Goal: Navigation & Orientation: Find specific page/section

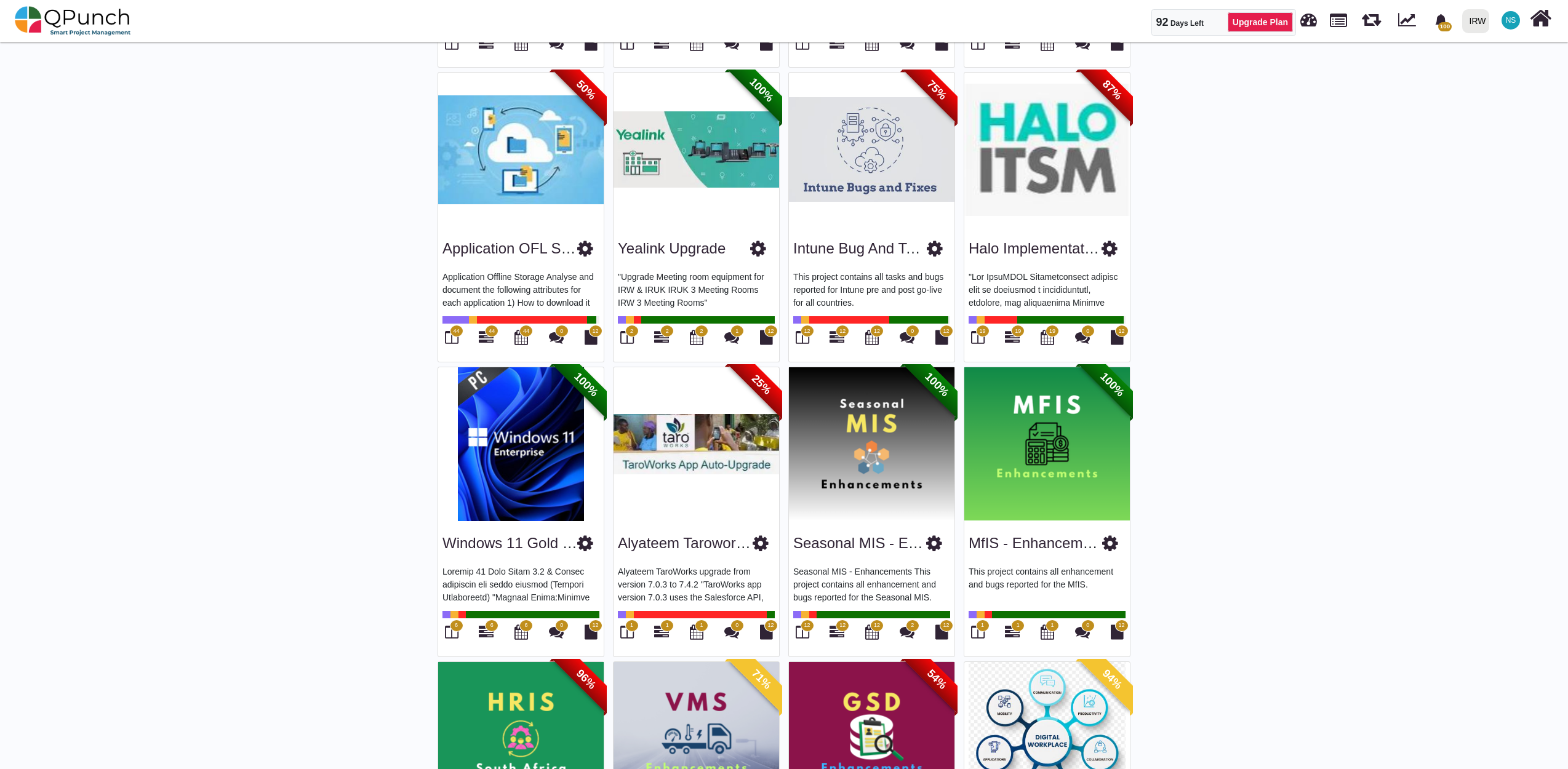
scroll to position [410, 0]
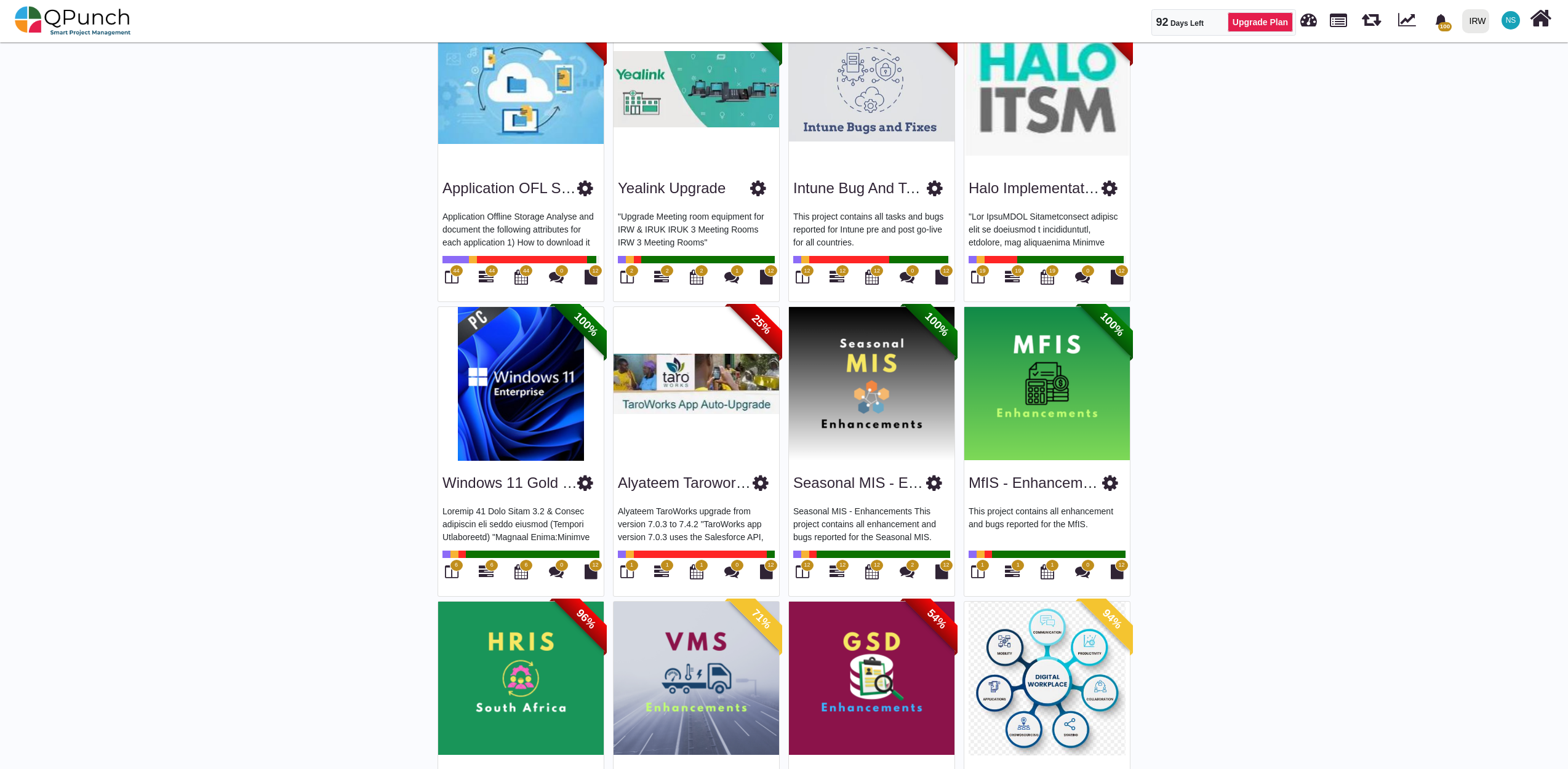
click at [1054, 683] on img at bounding box center [1047, 678] width 166 height 154
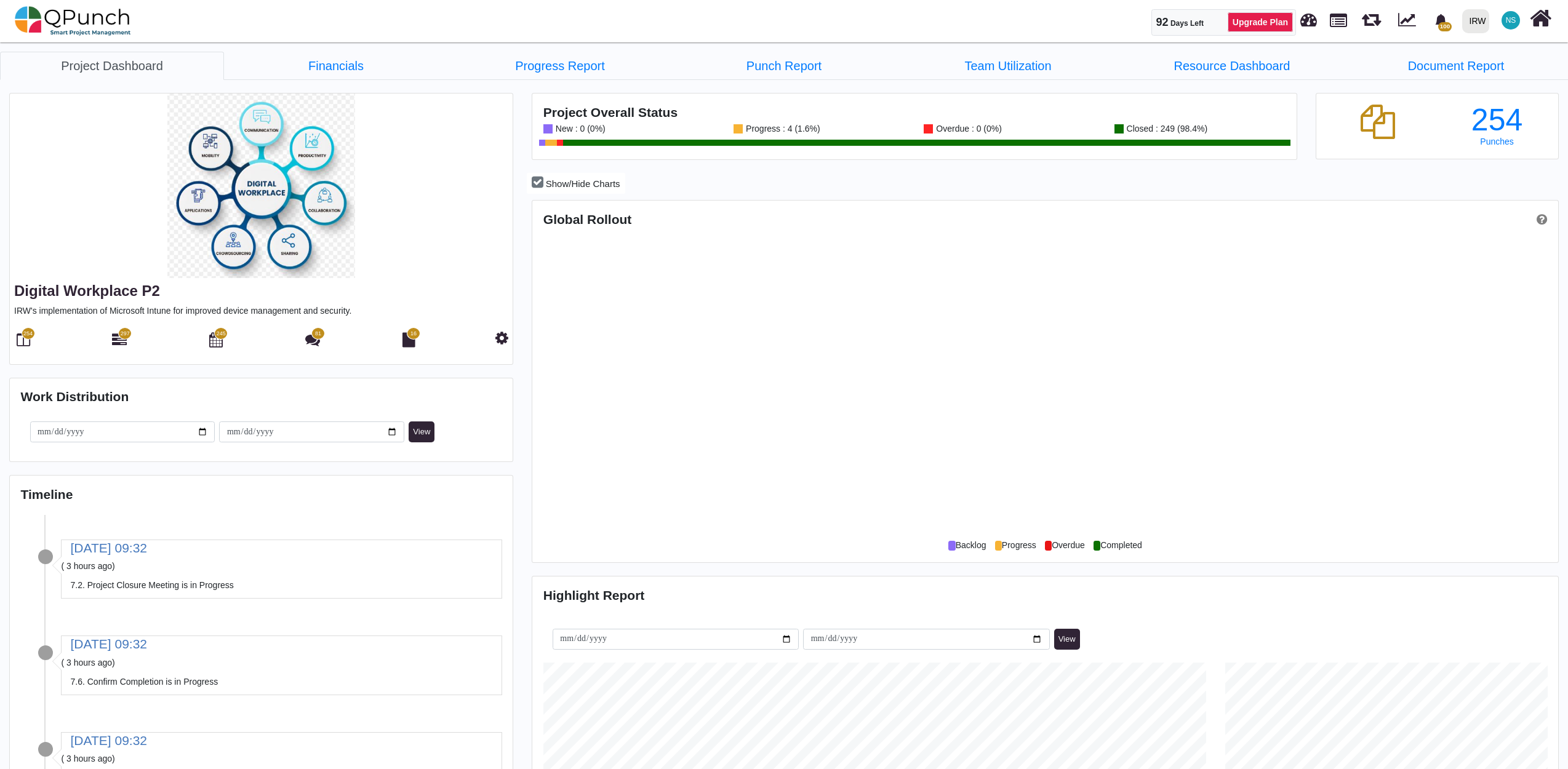
scroll to position [330, 340]
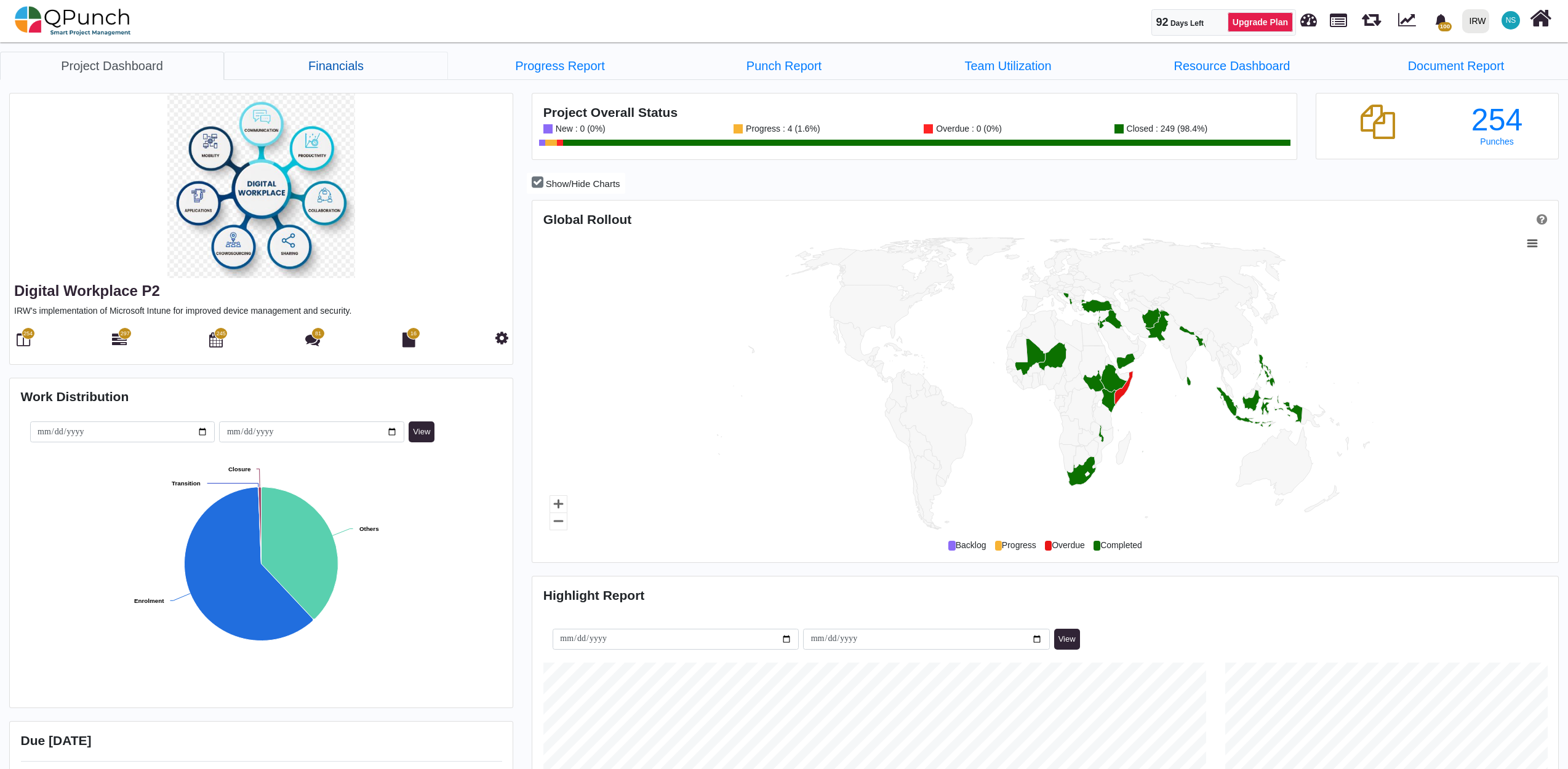
click at [349, 69] on link "Financials" at bounding box center [336, 66] width 224 height 28
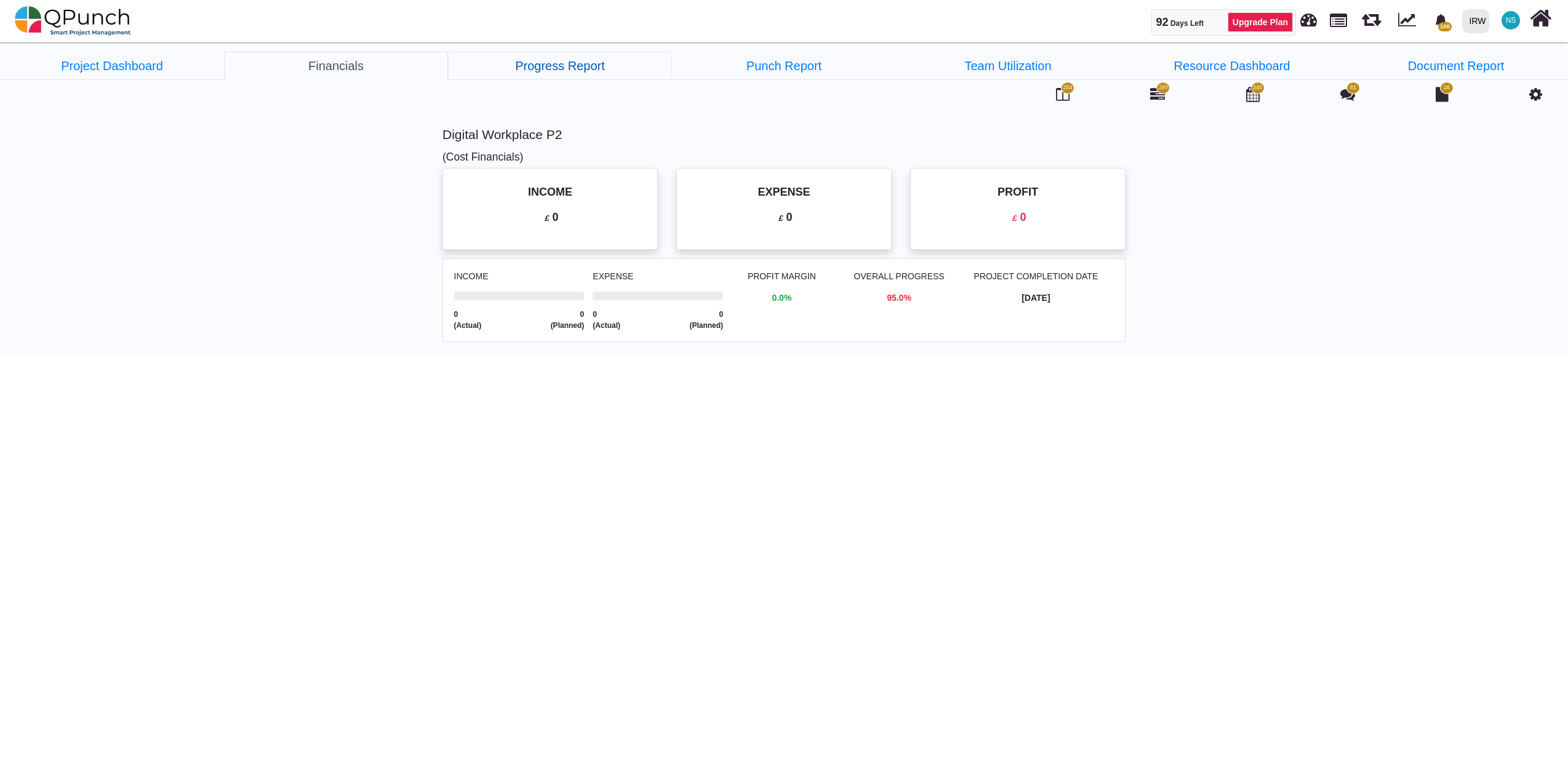
click at [570, 69] on link "Progress Report" at bounding box center [560, 66] width 224 height 28
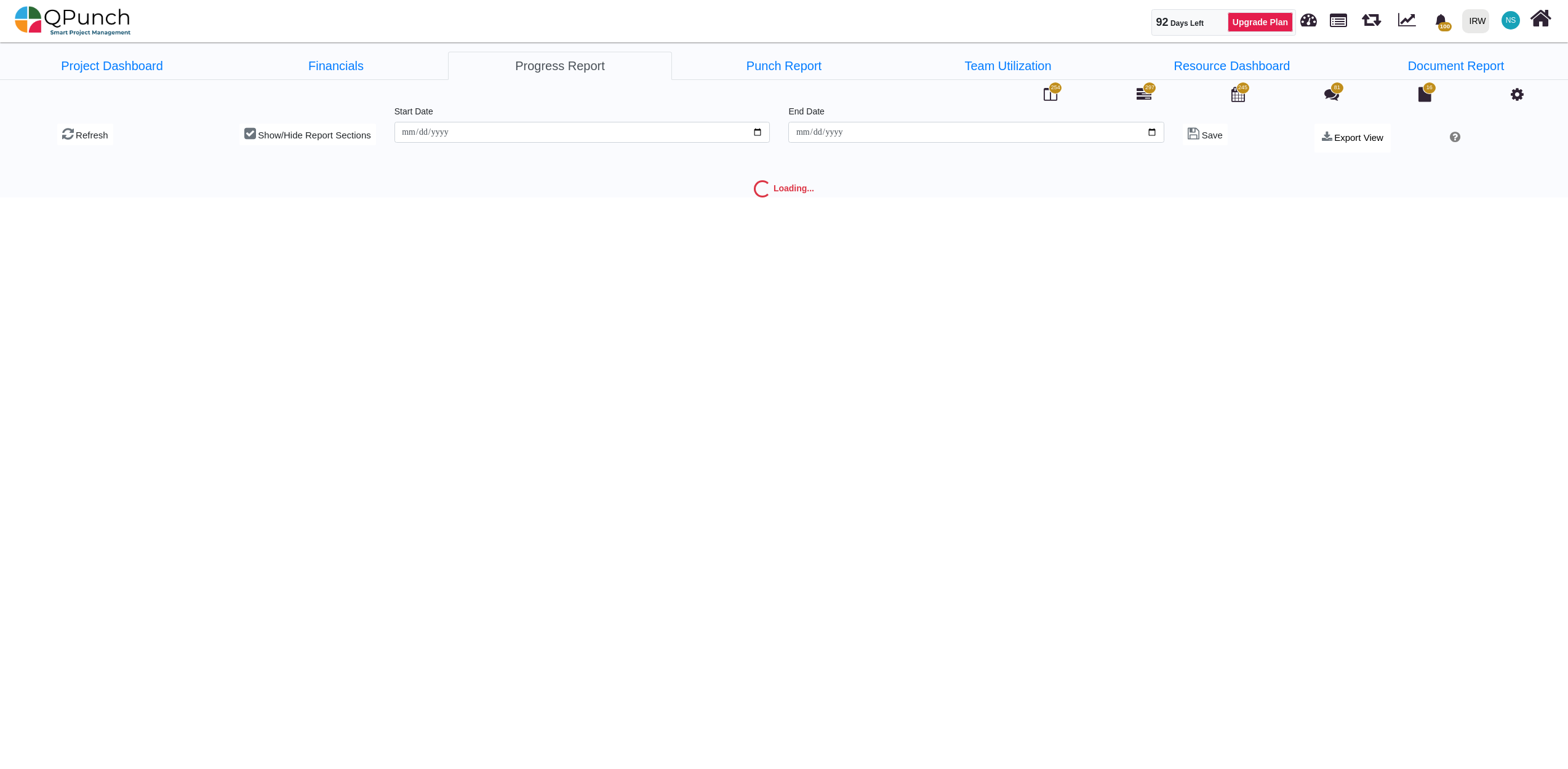
type input "**********"
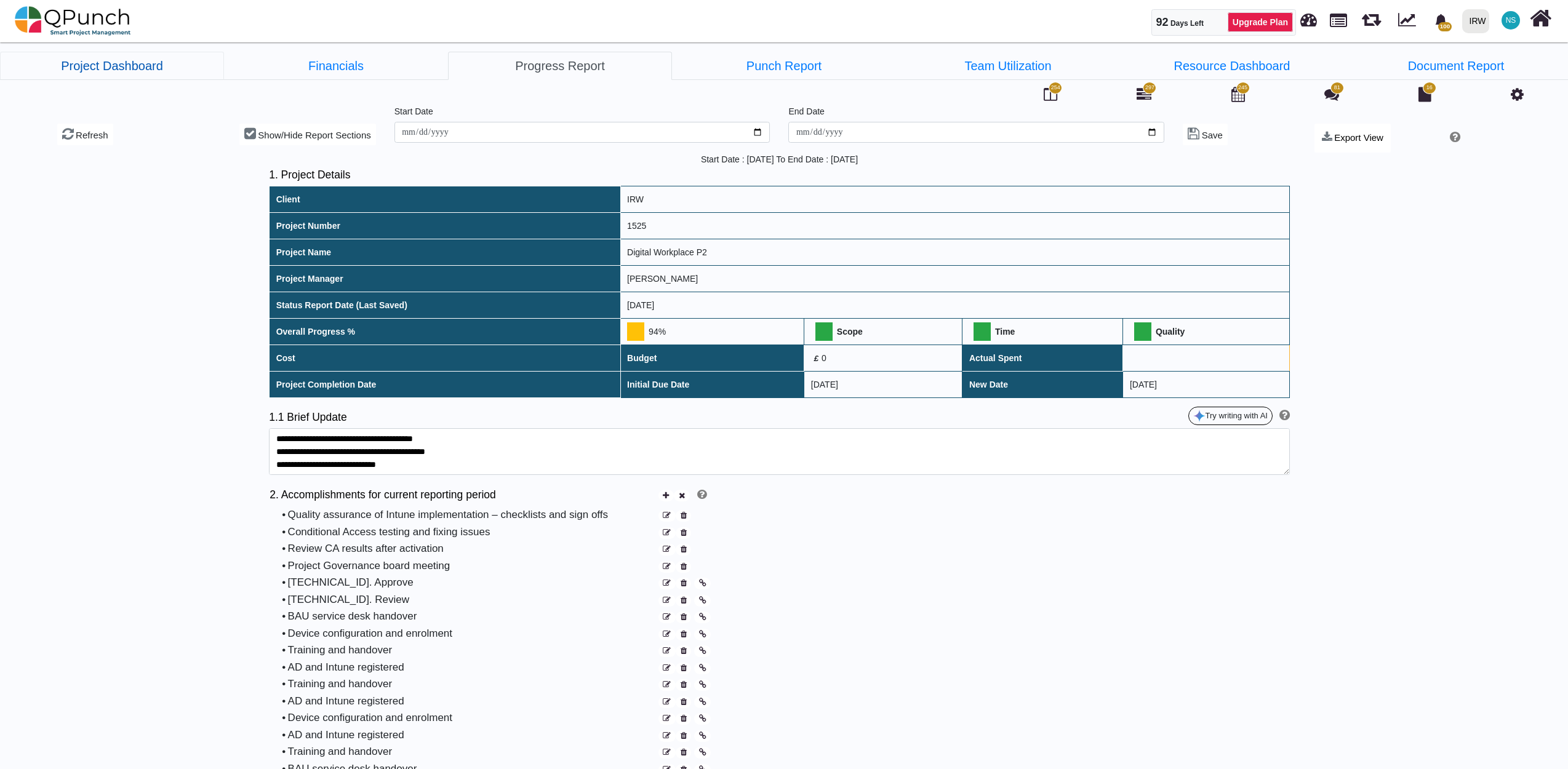
click at [123, 56] on link "Project Dashboard" at bounding box center [112, 66] width 224 height 28
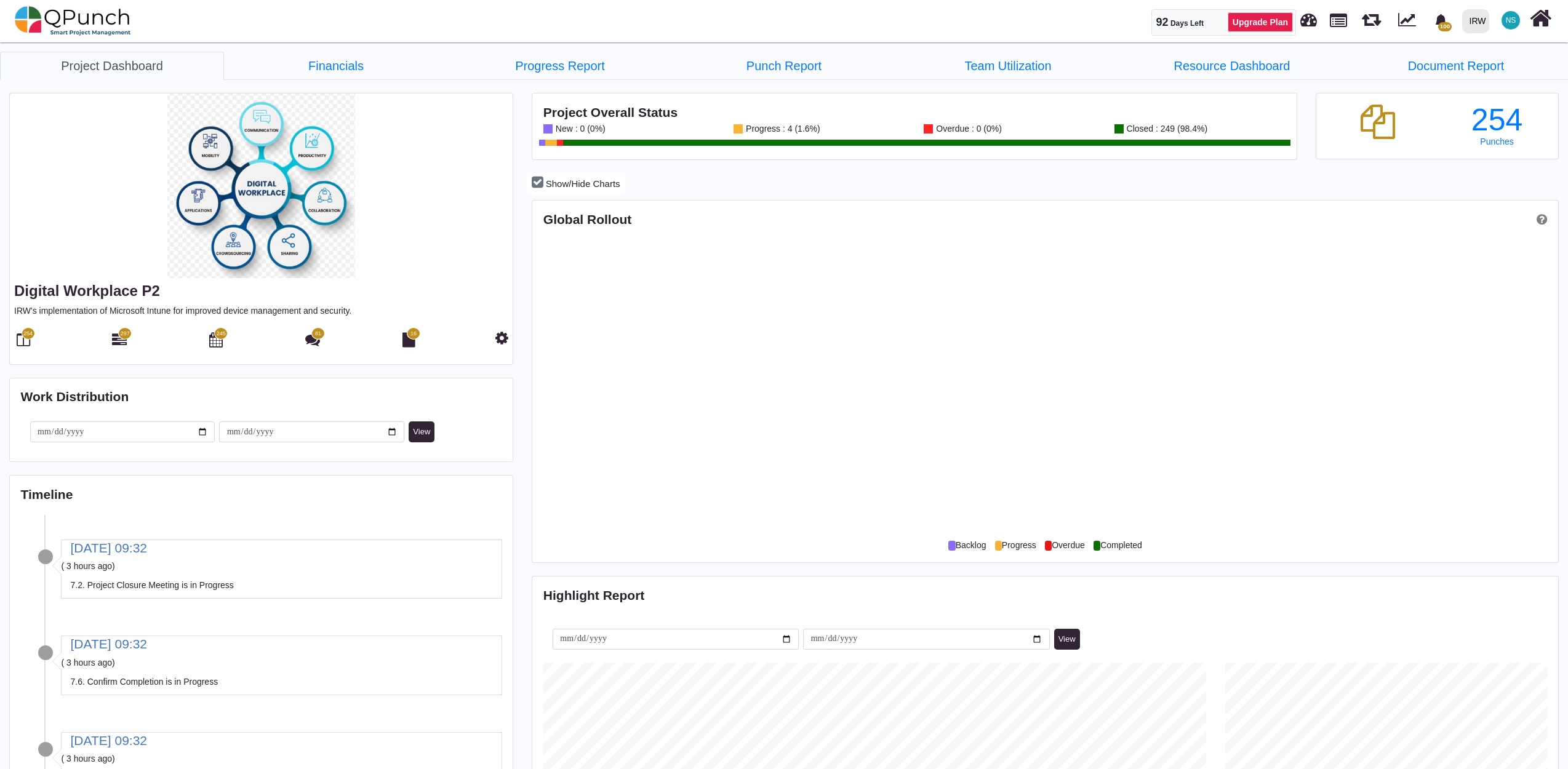
scroll to position [330, 340]
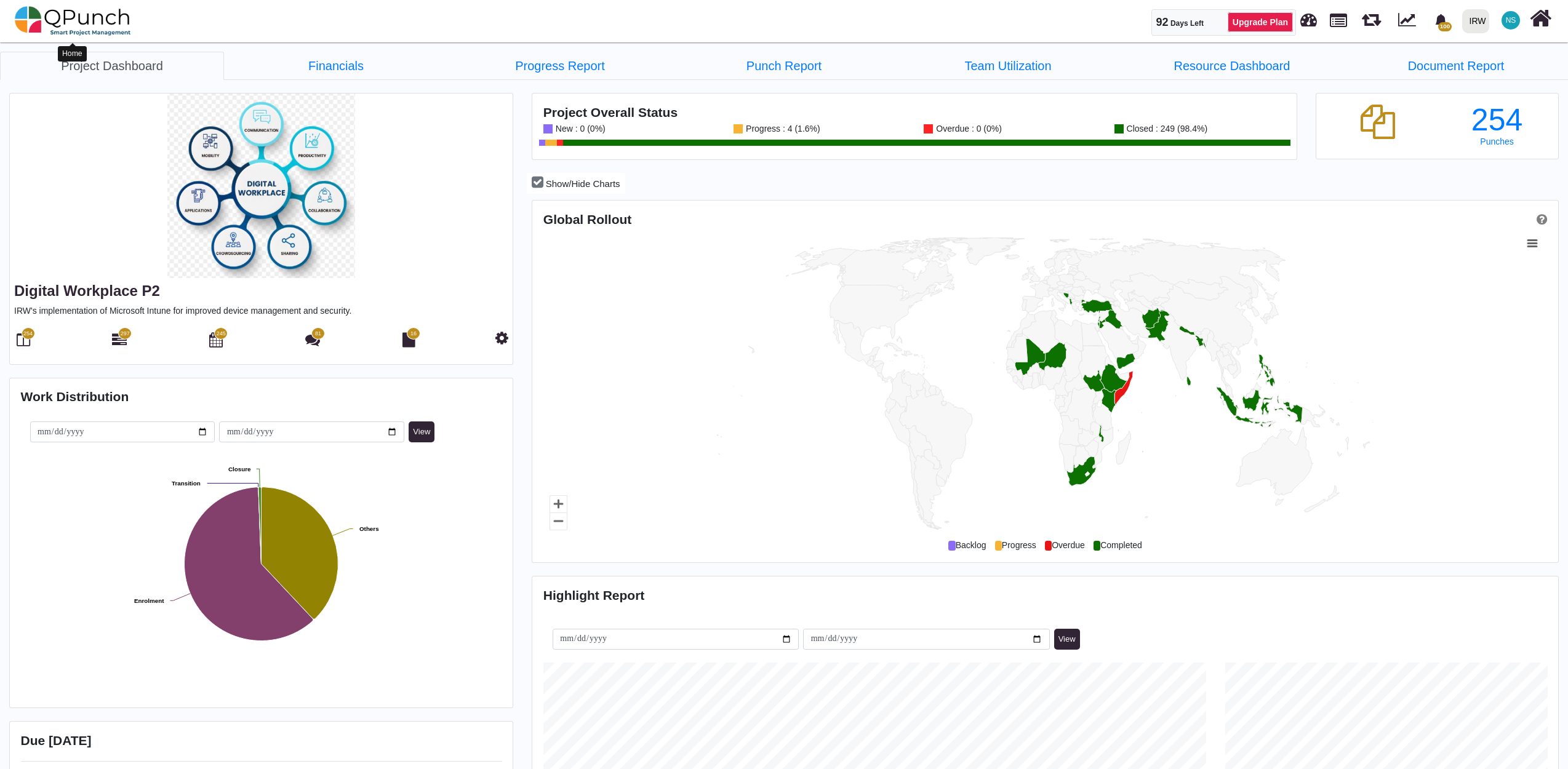
click at [56, 25] on img at bounding box center [72, 20] width 116 height 37
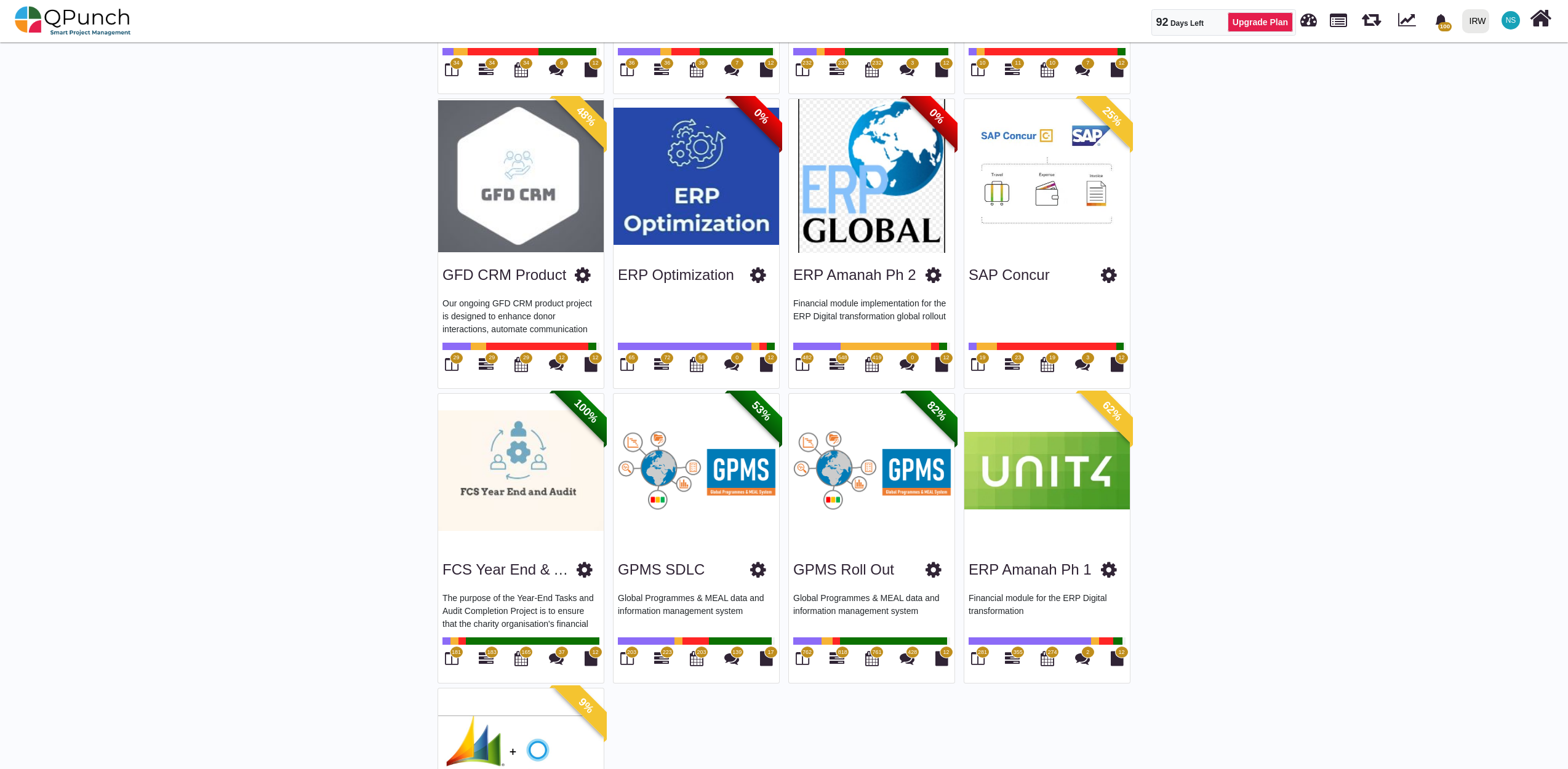
scroll to position [1503, 0]
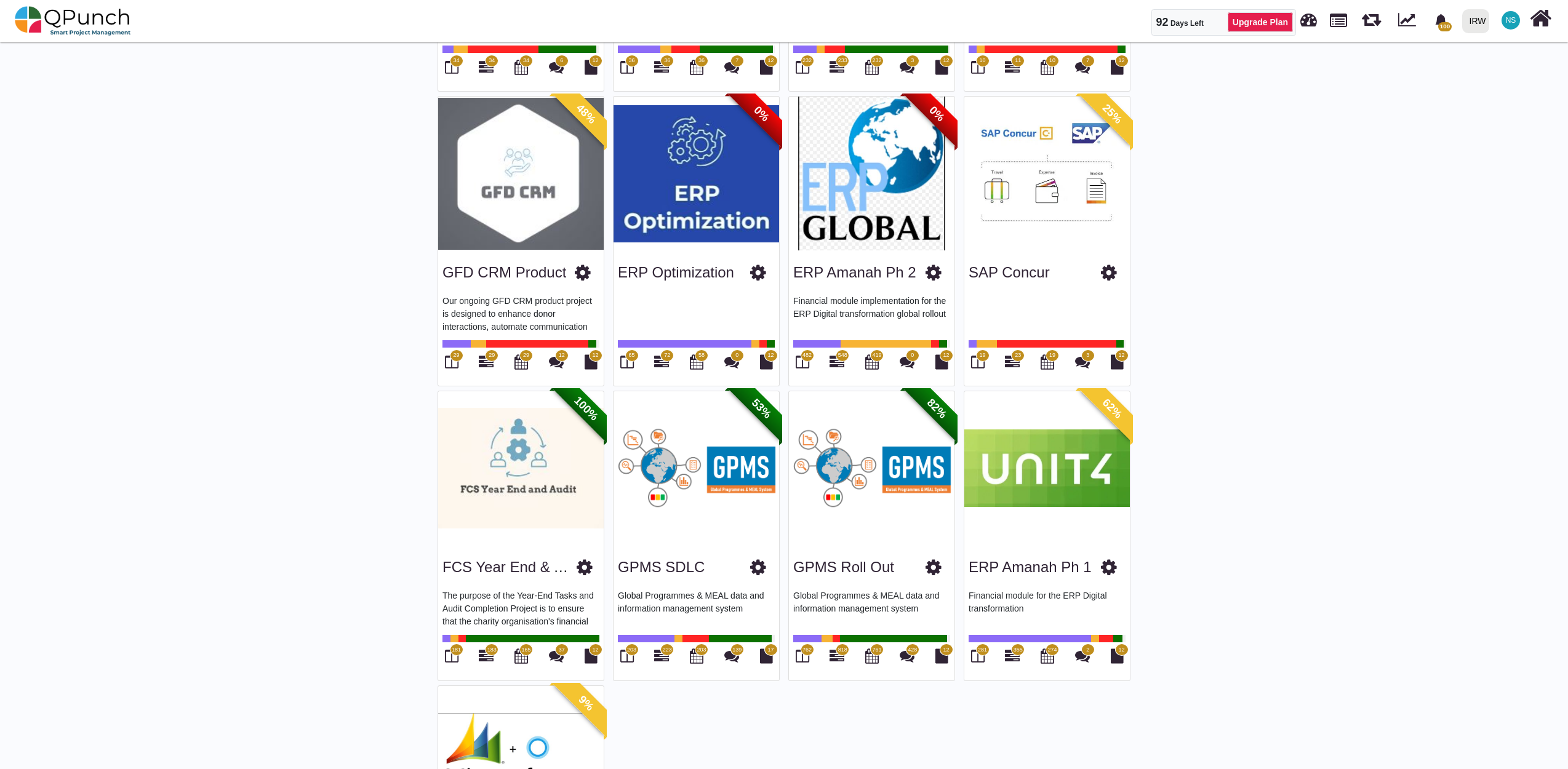
click at [872, 491] on img at bounding box center [872, 468] width 166 height 154
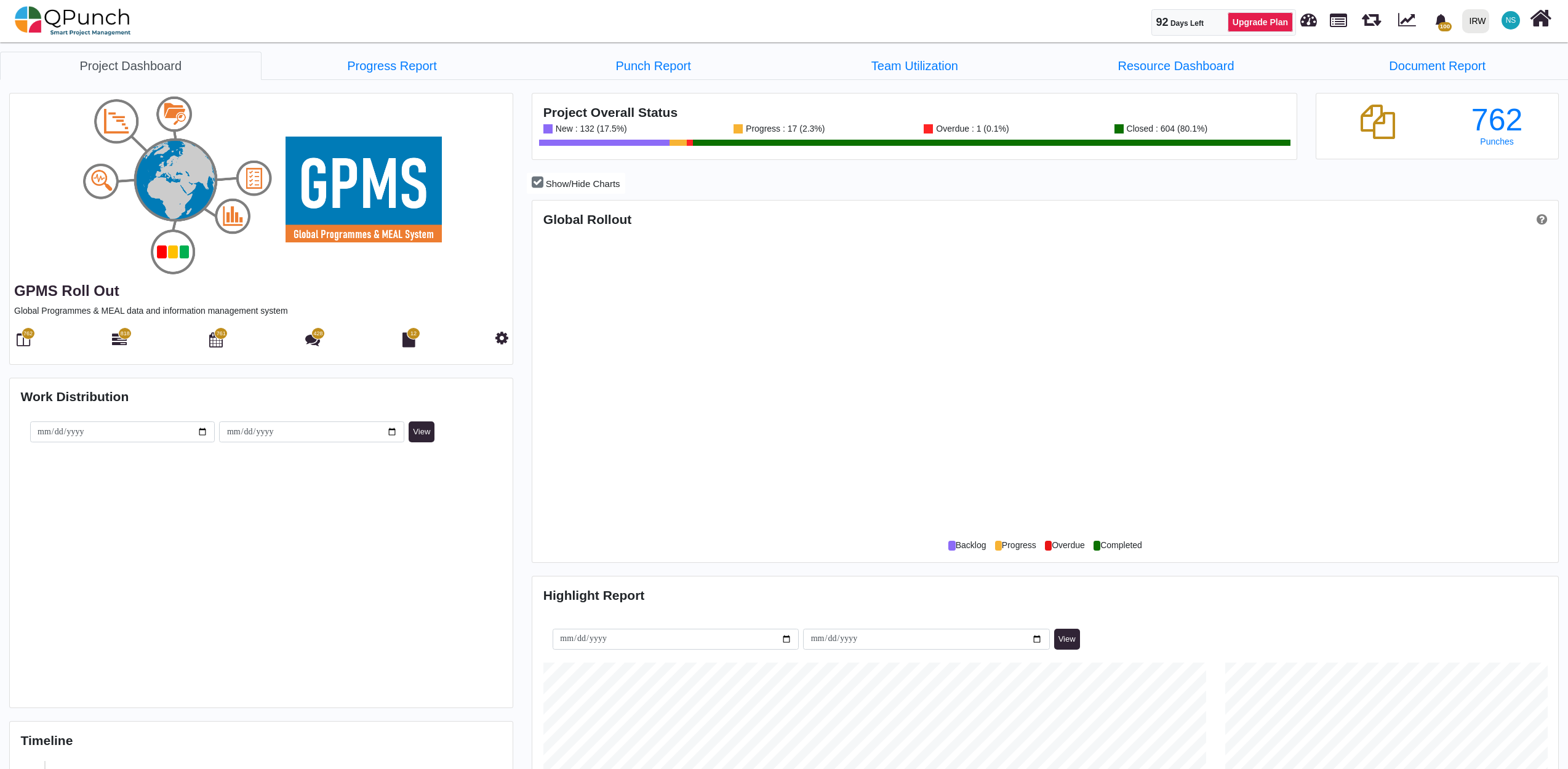
scroll to position [330, 340]
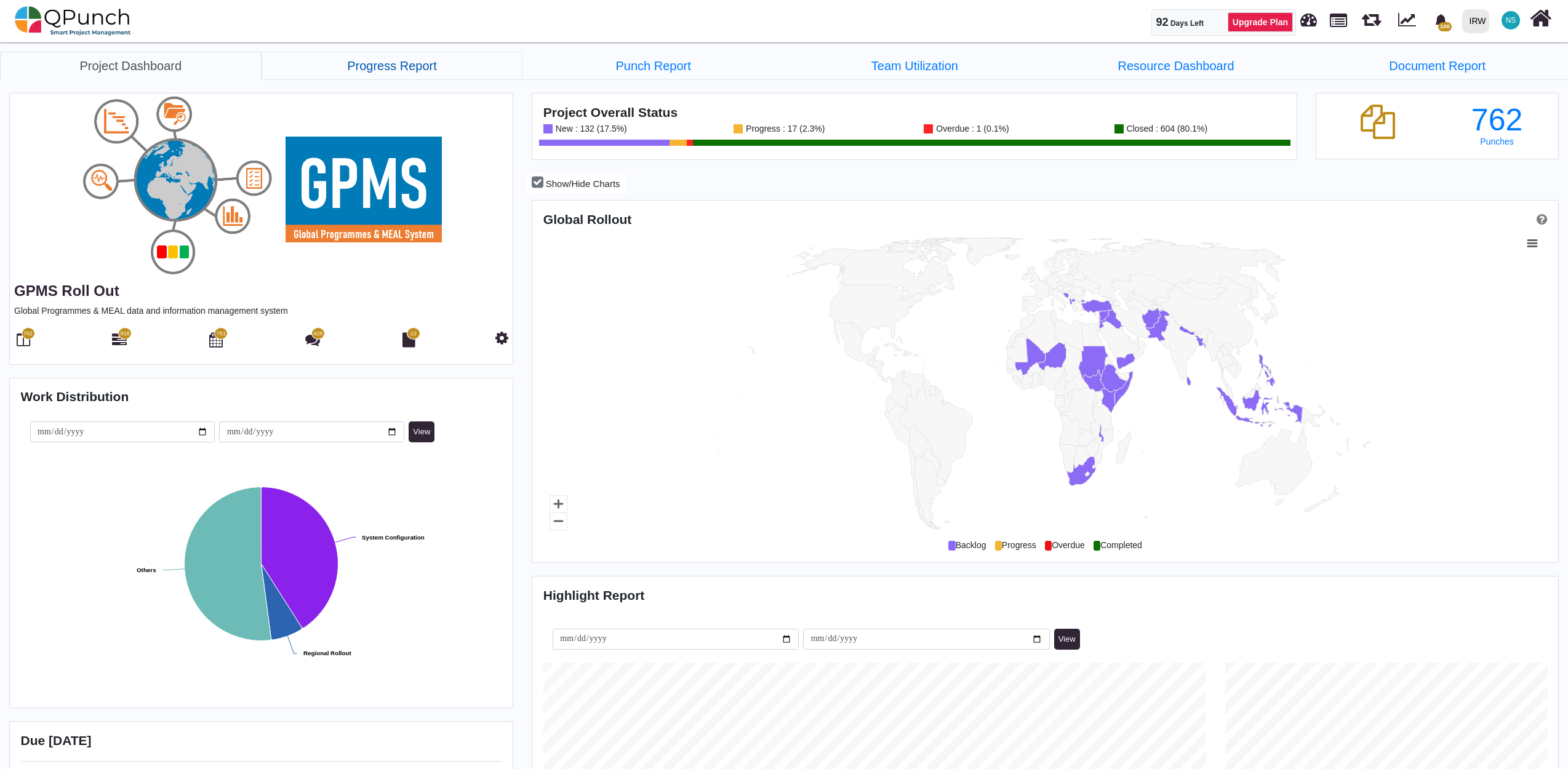
click at [395, 69] on link "Progress Report" at bounding box center [392, 66] width 262 height 28
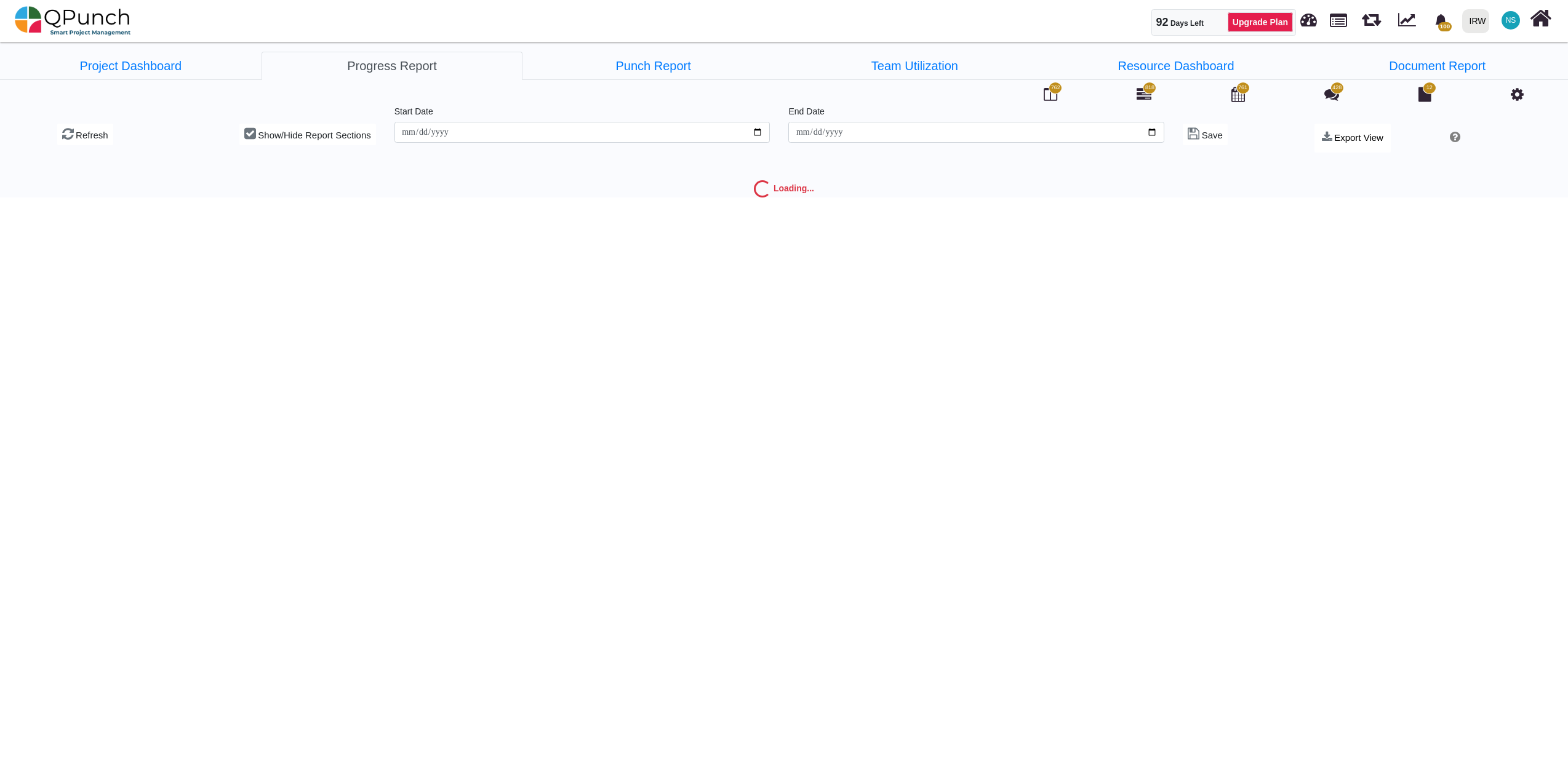
type input "**********"
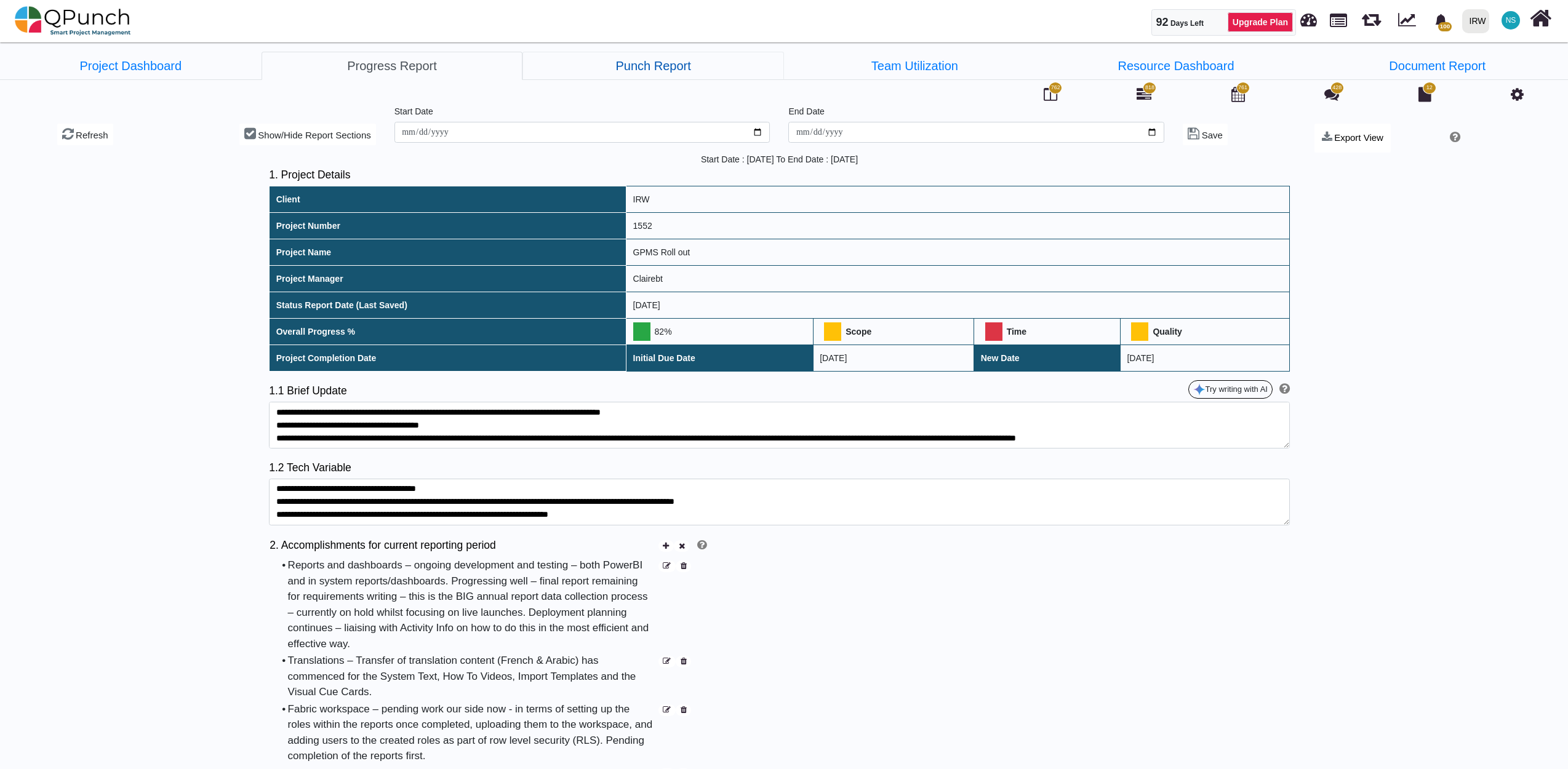
click at [655, 70] on link "Punch Report" at bounding box center [653, 66] width 262 height 28
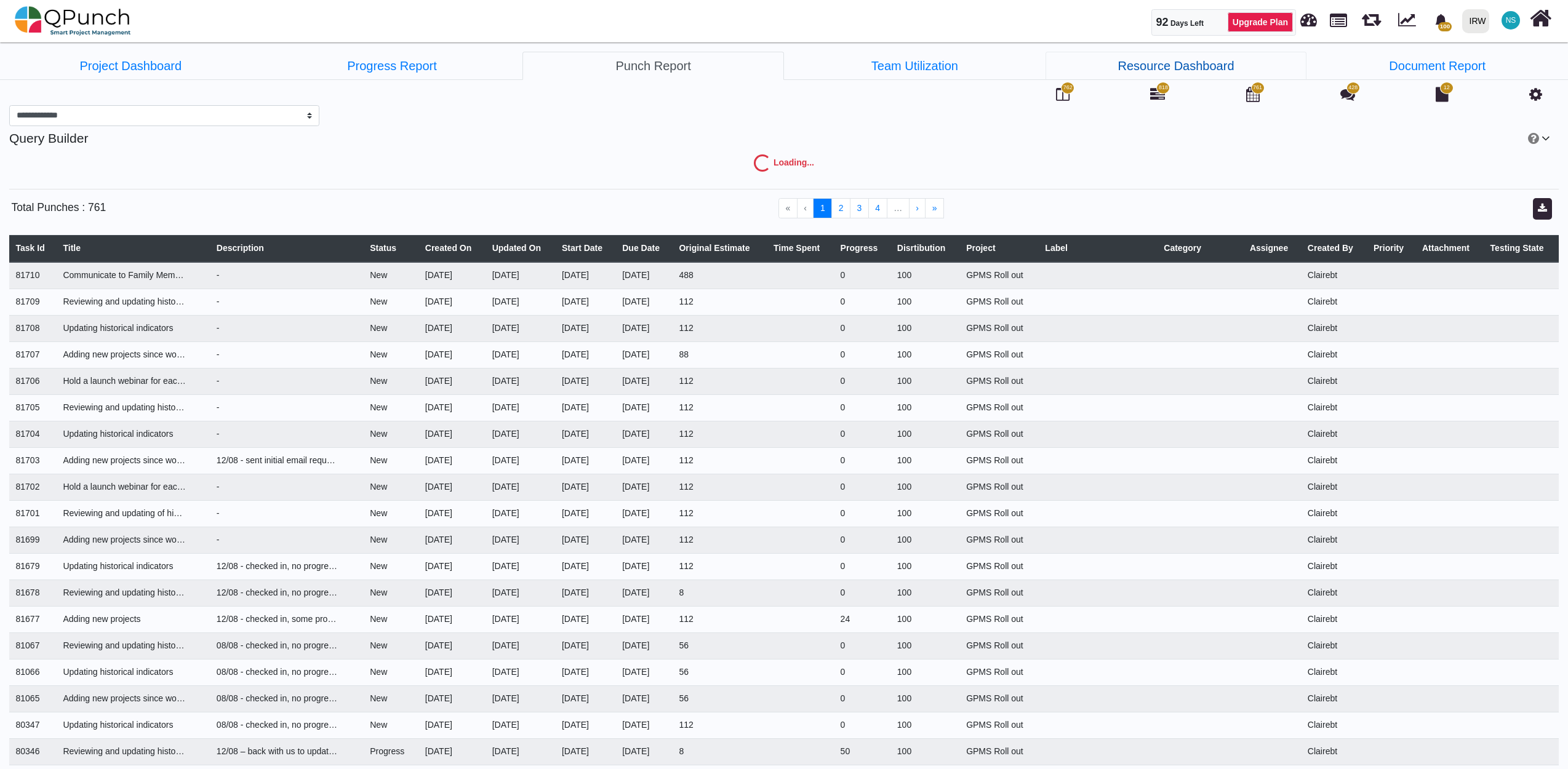
select select "***"
select select "****"
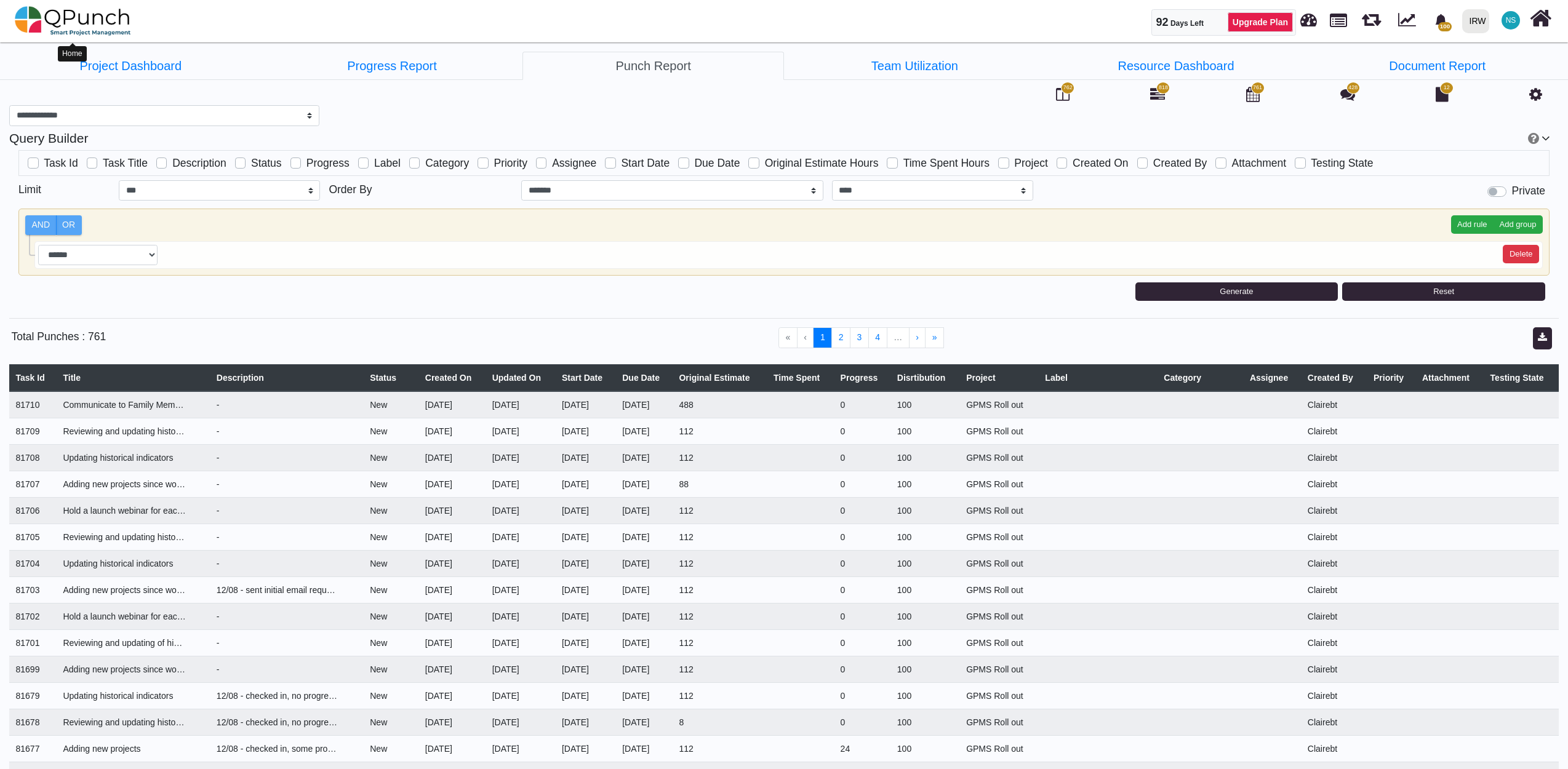
click at [83, 20] on img at bounding box center [72, 20] width 116 height 37
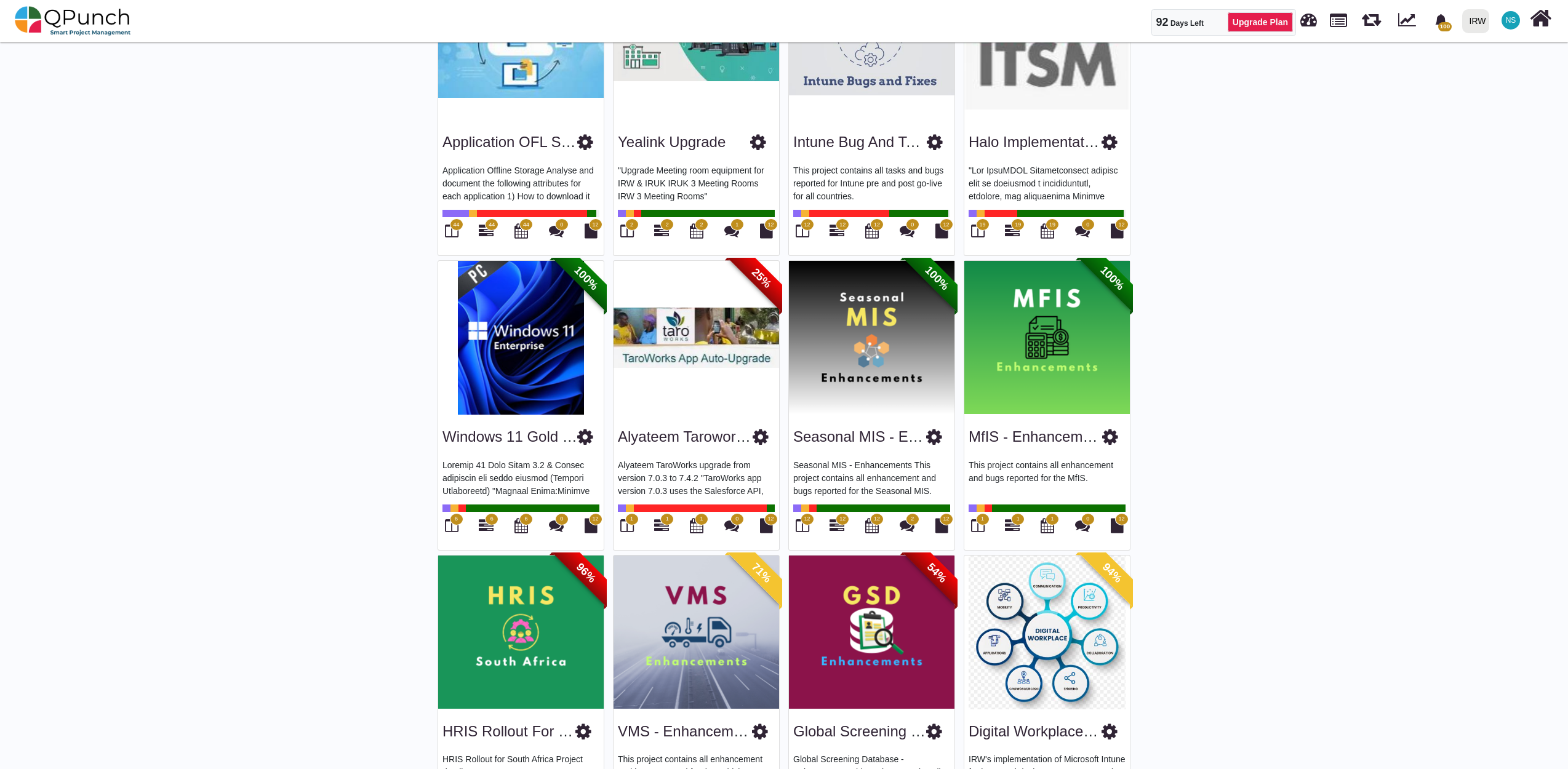
scroll to position [683, 0]
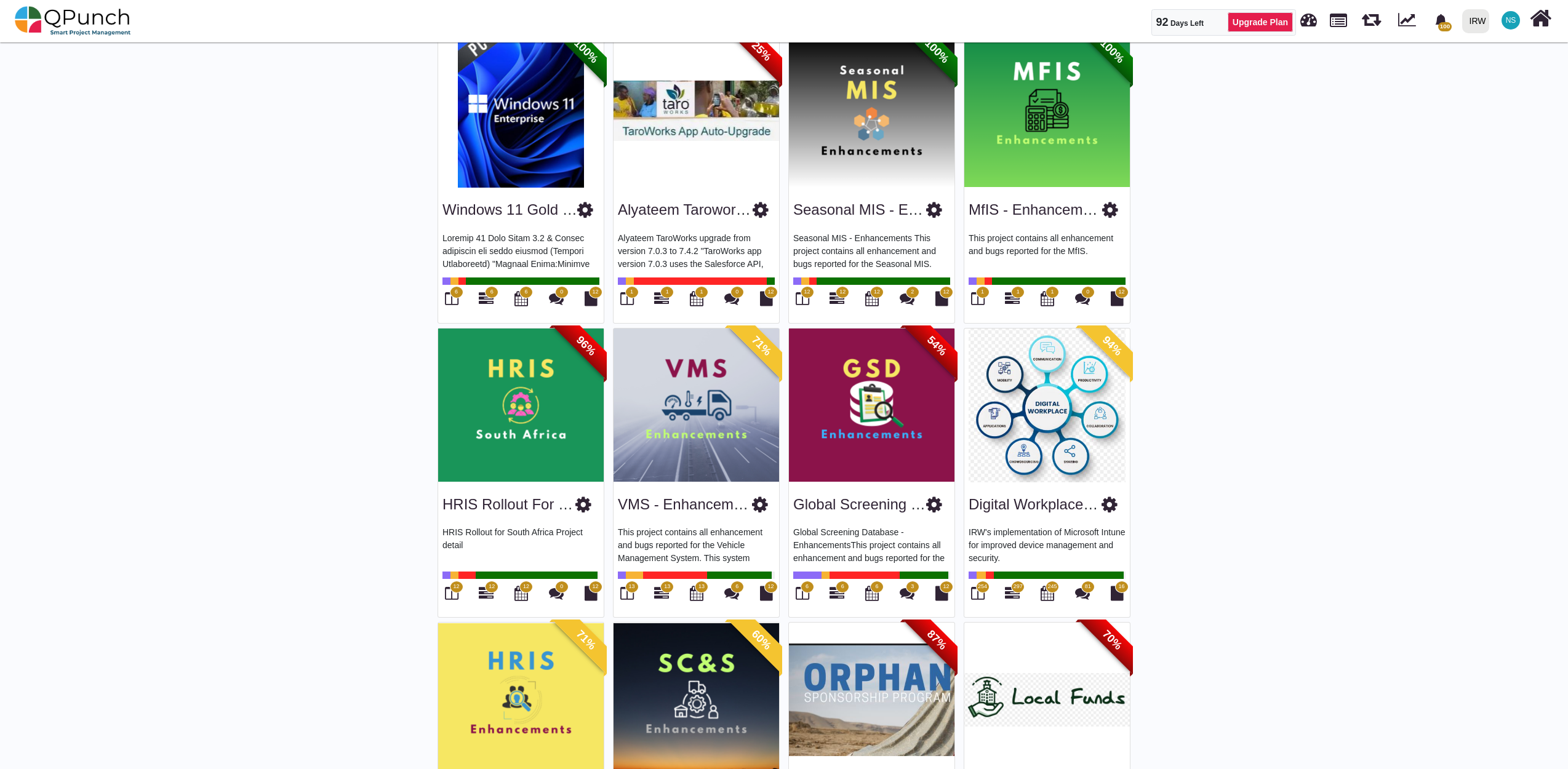
click at [1044, 405] on img at bounding box center [1047, 405] width 166 height 154
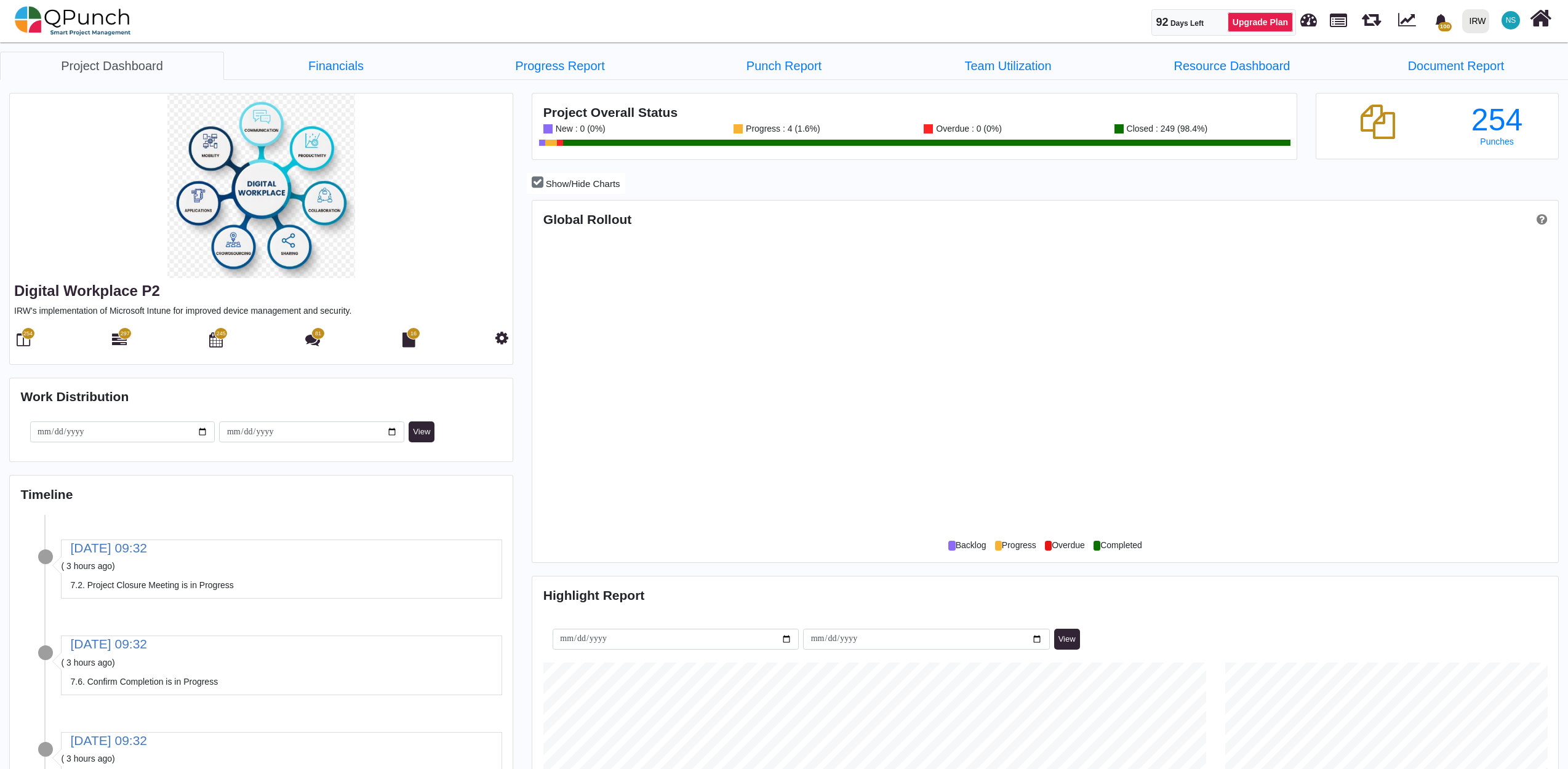
scroll to position [330, 340]
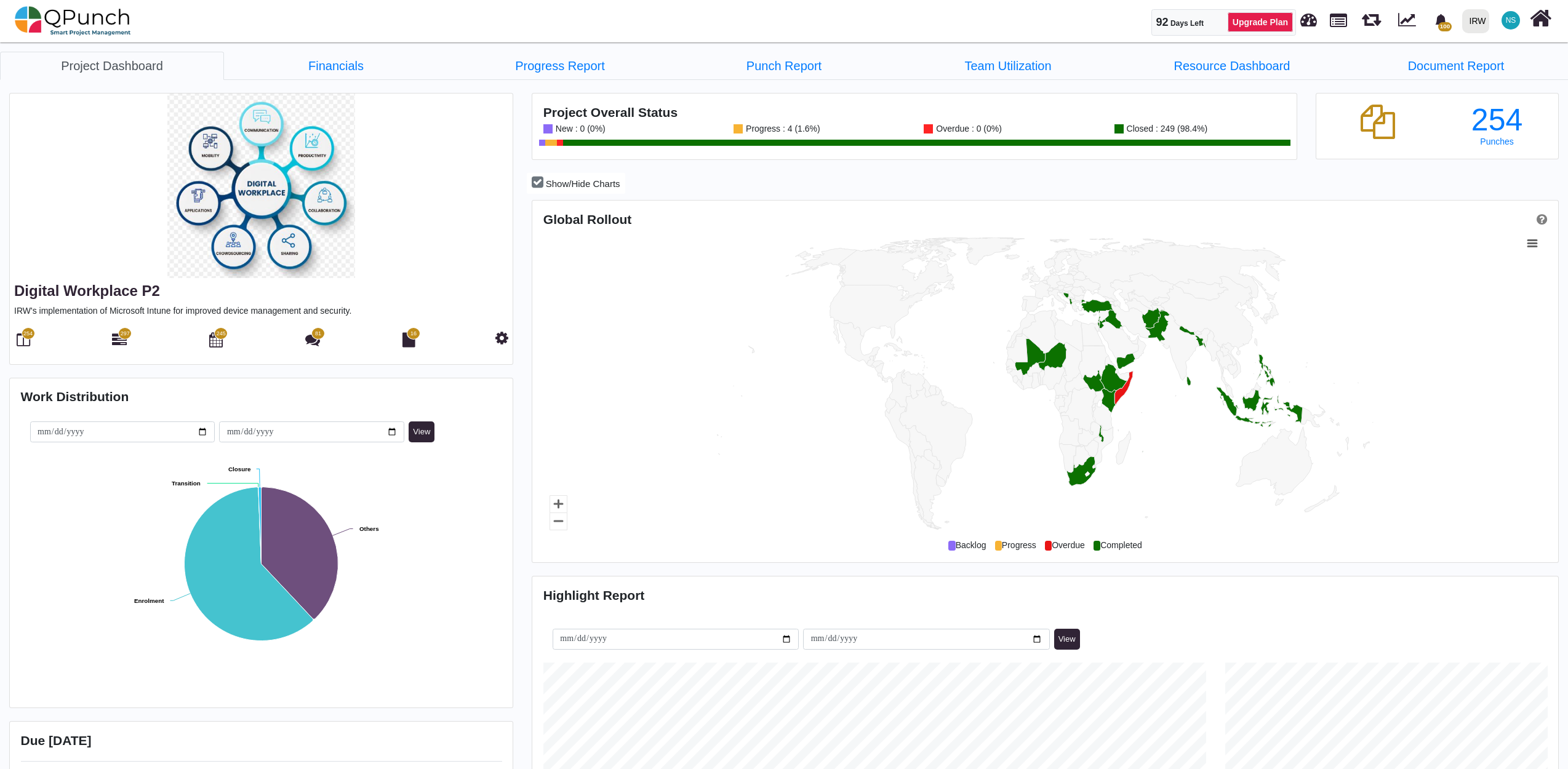
click at [21, 337] on span "254" at bounding box center [28, 333] width 14 height 12
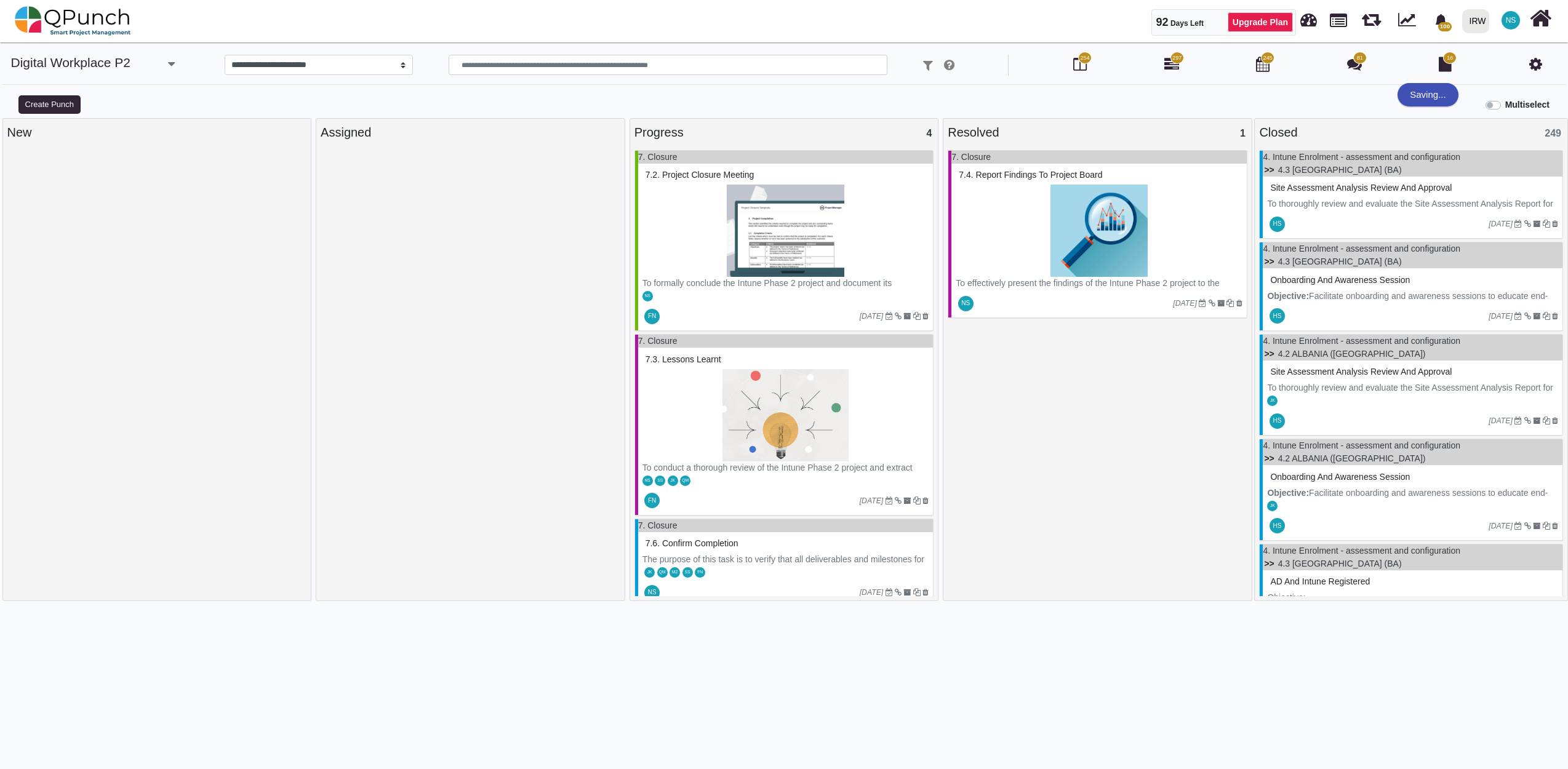
click at [764, 263] on img at bounding box center [785, 231] width 286 height 92
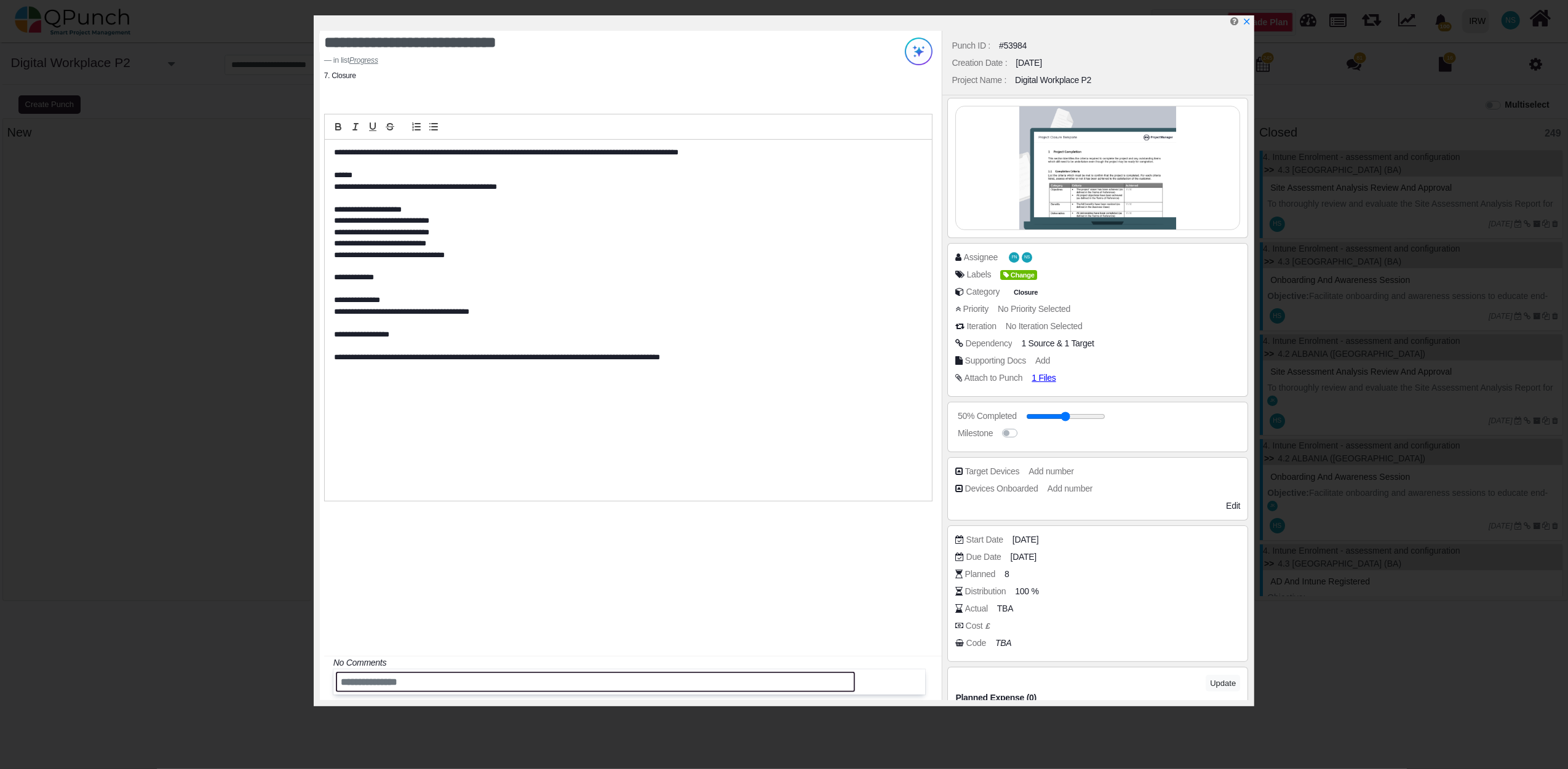
click at [460, 683] on input "text" at bounding box center [595, 682] width 519 height 20
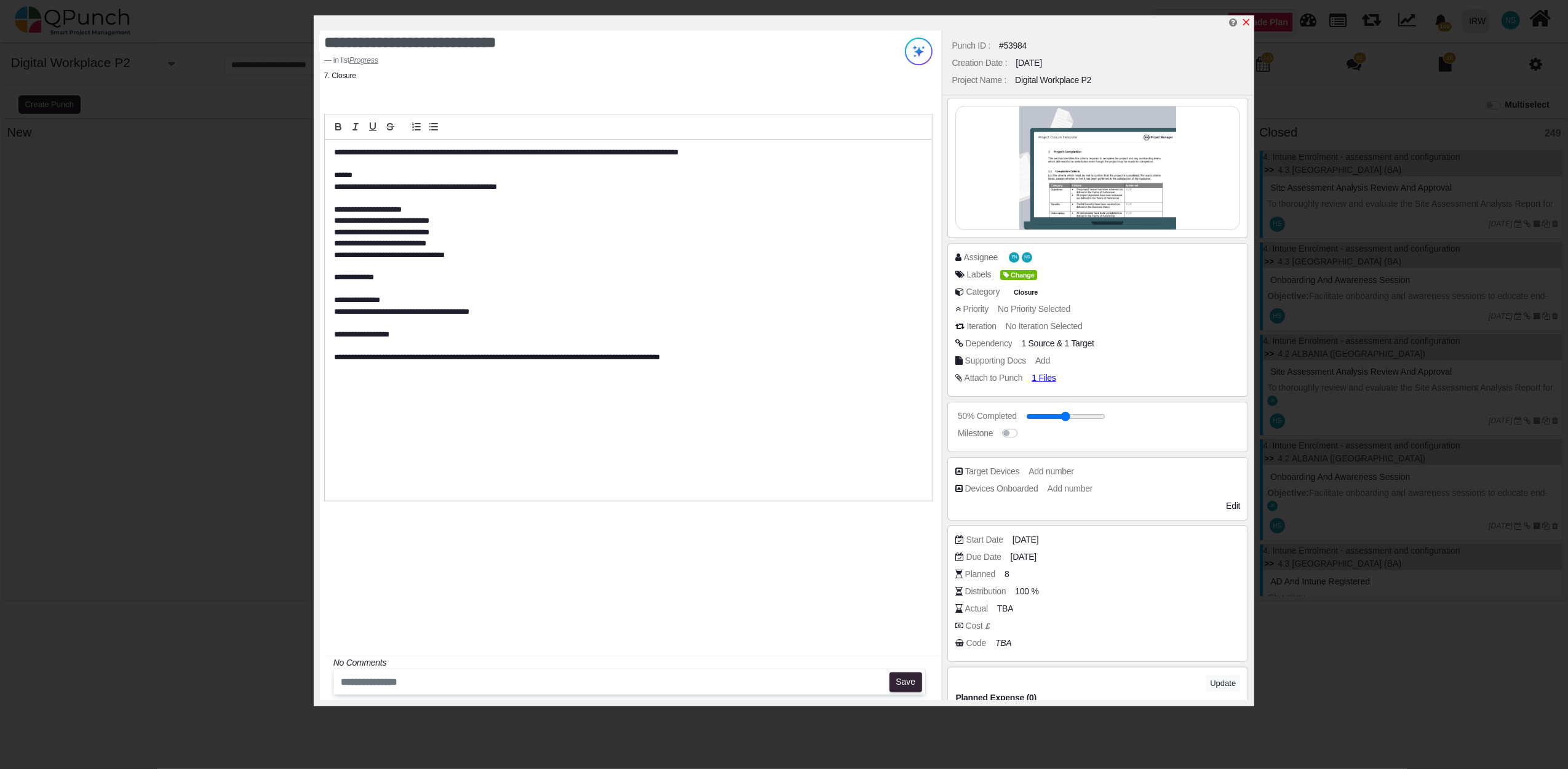
click at [1249, 18] on icon "x" at bounding box center [1245, 22] width 9 height 9
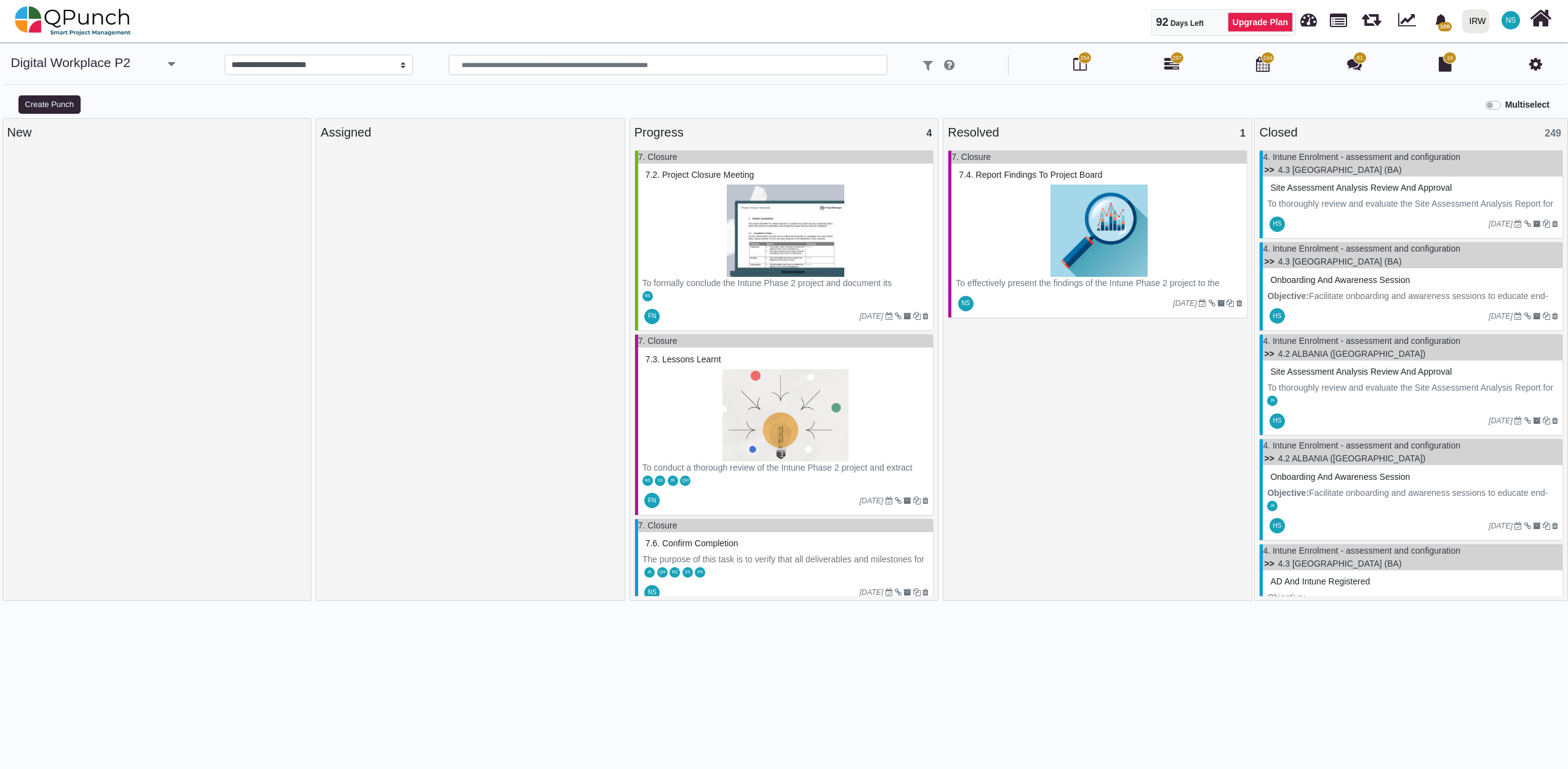
click at [1173, 61] on span "297" at bounding box center [1176, 58] width 9 height 9
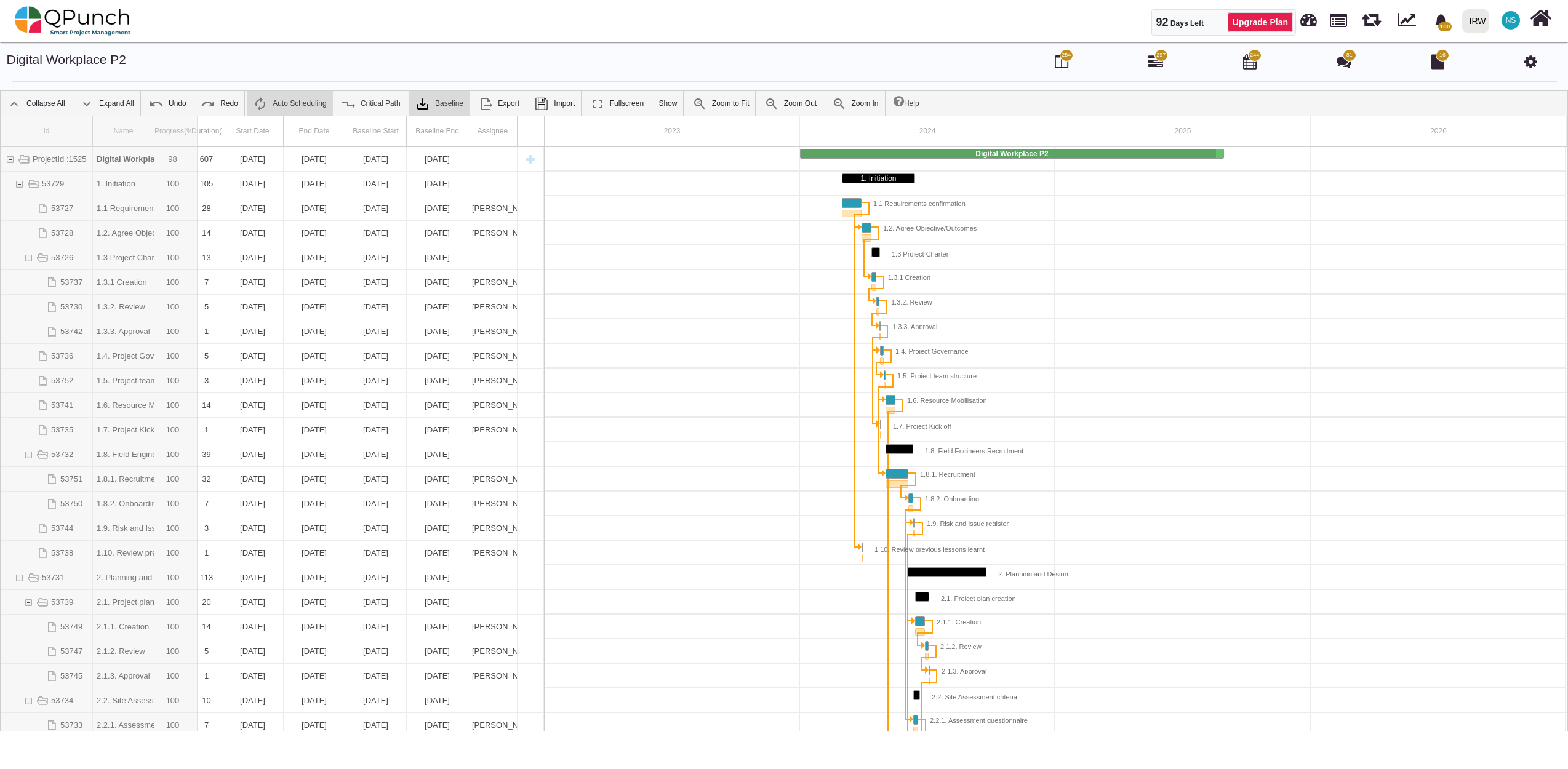
drag, startPoint x: 95, startPoint y: 135, endPoint x: 197, endPoint y: 137, distance: 102.0
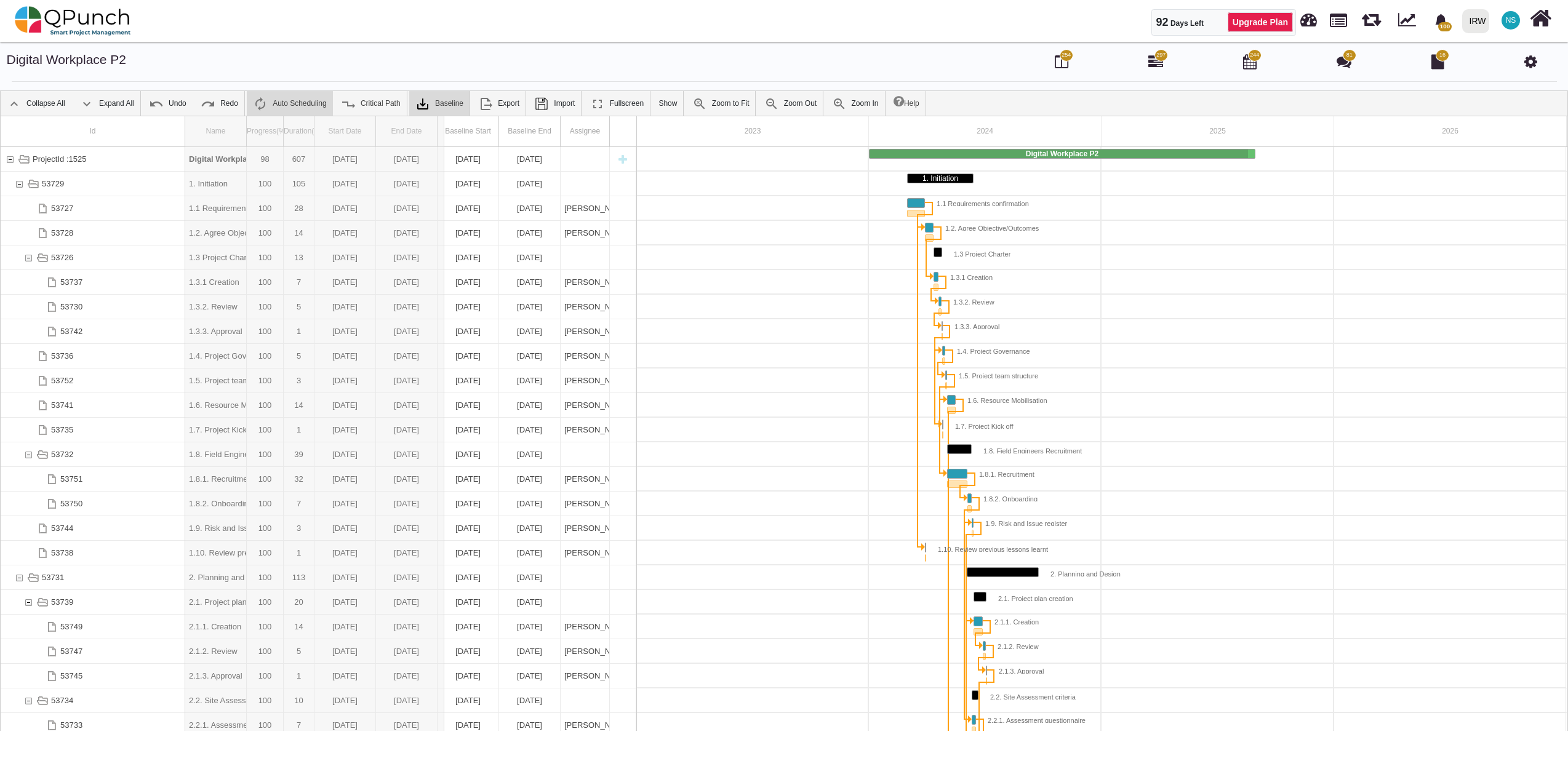
drag, startPoint x: 245, startPoint y: 133, endPoint x: 446, endPoint y: 131, distance: 201.0
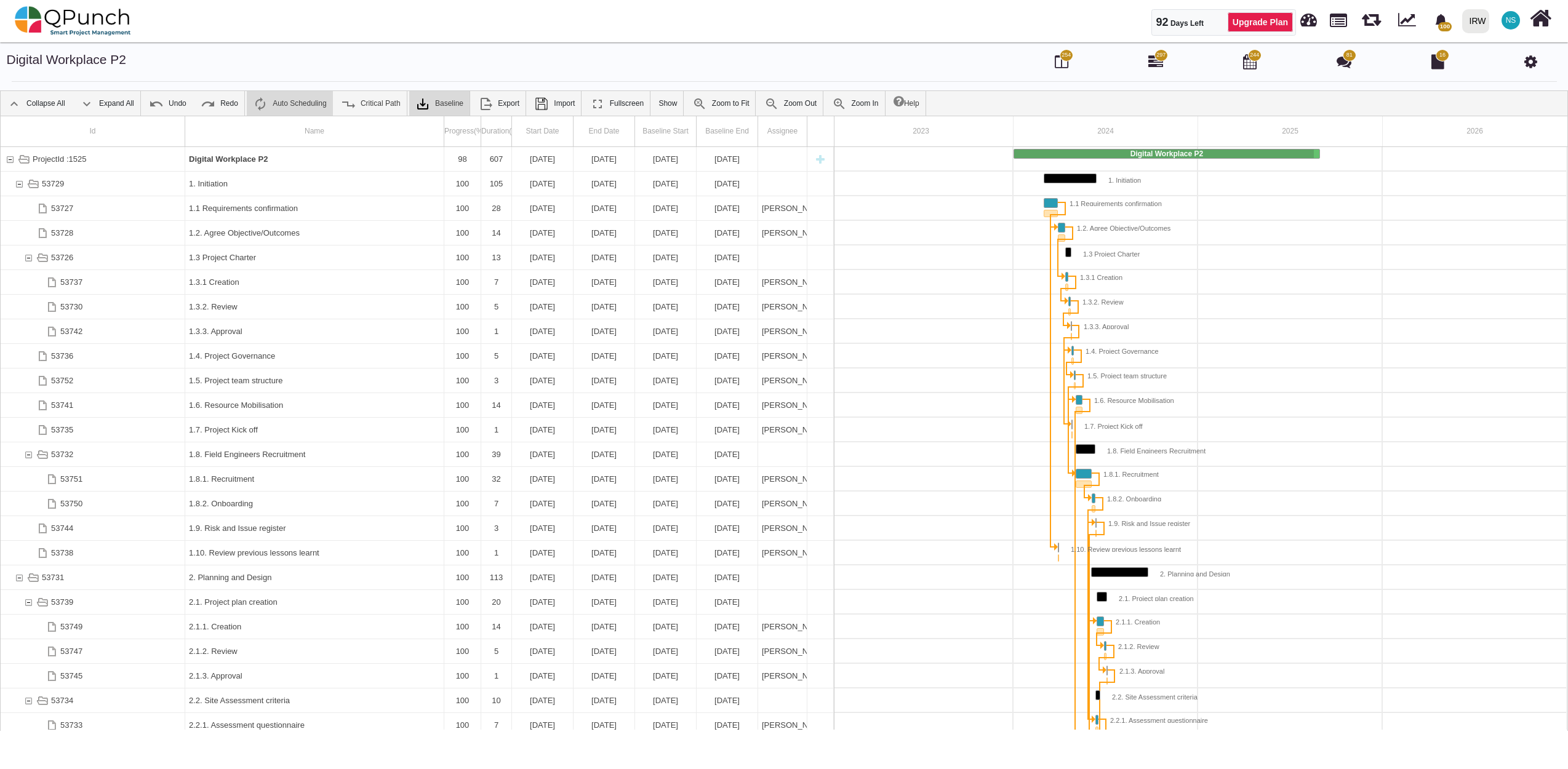
scroll to position [0, 6]
drag, startPoint x: 439, startPoint y: 131, endPoint x: 422, endPoint y: 131, distance: 17.0
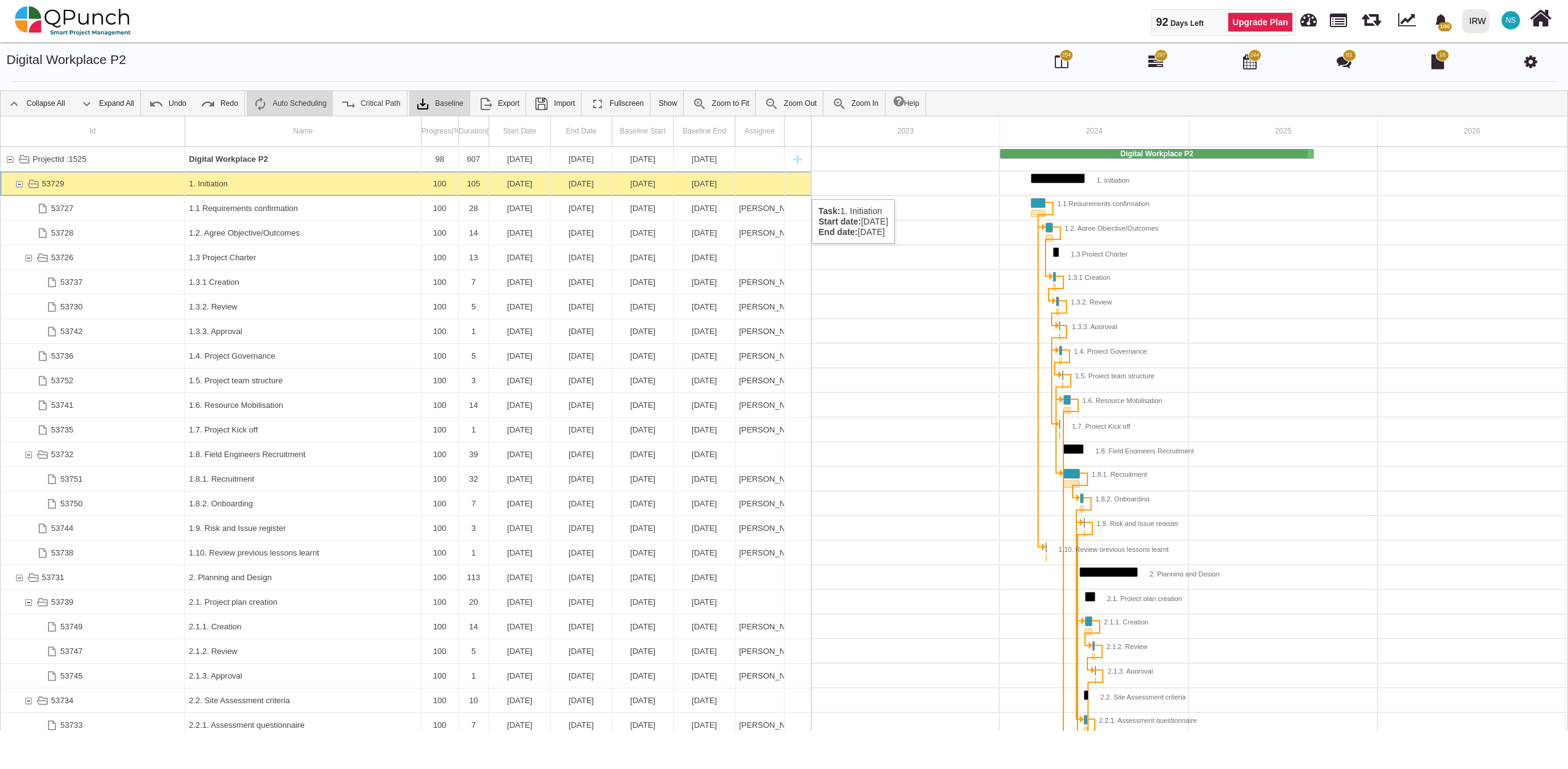
click at [21, 187] on div "53729" at bounding box center [19, 183] width 11 height 24
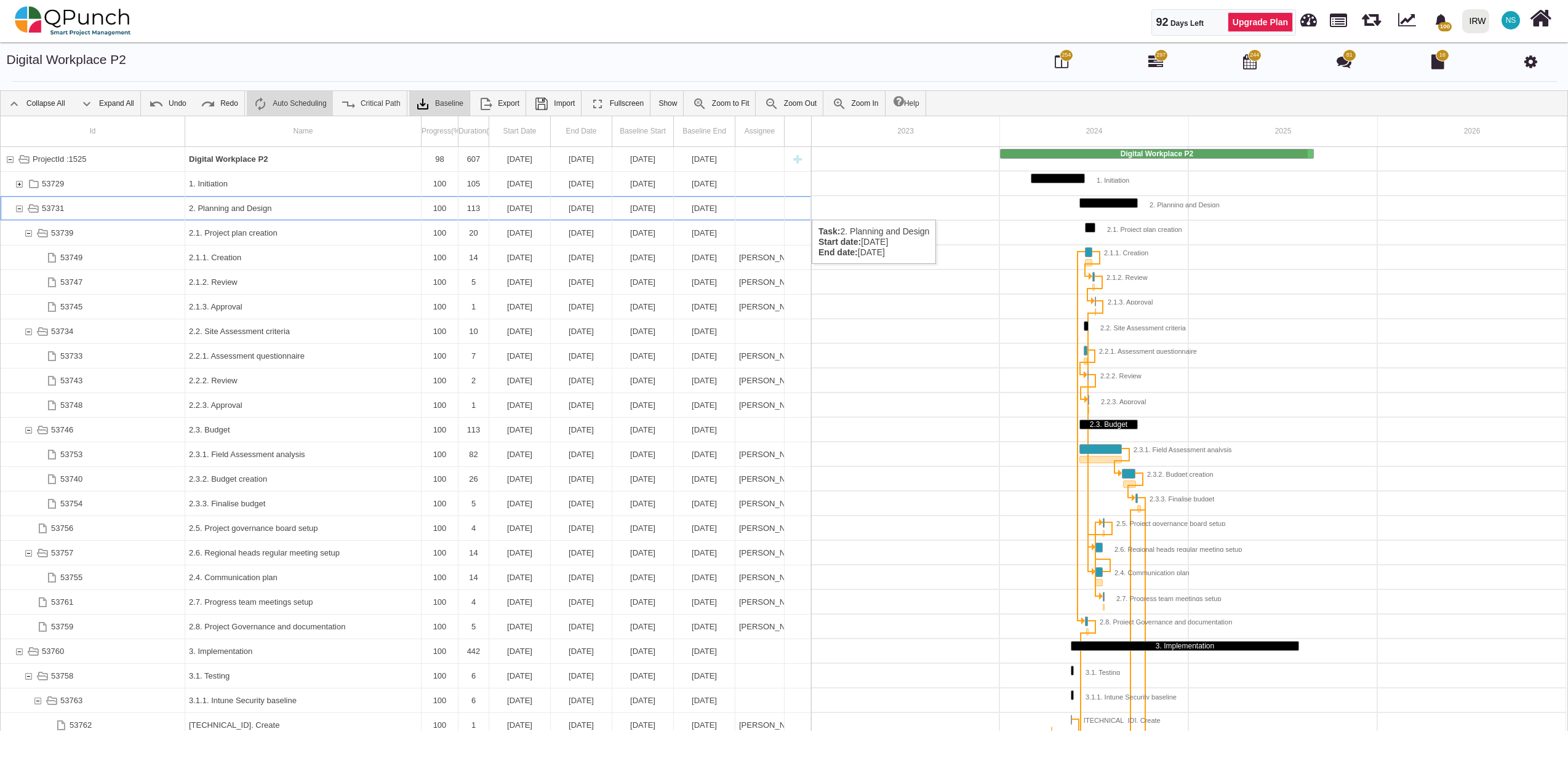
click at [20, 207] on div "53731" at bounding box center [19, 208] width 11 height 24
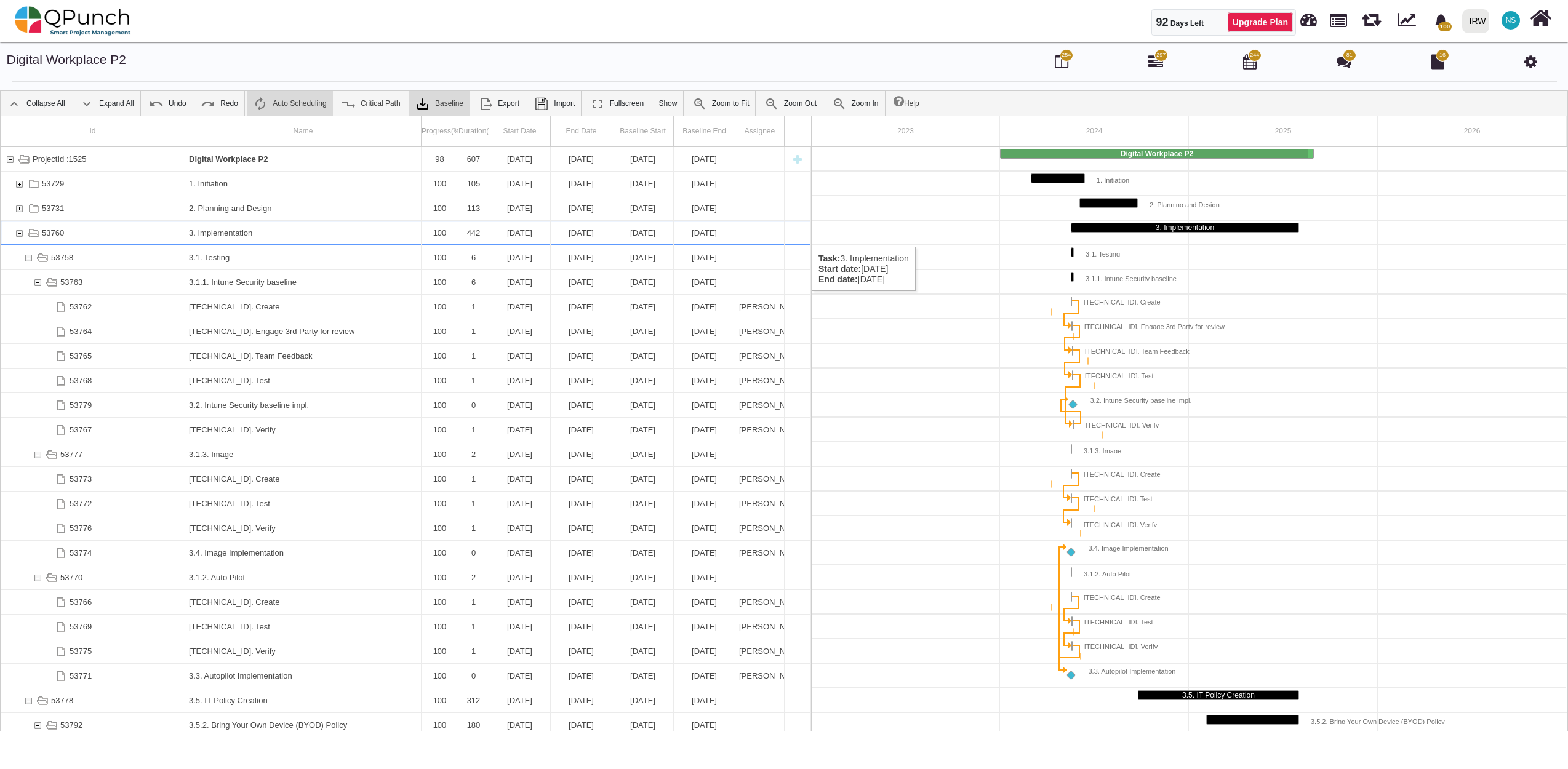
click at [22, 234] on div "53760" at bounding box center [19, 232] width 11 height 24
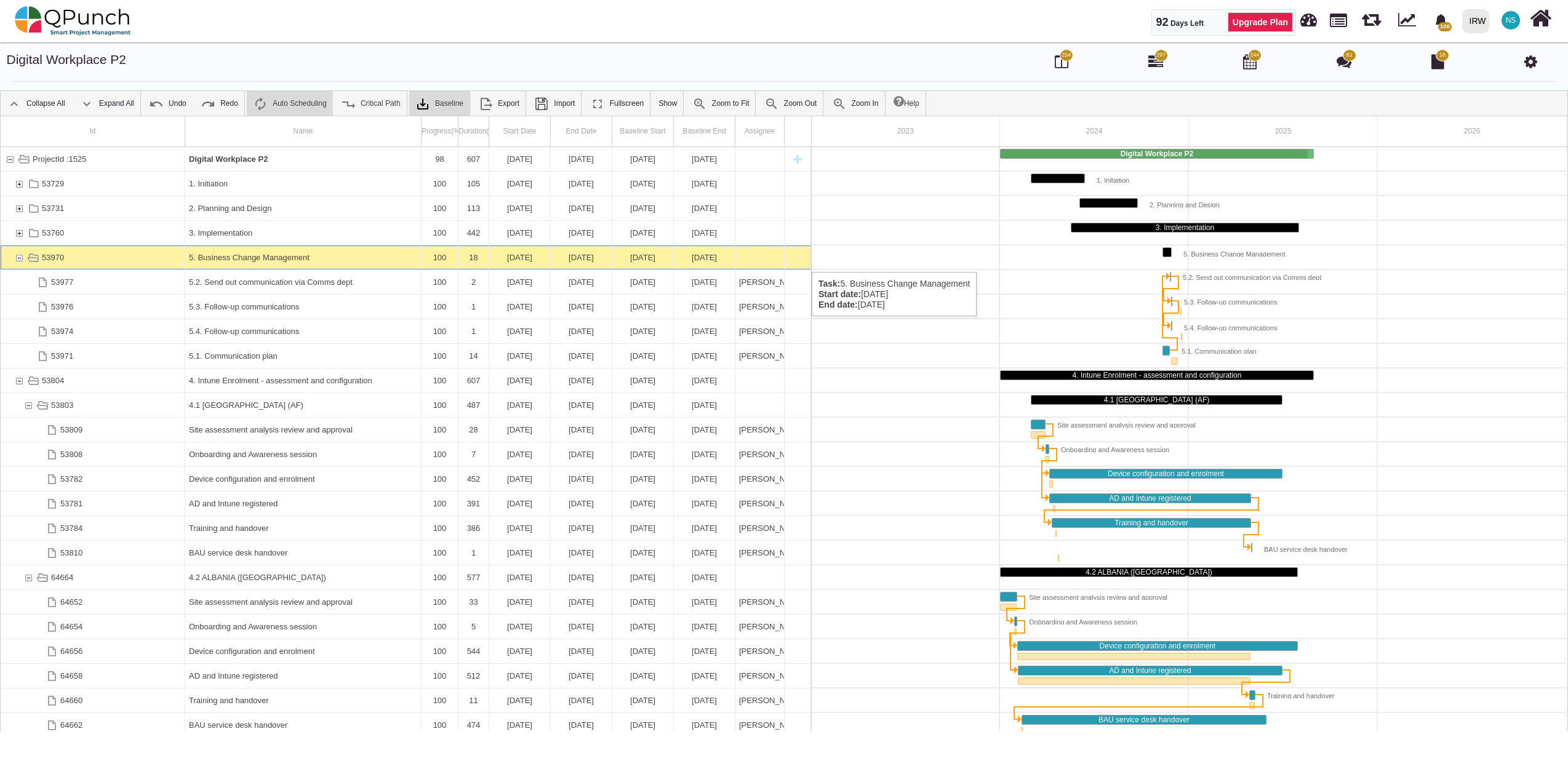
click at [18, 259] on div "53970" at bounding box center [19, 257] width 11 height 24
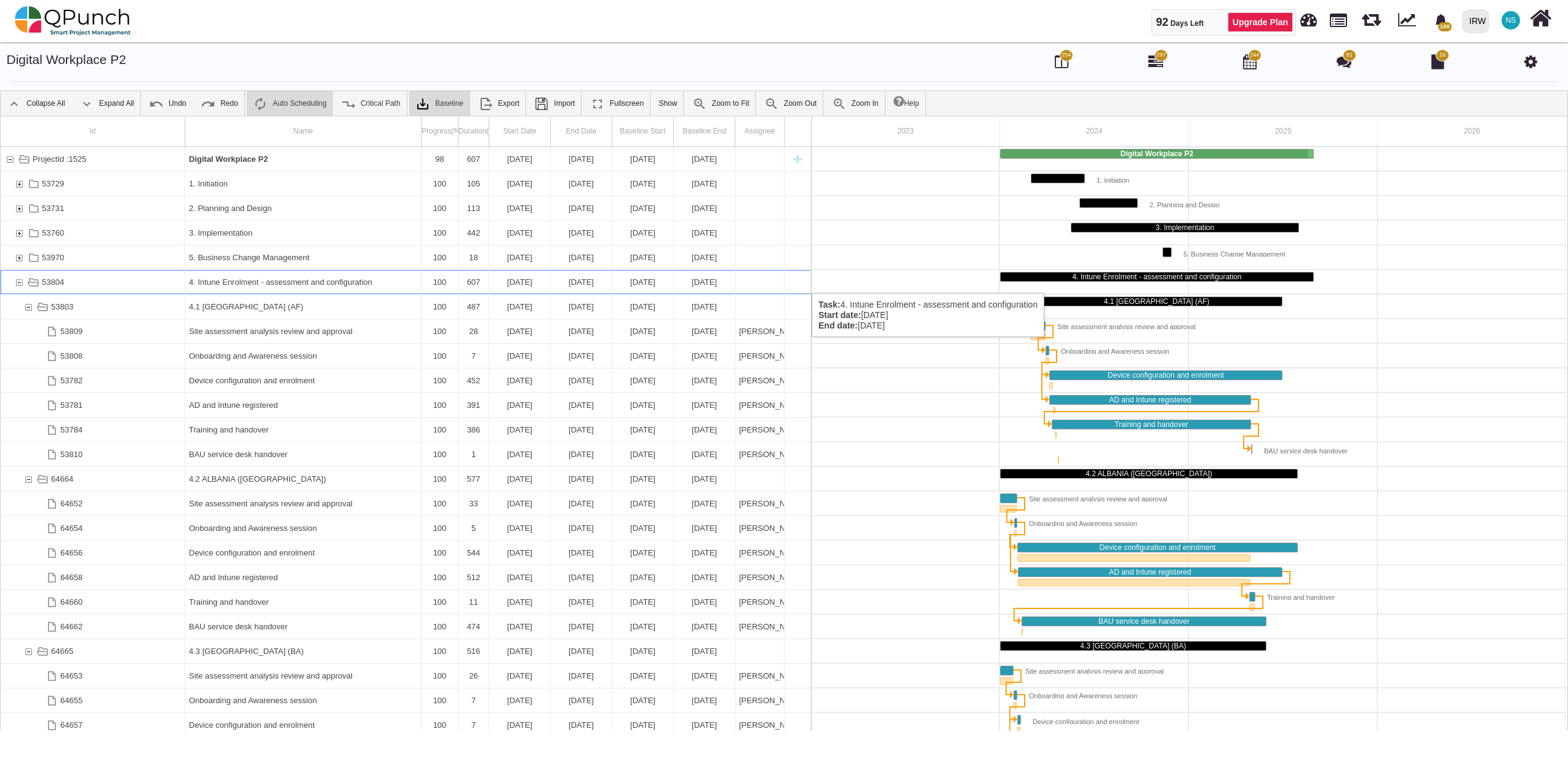
click at [21, 280] on div "53804" at bounding box center [19, 282] width 11 height 24
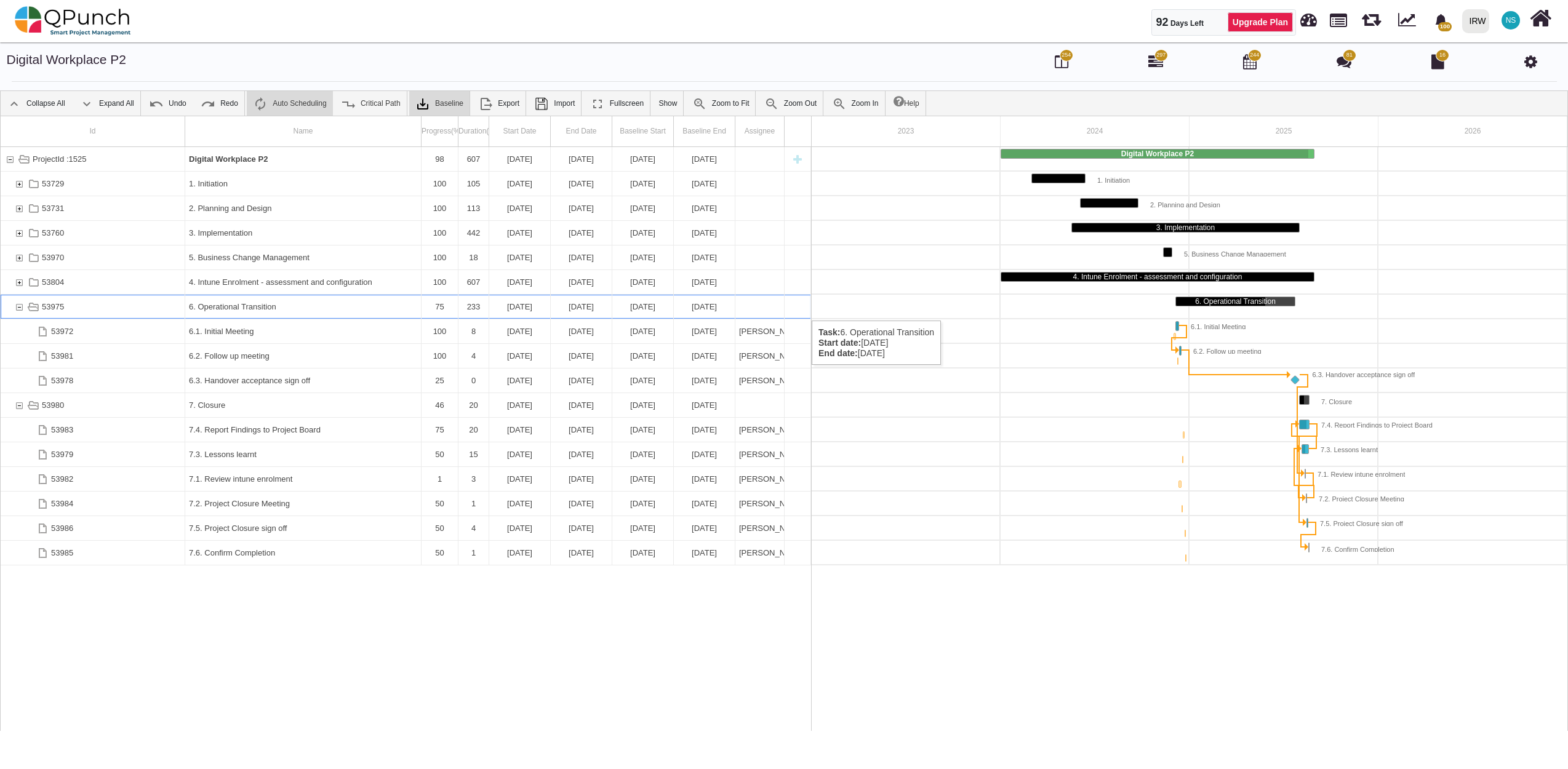
click at [20, 308] on div "53975" at bounding box center [19, 306] width 11 height 24
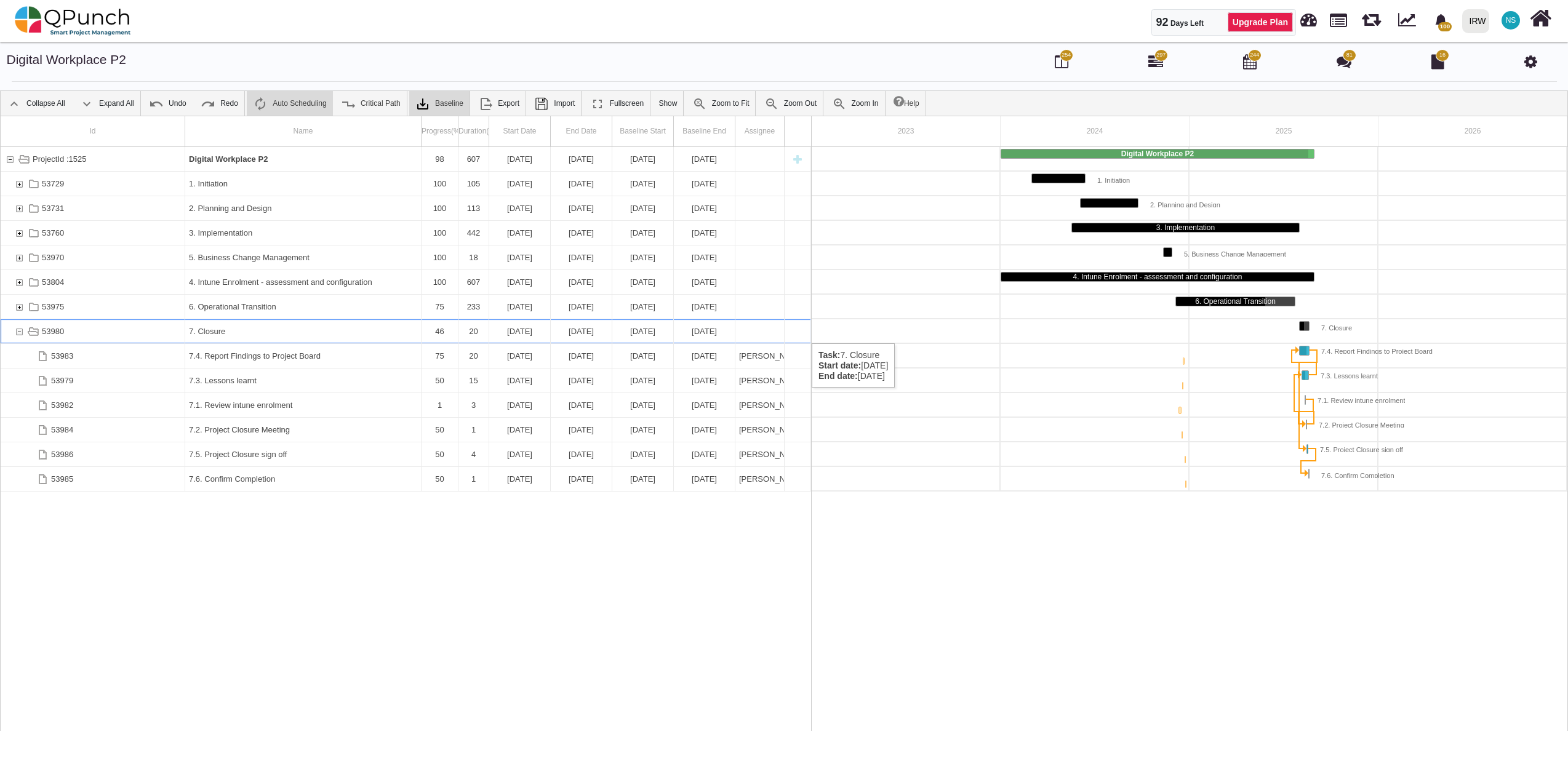
click at [18, 331] on div "53980" at bounding box center [19, 331] width 11 height 24
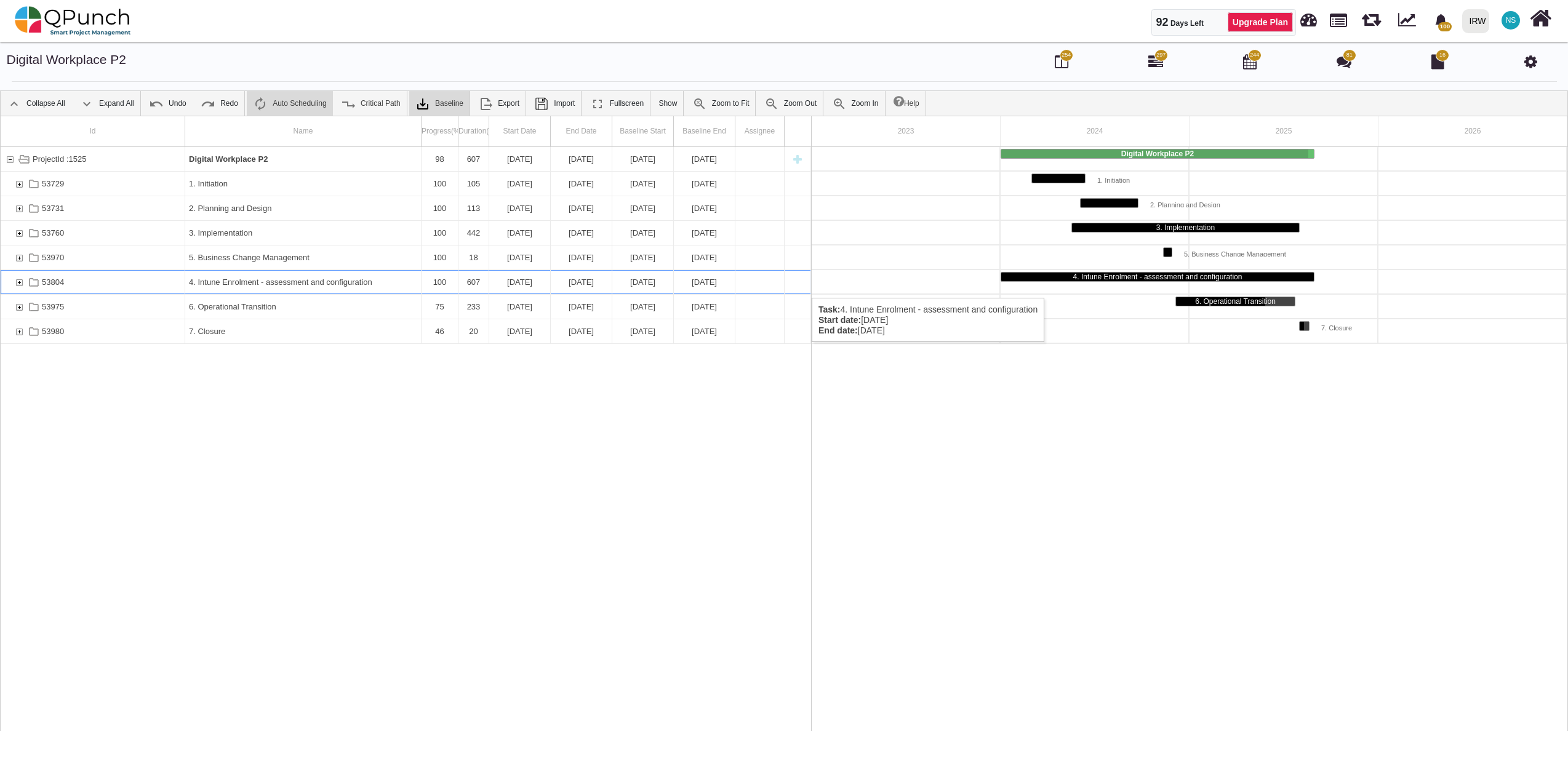
click at [22, 286] on div "53804" at bounding box center [19, 282] width 11 height 24
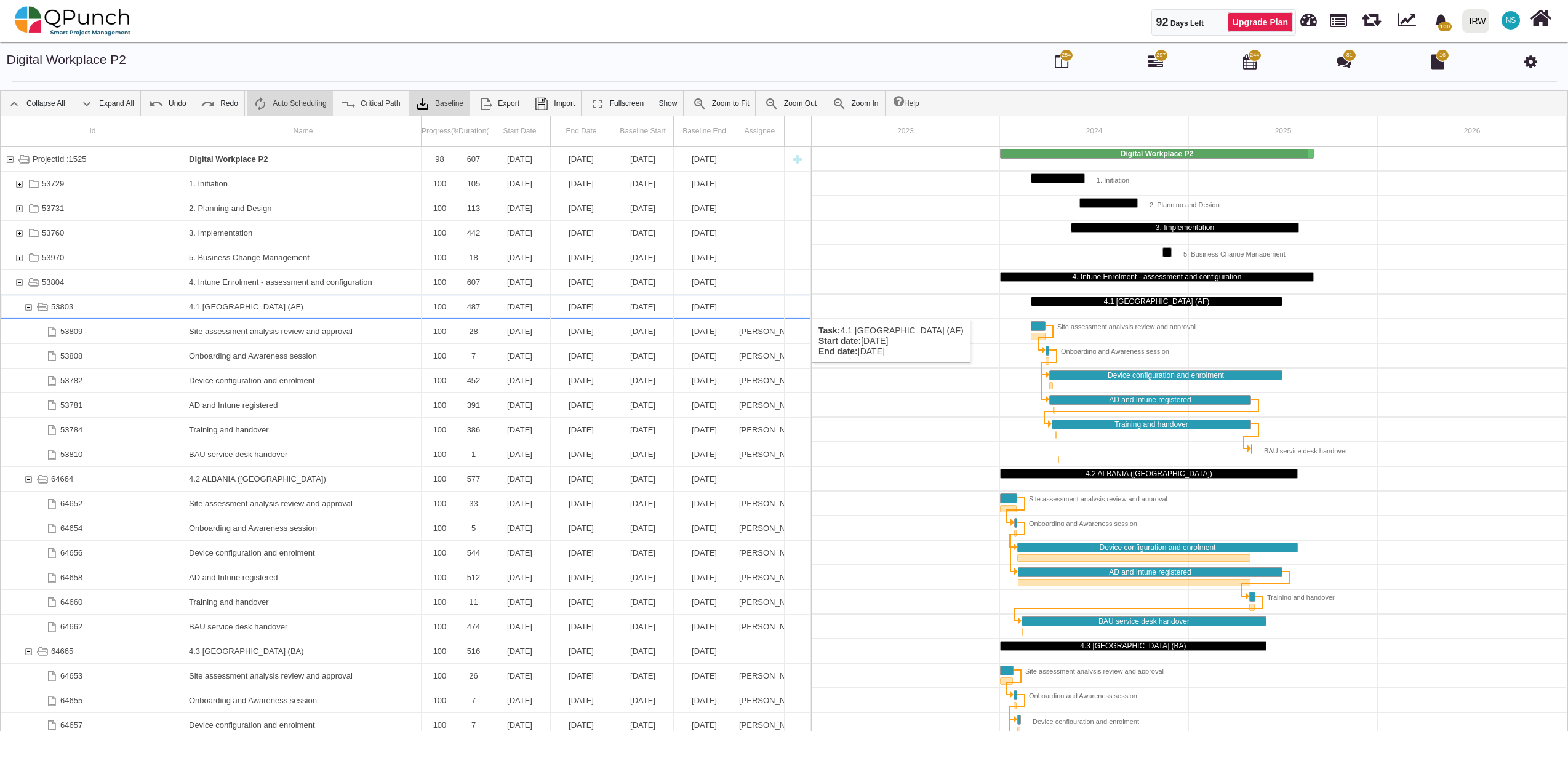
click at [30, 306] on div "53803" at bounding box center [28, 306] width 11 height 24
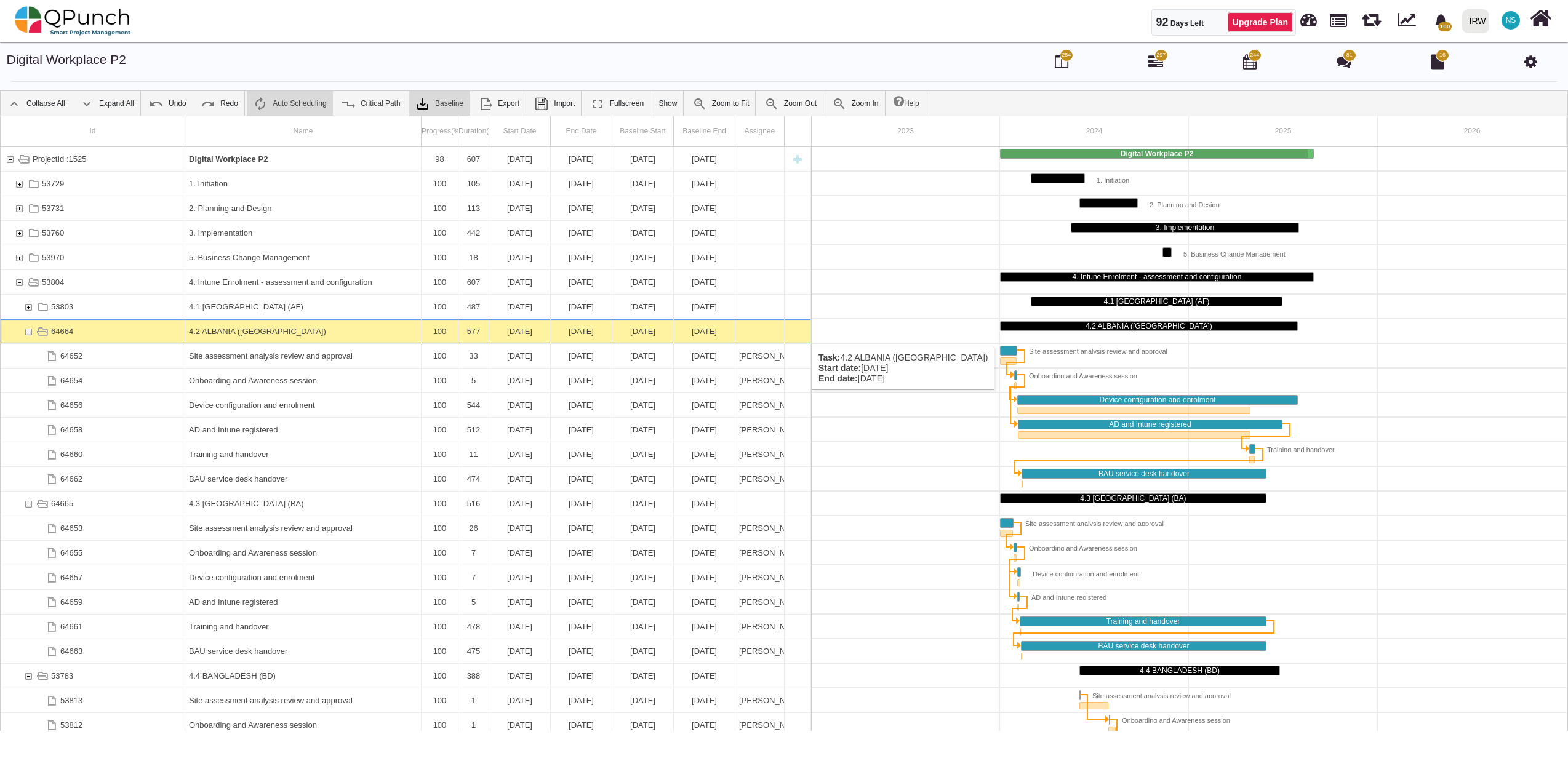
click at [27, 333] on div "64664" at bounding box center [28, 331] width 11 height 24
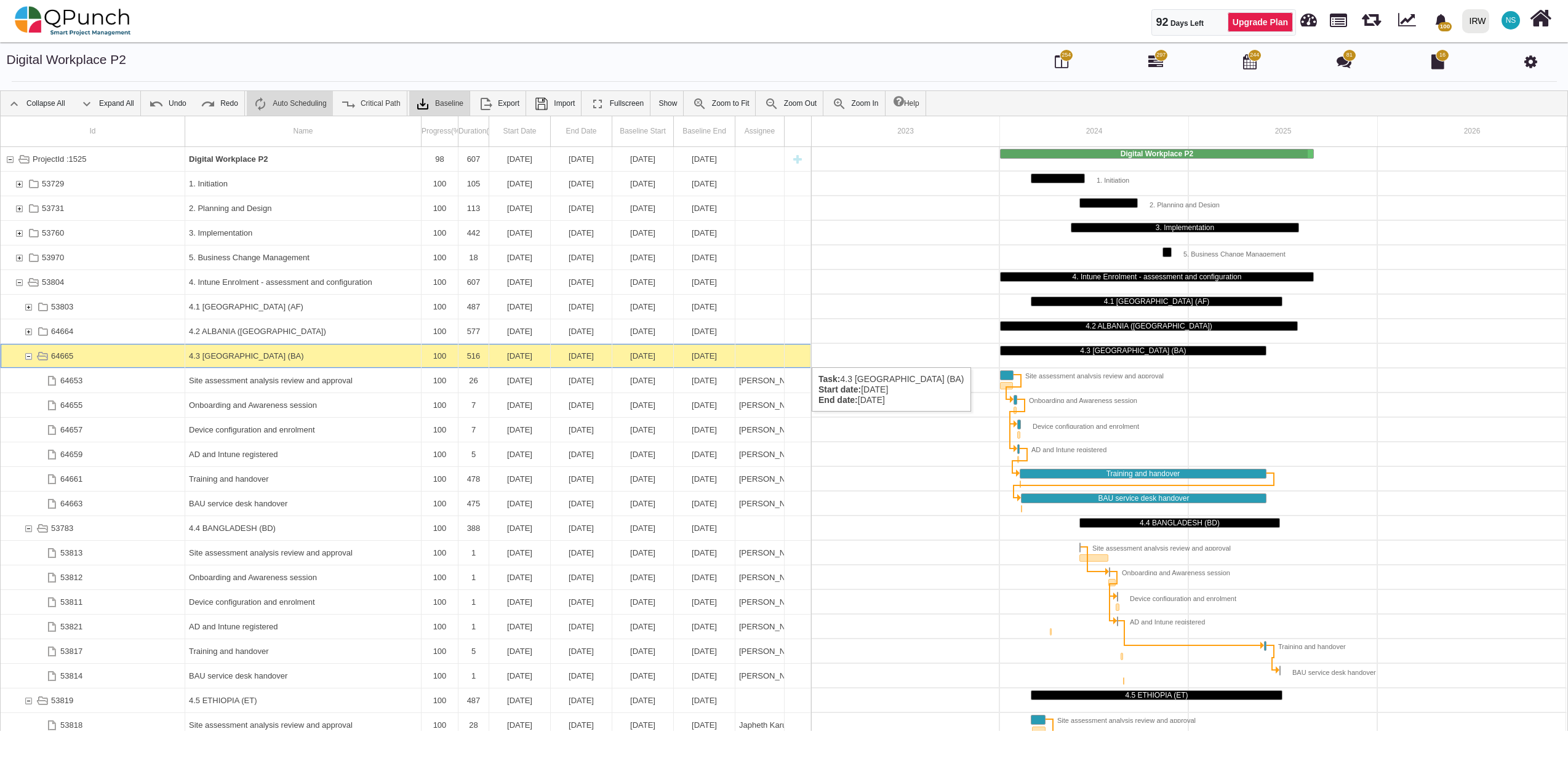
click at [28, 355] on div "64665" at bounding box center [28, 356] width 11 height 24
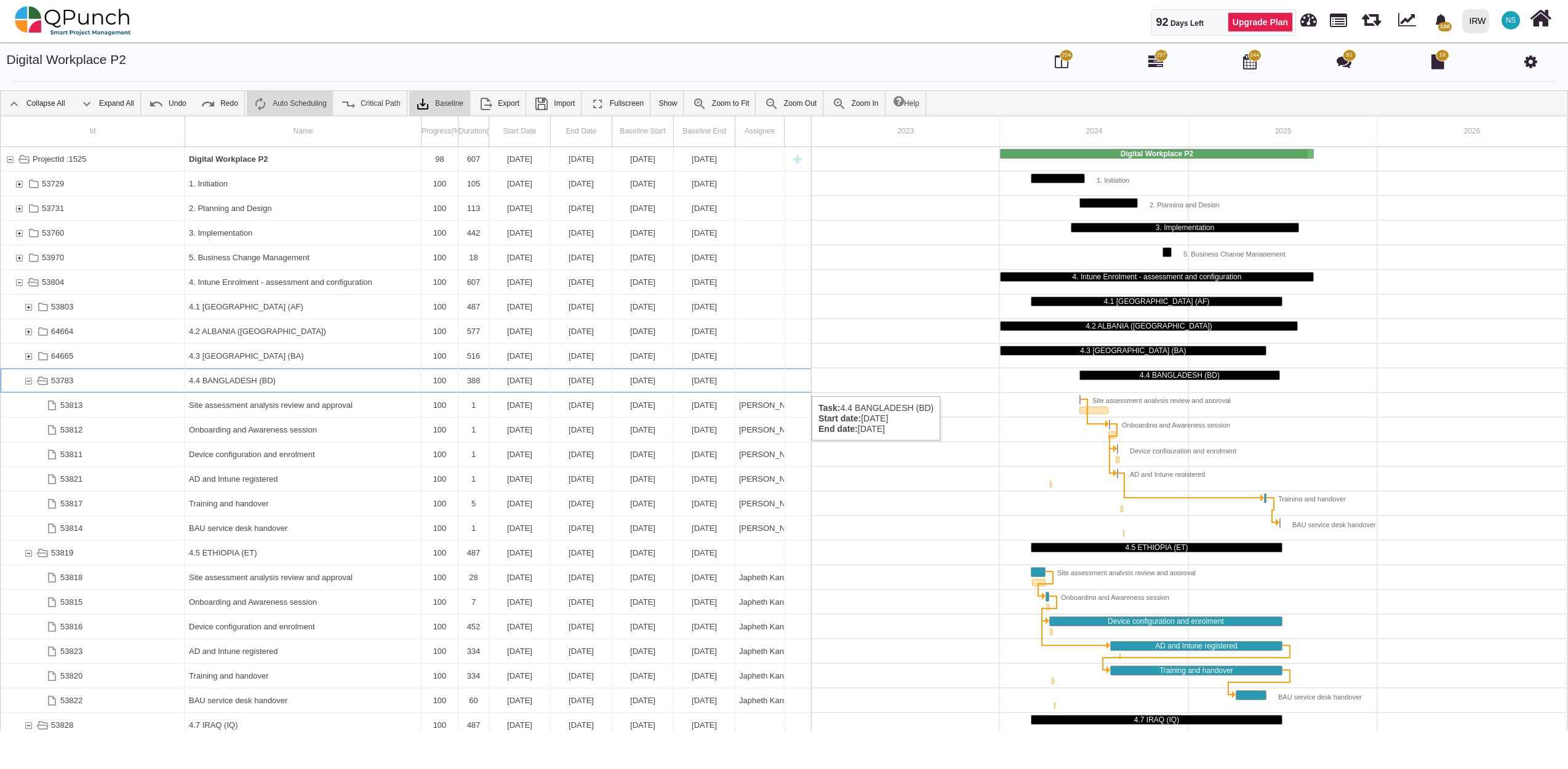
click at [30, 383] on div "53783" at bounding box center [28, 380] width 11 height 24
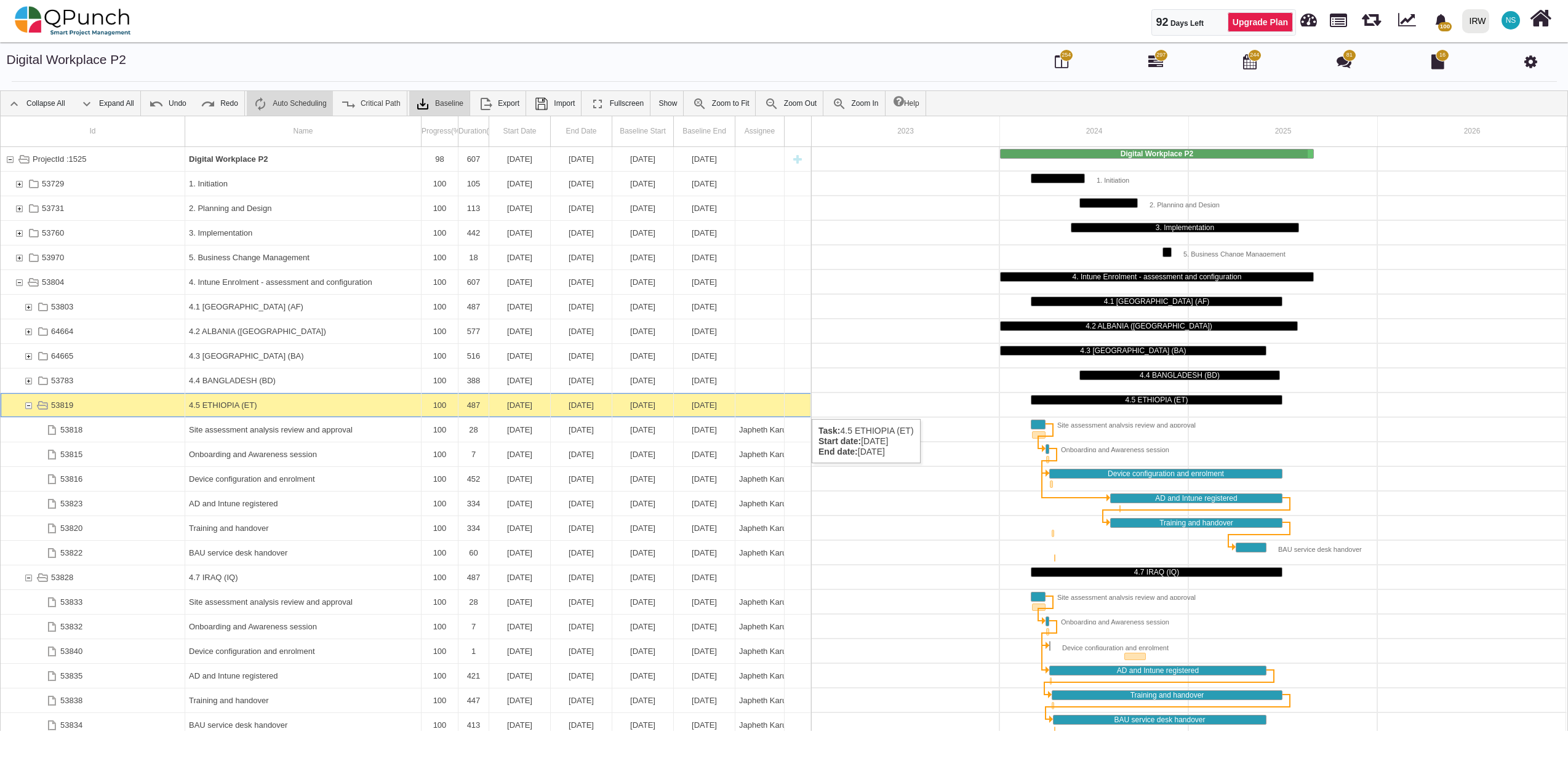
click at [28, 408] on div "53819" at bounding box center [28, 405] width 11 height 24
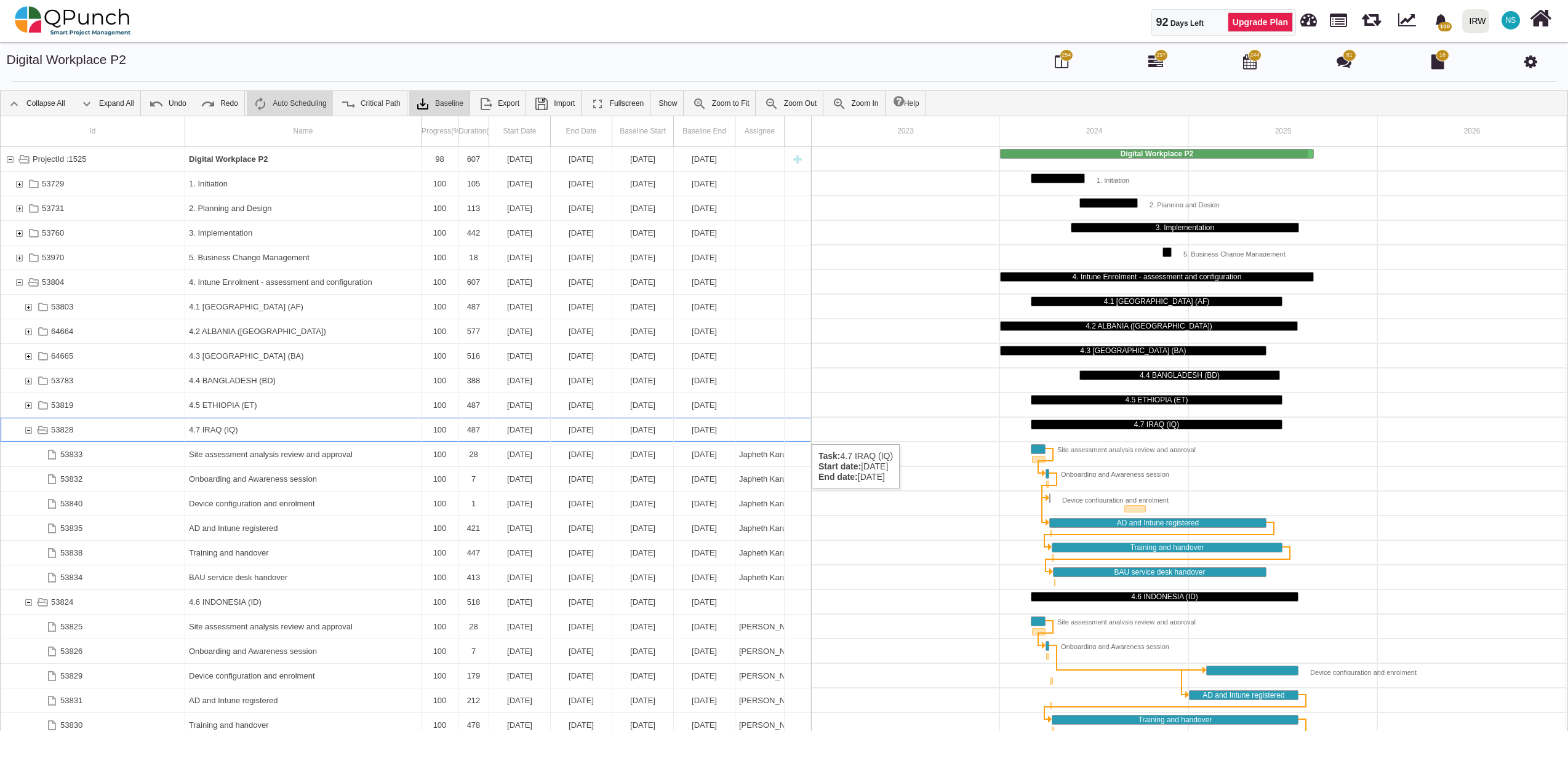
click at [27, 432] on div "53828" at bounding box center [28, 429] width 11 height 24
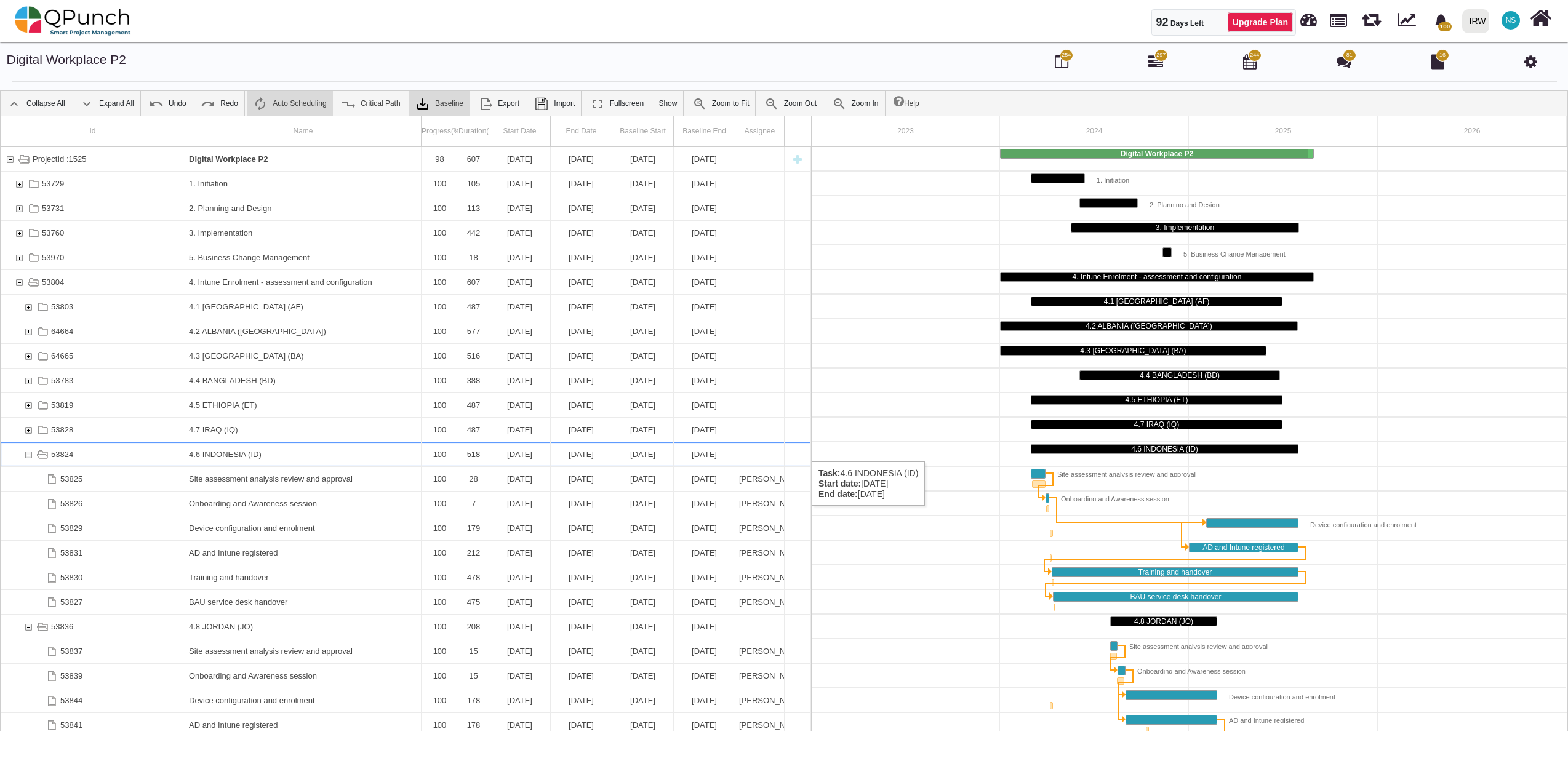
click at [30, 449] on div "53824" at bounding box center [28, 454] width 11 height 24
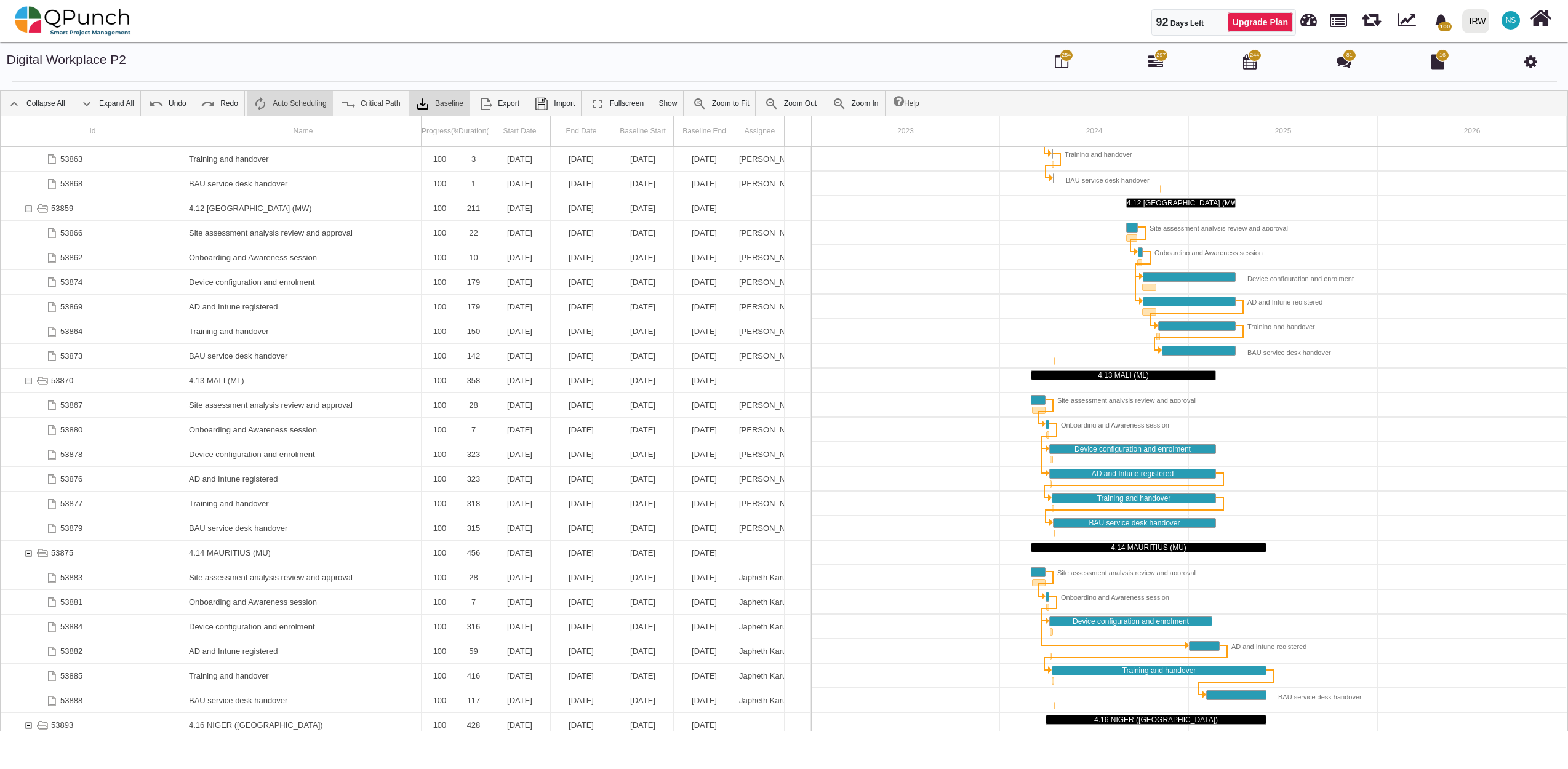
scroll to position [443, 0]
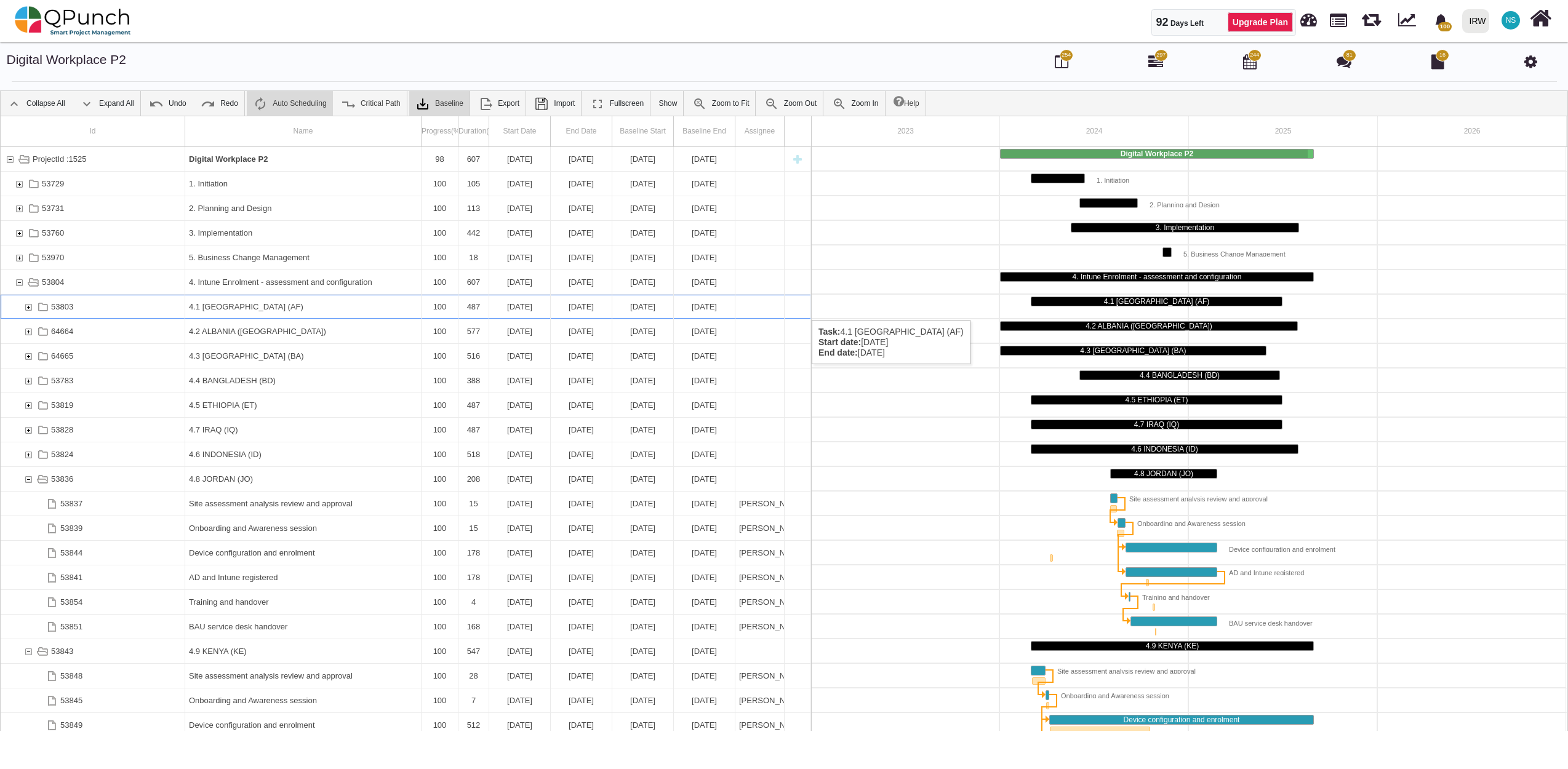
click at [28, 307] on div "53803" at bounding box center [28, 306] width 11 height 24
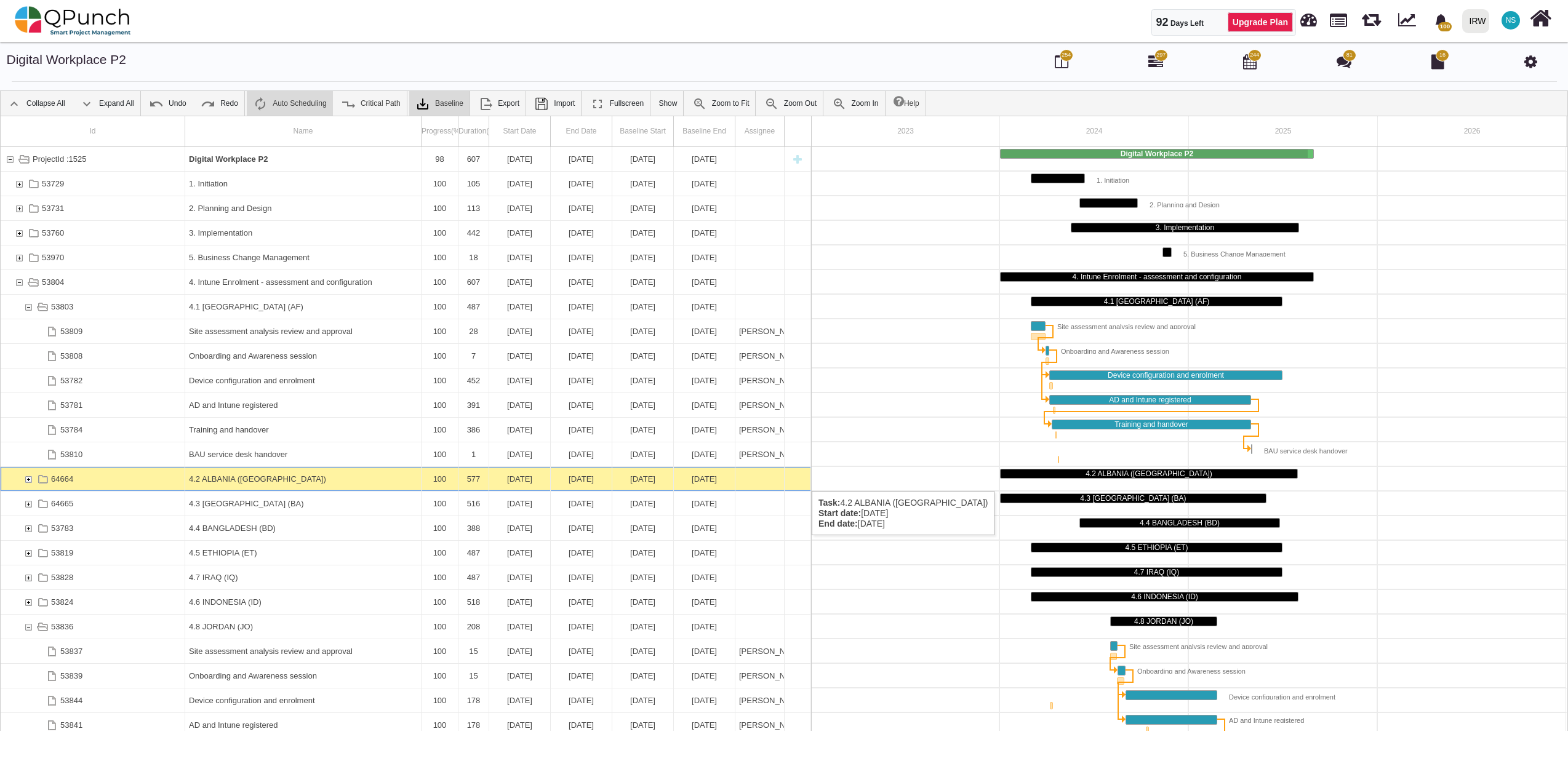
click at [23, 478] on div "64664" at bounding box center [28, 478] width 11 height 24
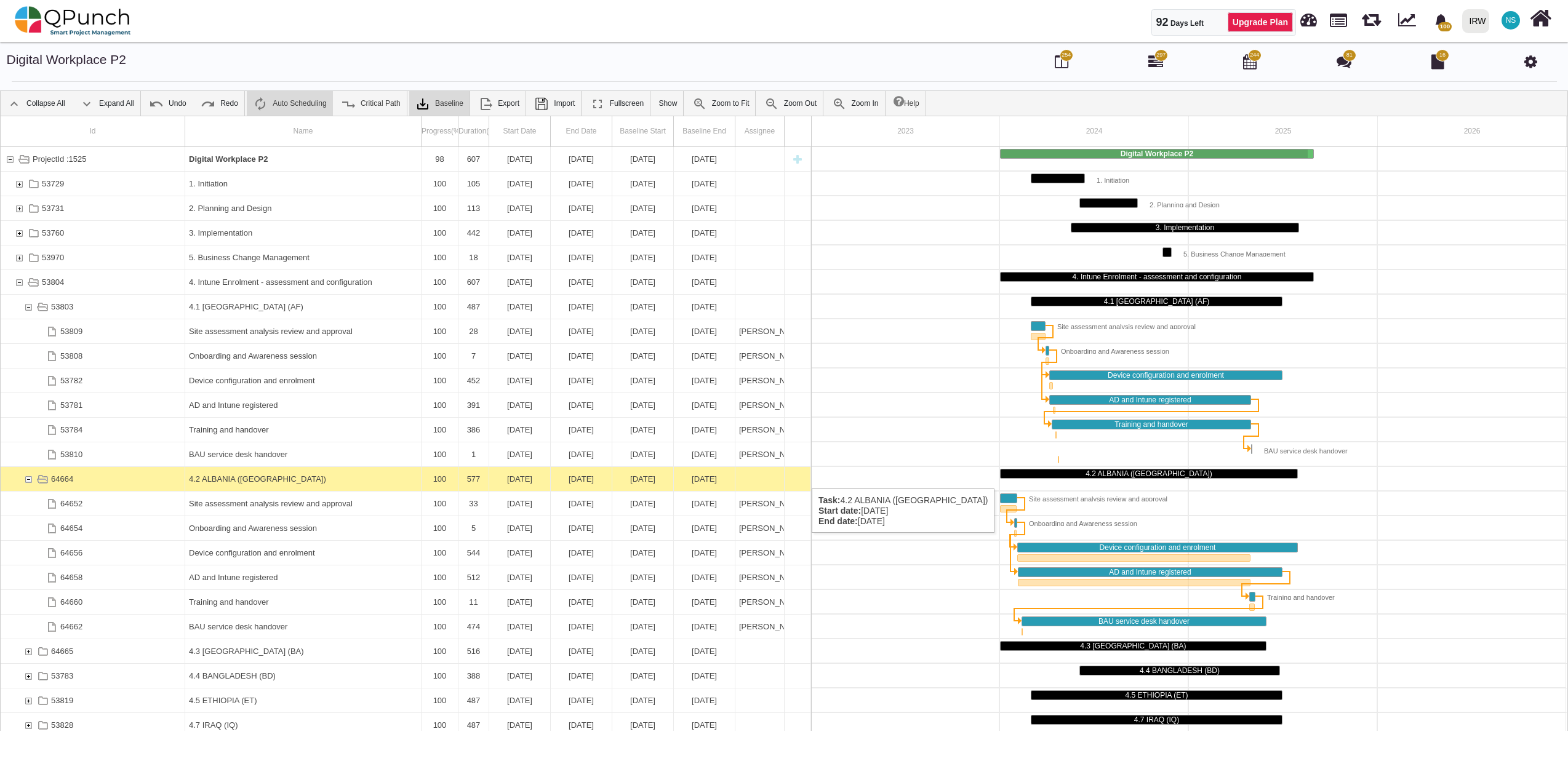
click at [26, 476] on div "64664" at bounding box center [28, 478] width 11 height 24
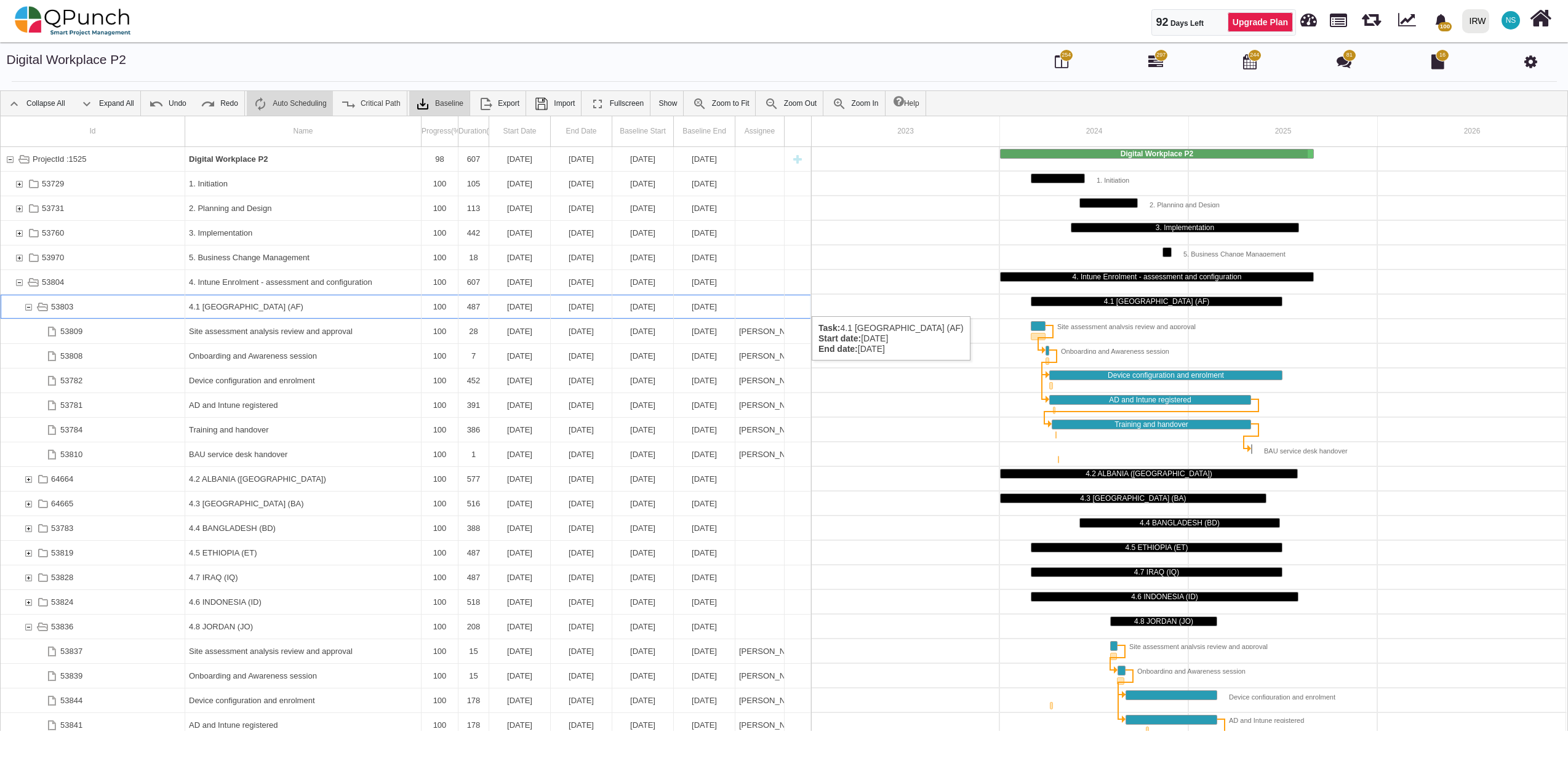
click at [26, 304] on div "53803" at bounding box center [28, 306] width 11 height 24
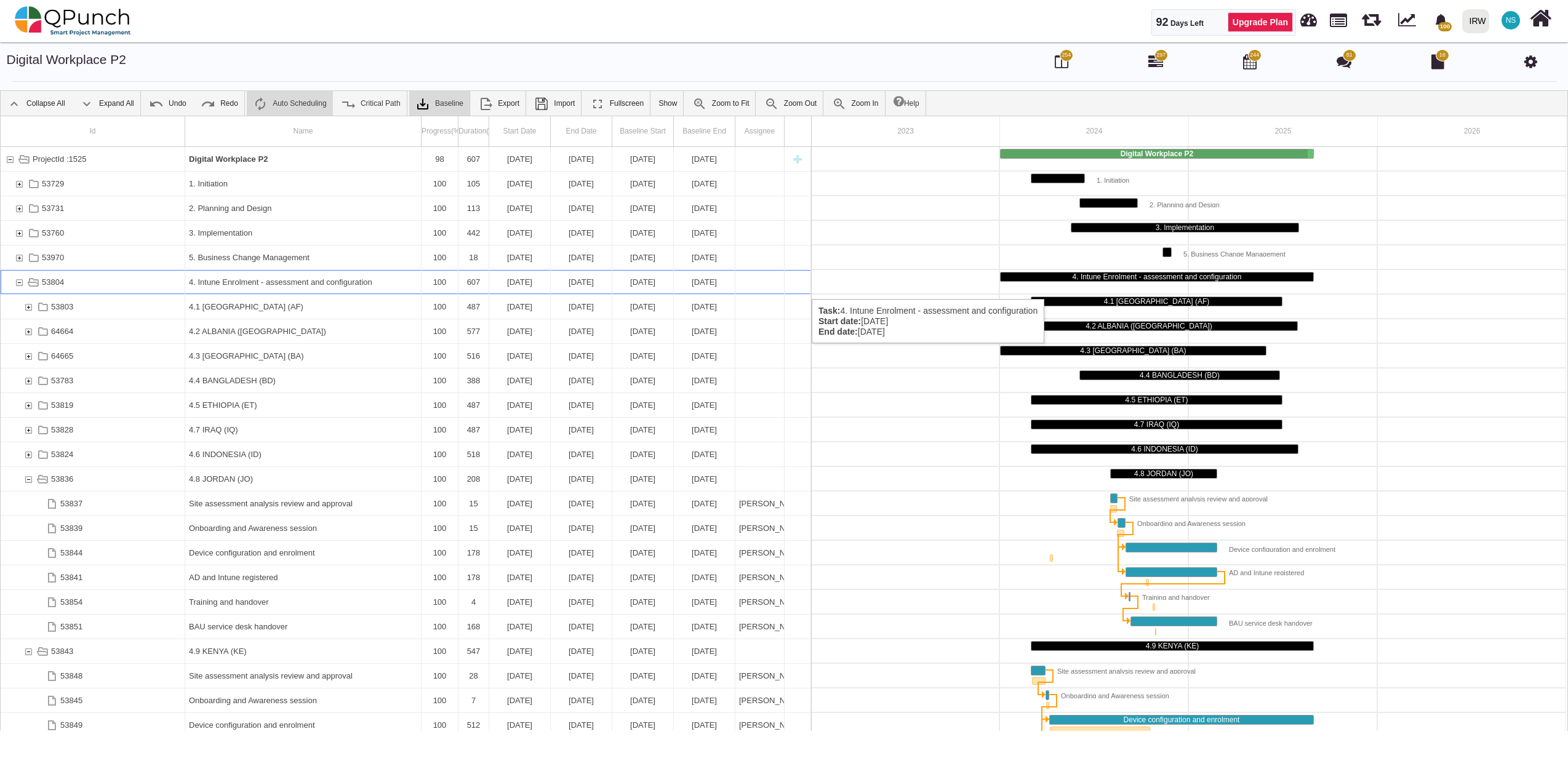
click at [18, 286] on div "53804" at bounding box center [19, 282] width 11 height 24
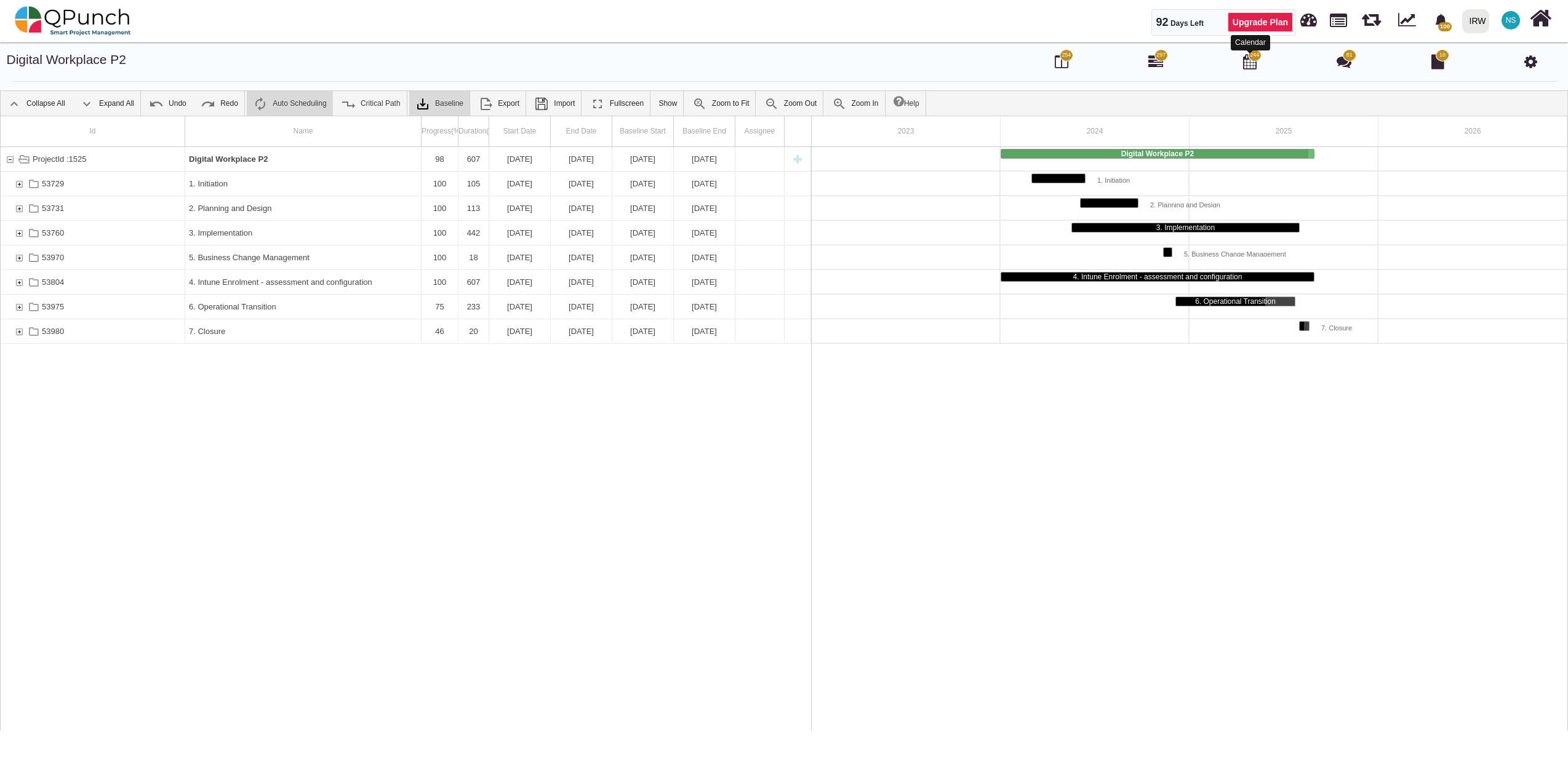
click at [1250, 64] on icon at bounding box center [1249, 61] width 14 height 15
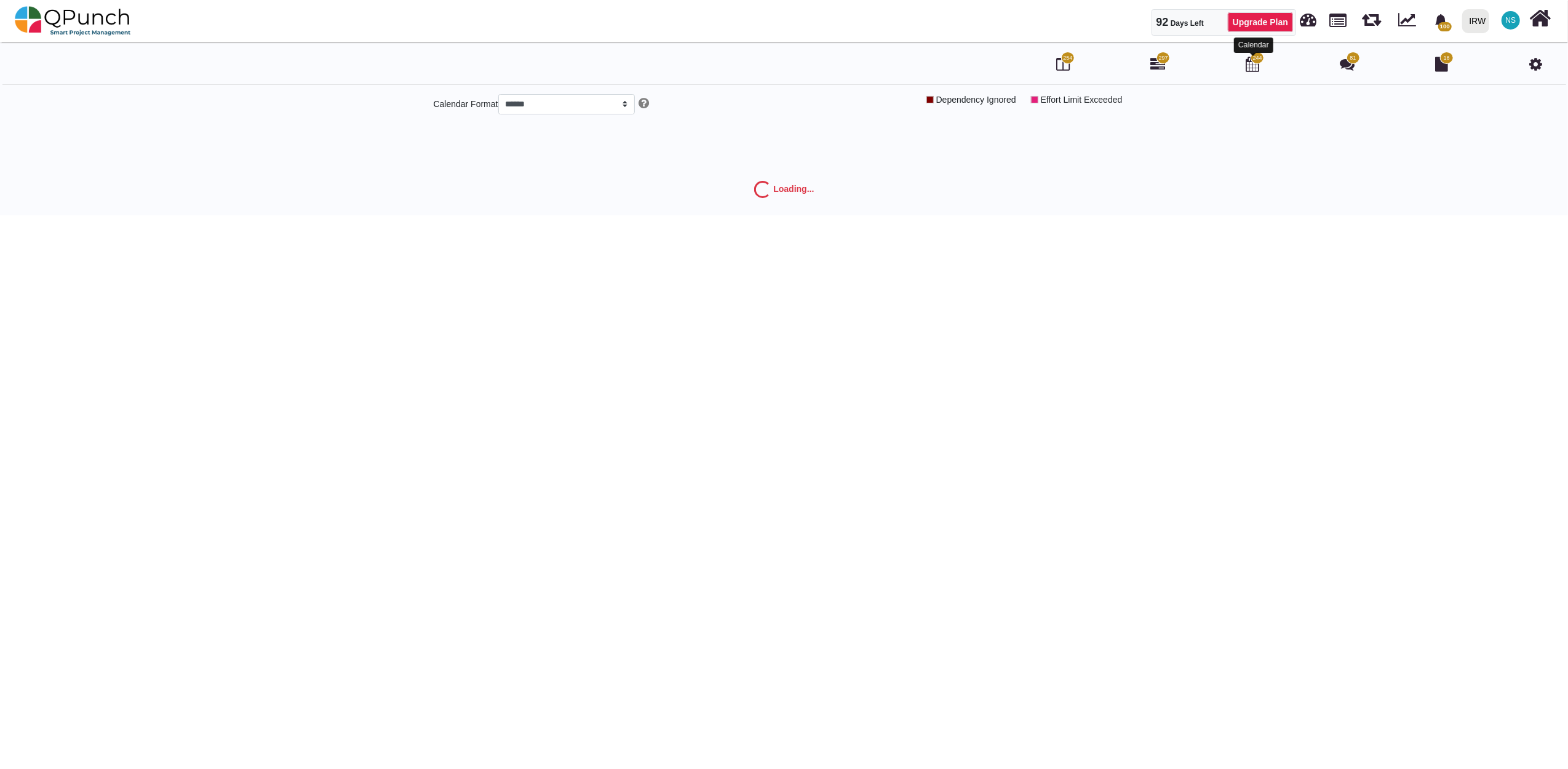
select select "*****"
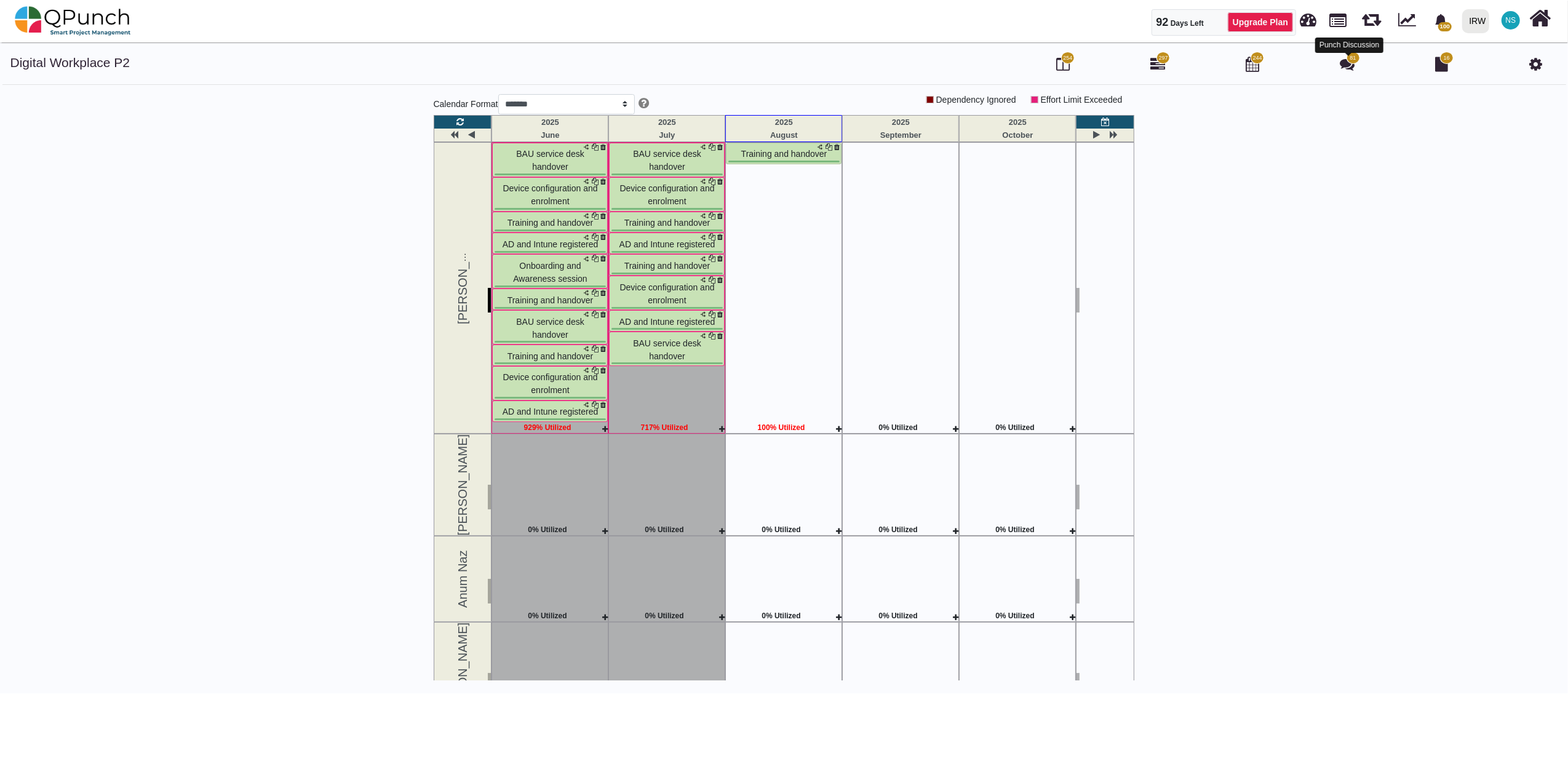
click at [1346, 65] on icon at bounding box center [1347, 64] width 15 height 15
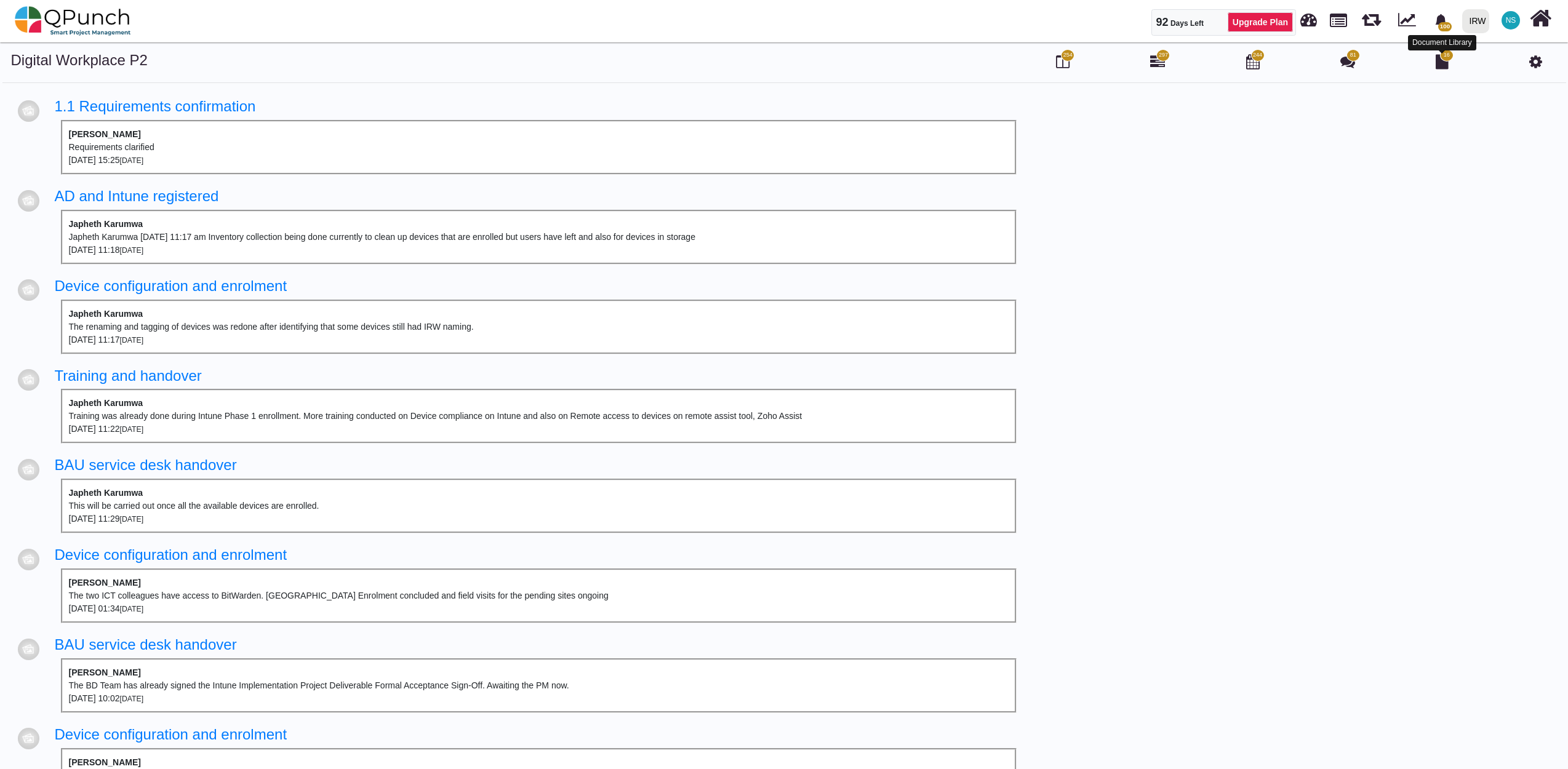
click at [1445, 62] on icon at bounding box center [1442, 61] width 13 height 15
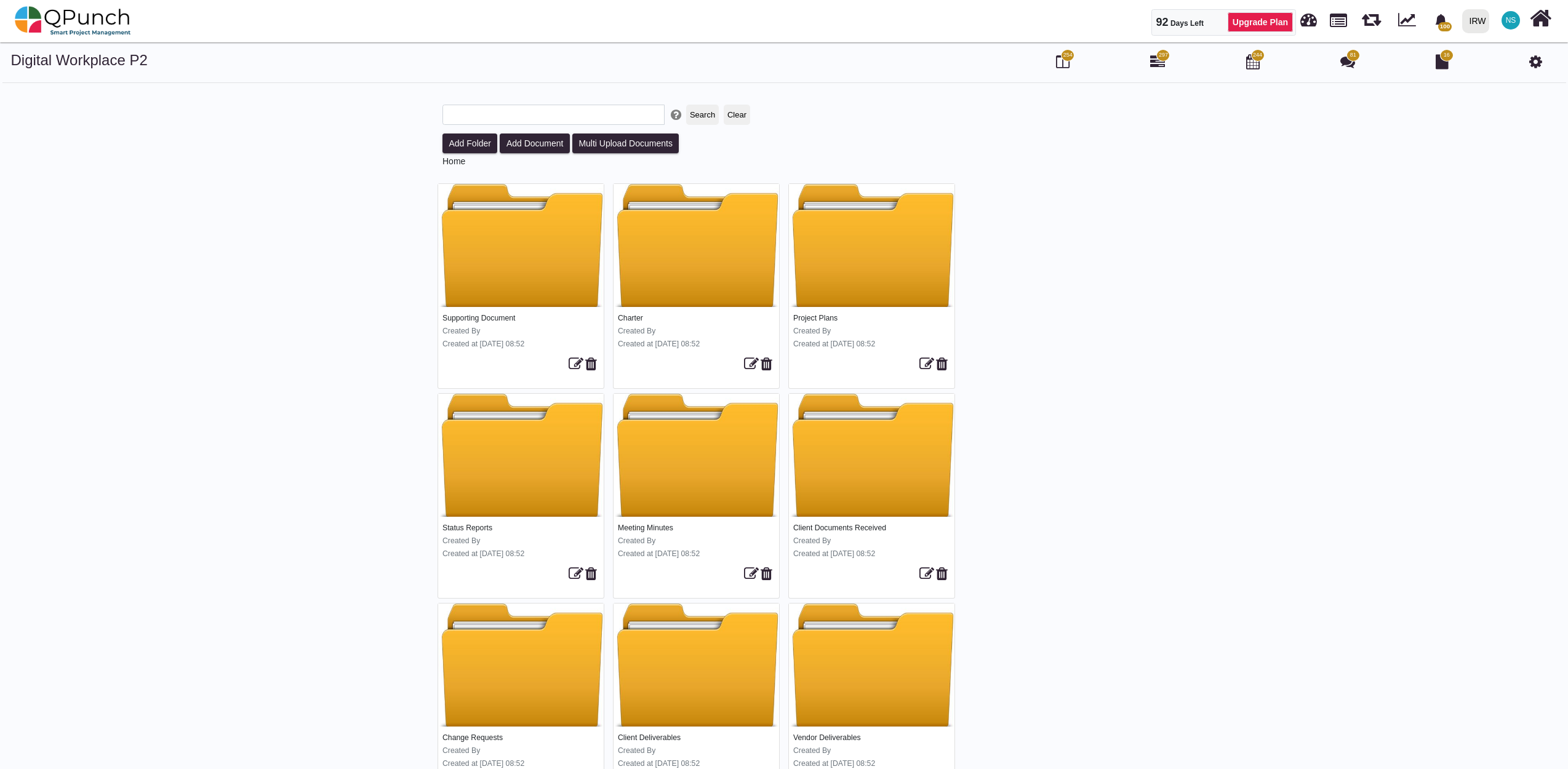
click at [1537, 60] on icon at bounding box center [1536, 61] width 13 height 15
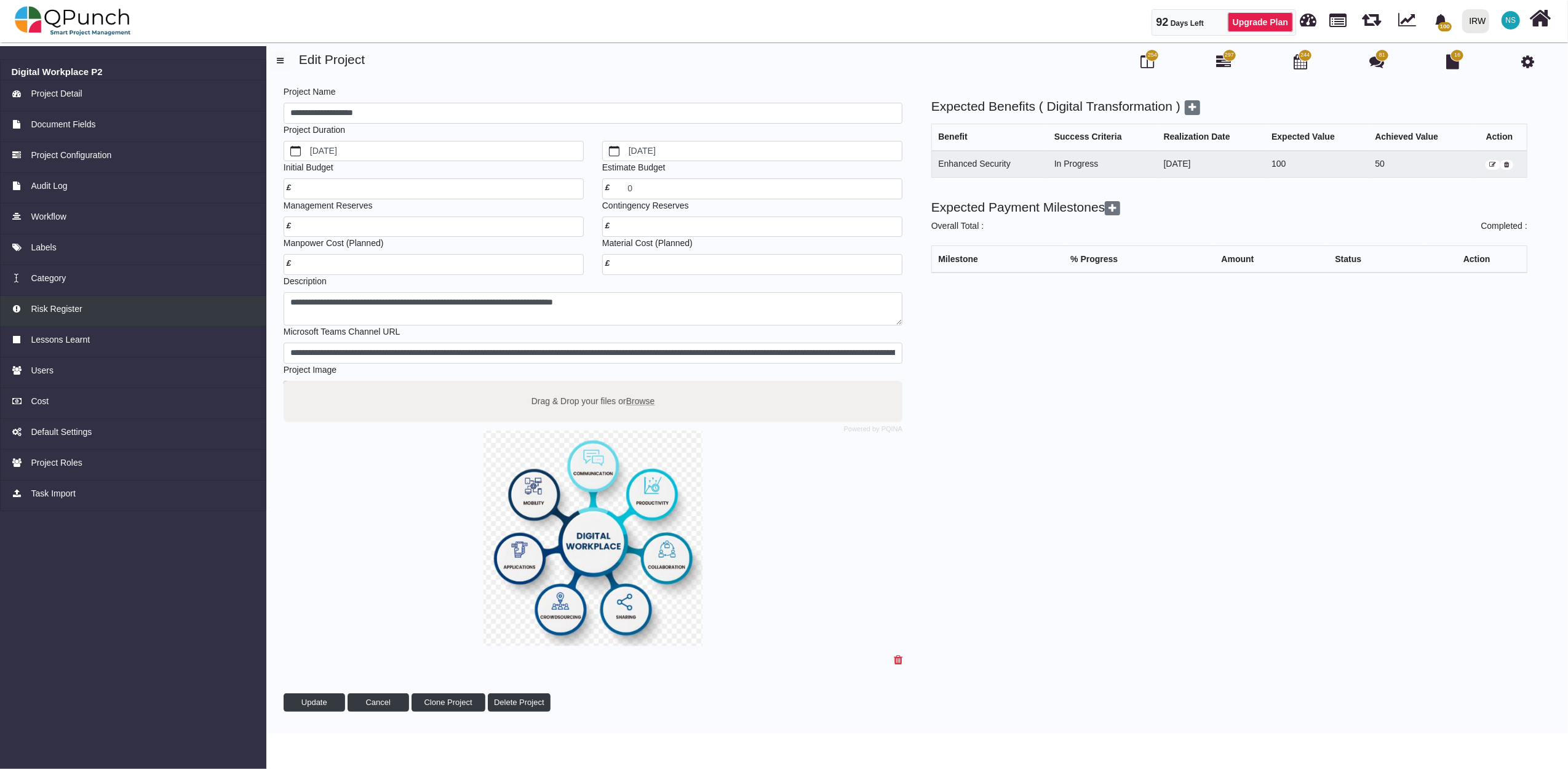
click at [63, 315] on span "Risk Register" at bounding box center [56, 309] width 51 height 13
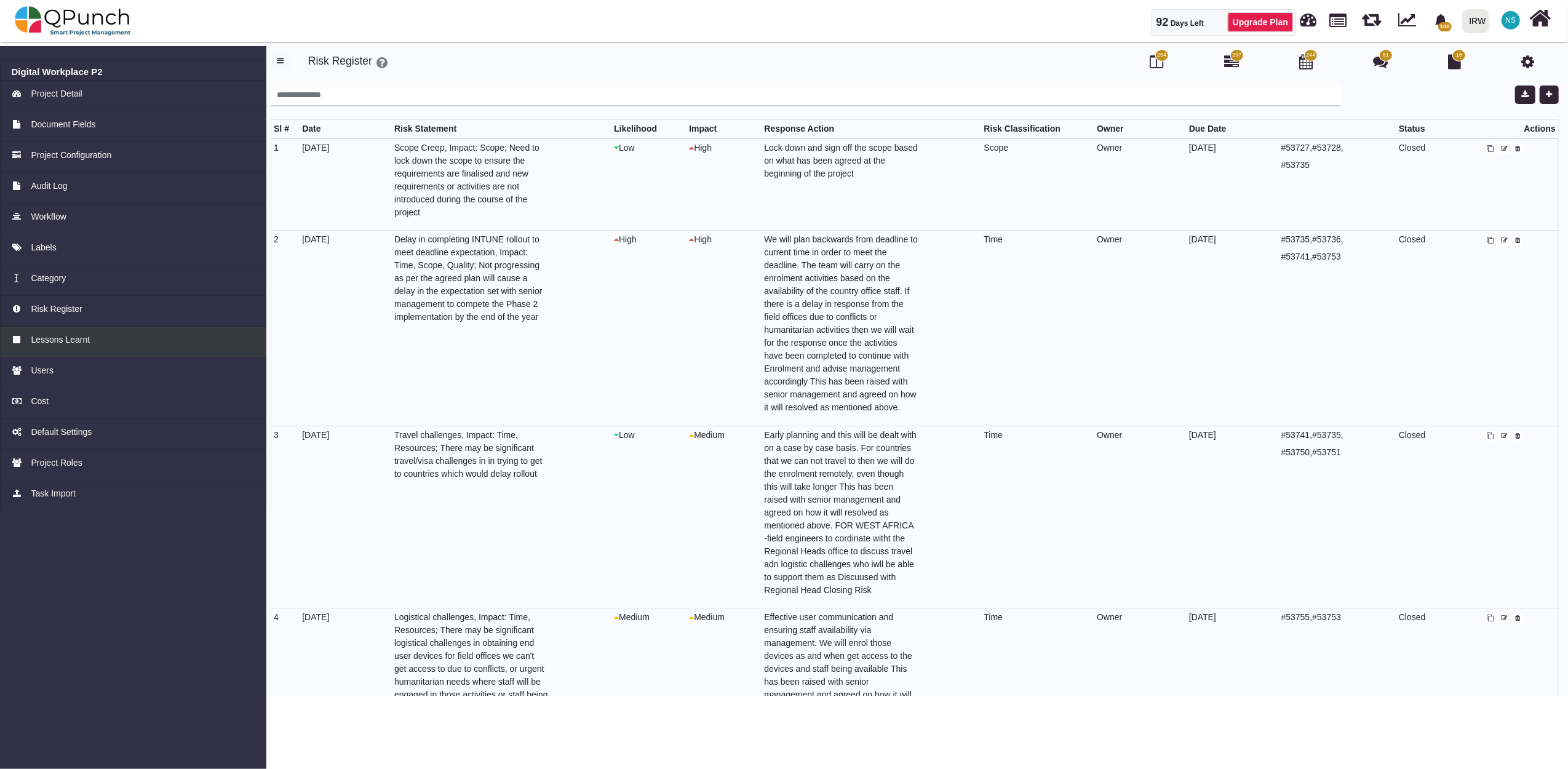
click at [64, 345] on link "Lessons Learnt" at bounding box center [133, 342] width 267 height 31
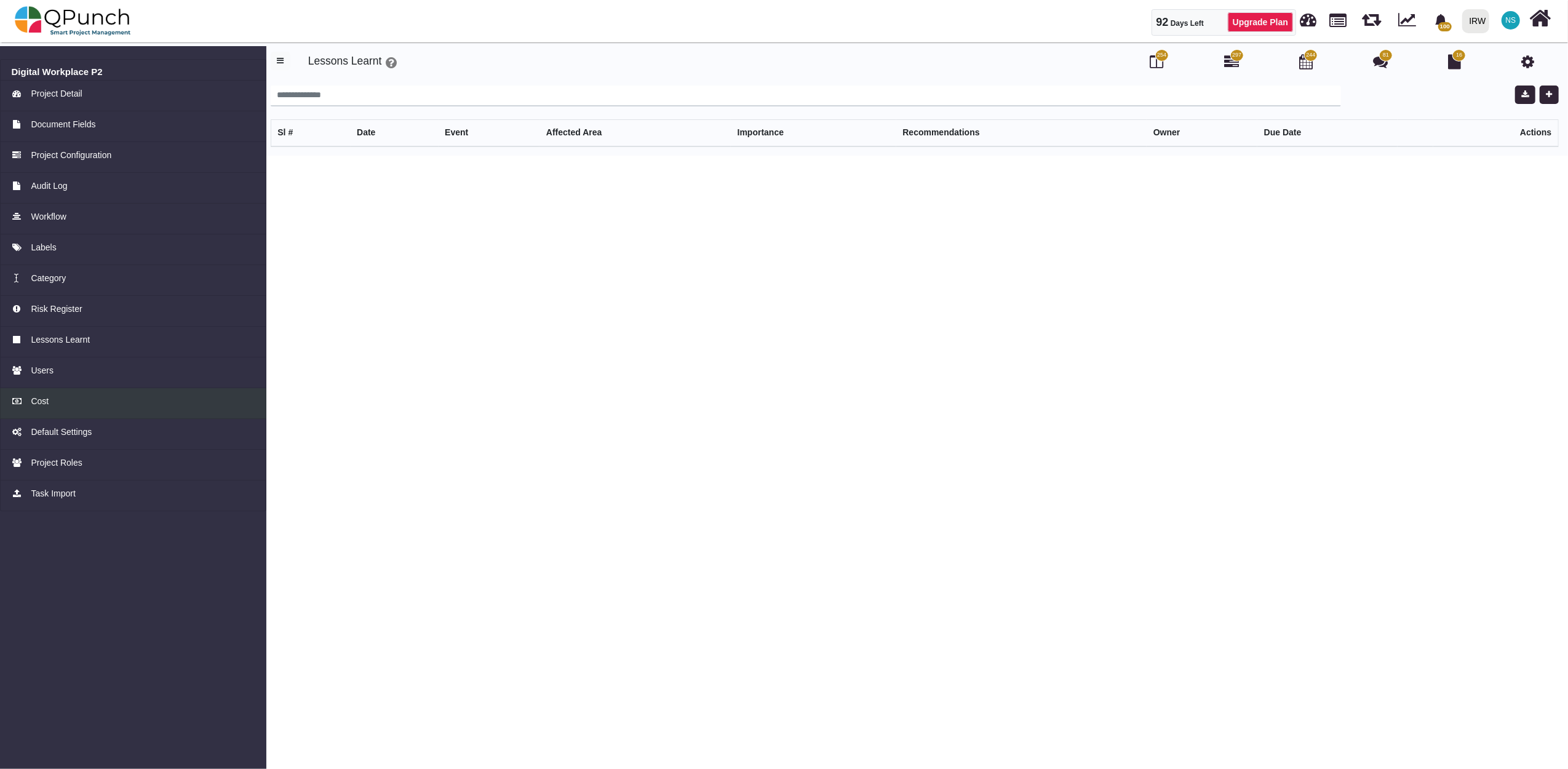
drag, startPoint x: 36, startPoint y: 399, endPoint x: 42, endPoint y: 394, distance: 7.8
click at [36, 399] on span "Cost" at bounding box center [39, 402] width 18 height 13
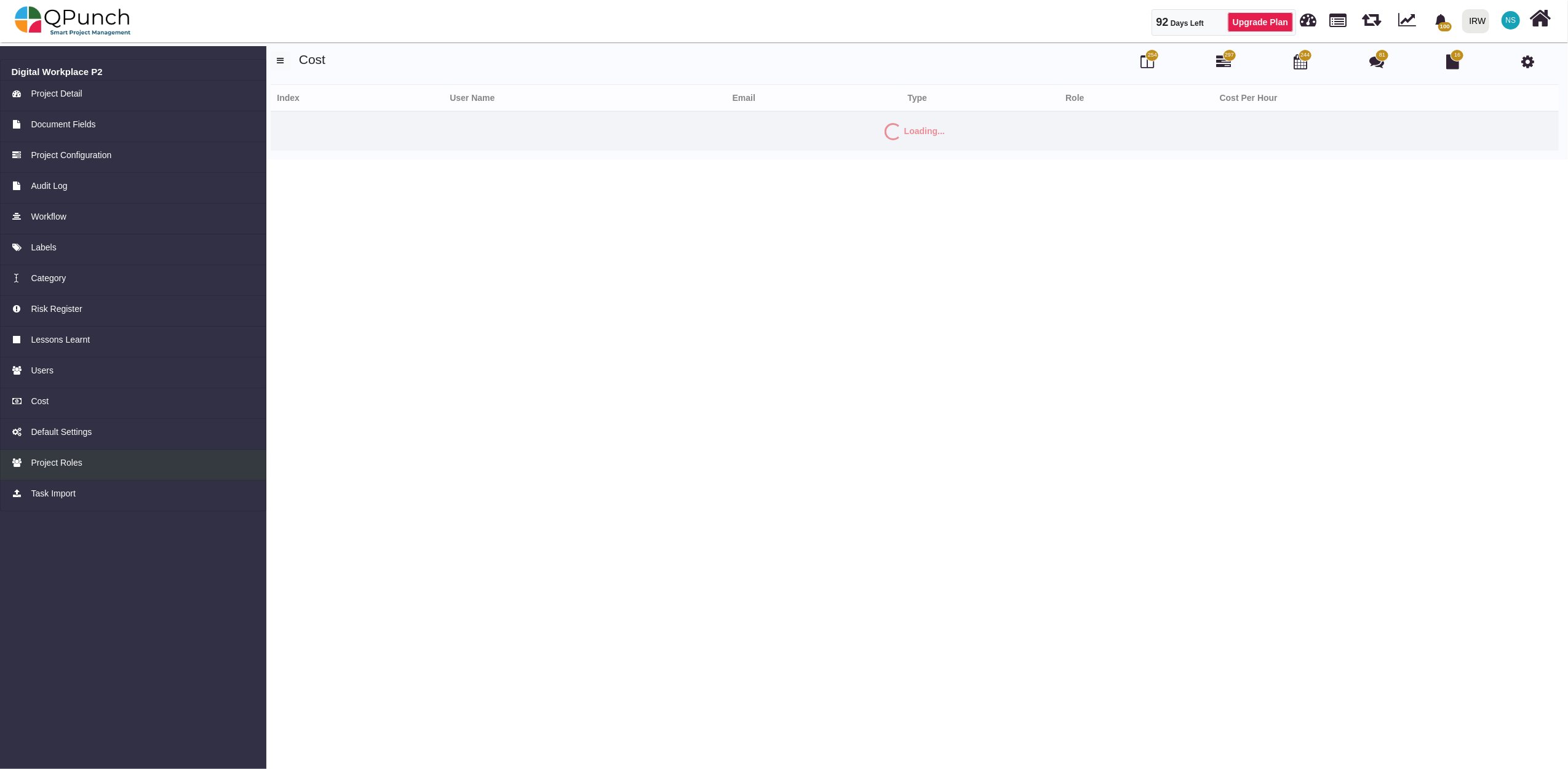
click at [38, 465] on span "Project Roles" at bounding box center [56, 463] width 51 height 13
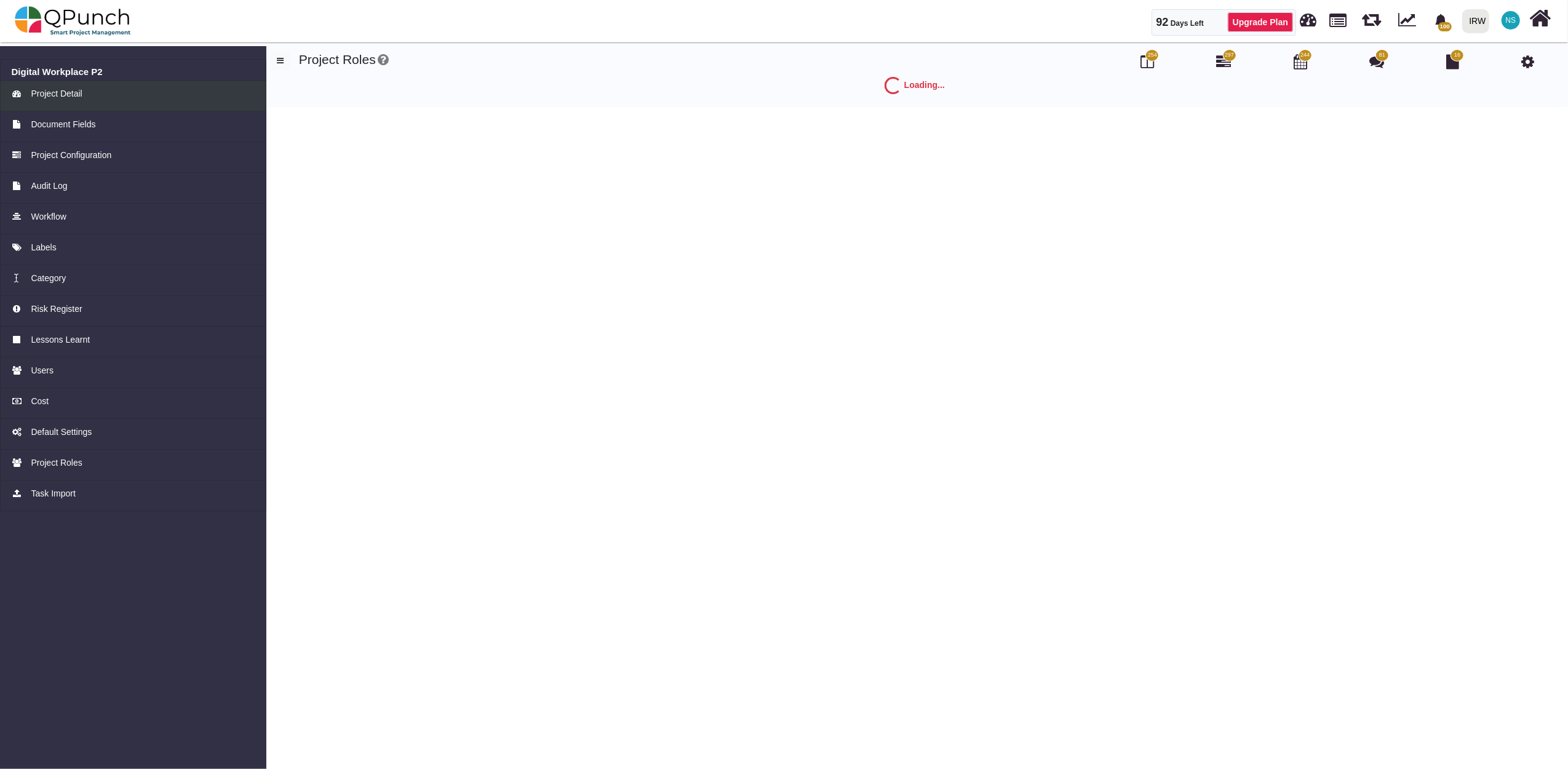
click at [64, 88] on span "Project Detail" at bounding box center [56, 94] width 51 height 13
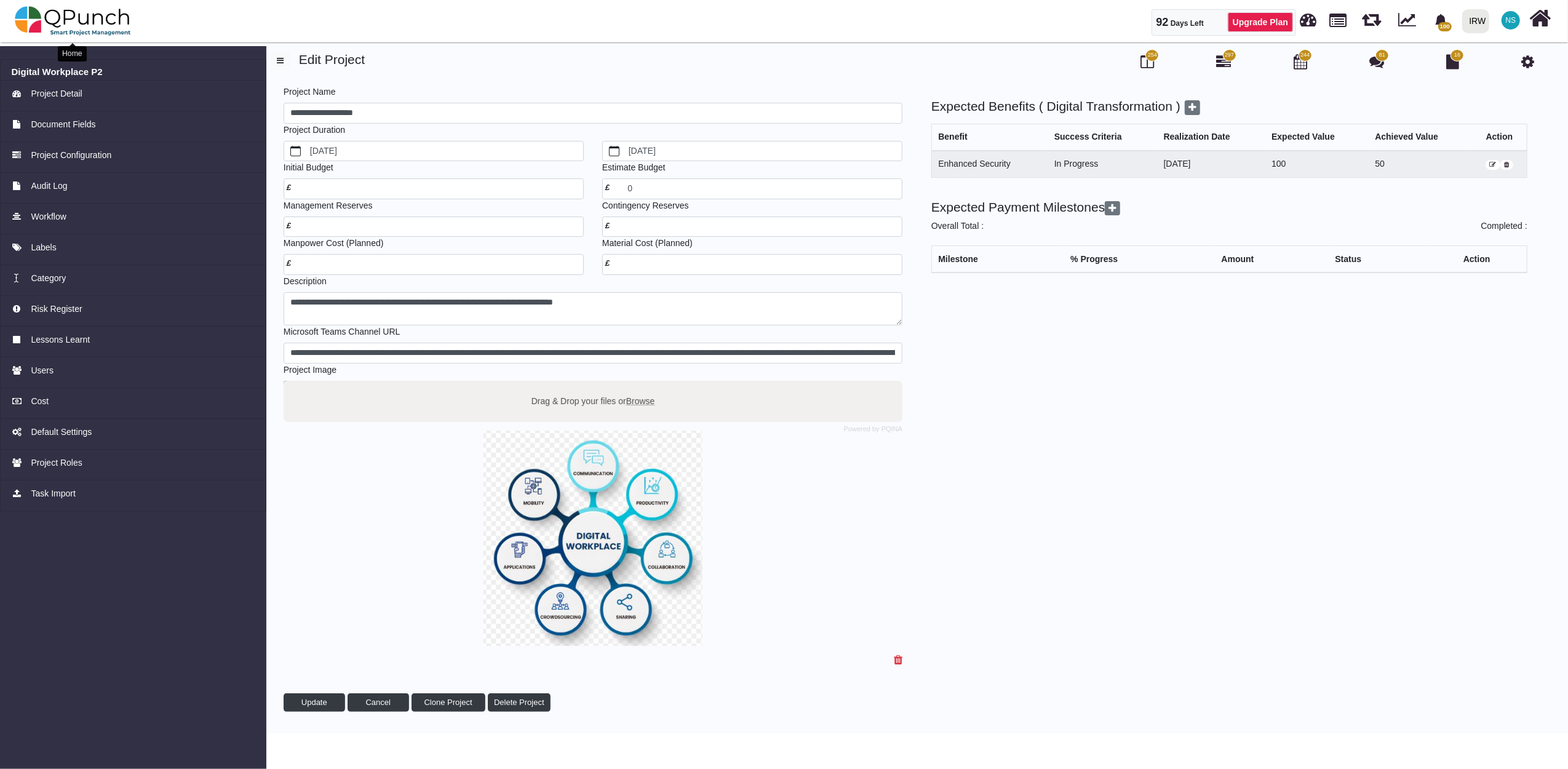
click at [84, 23] on img at bounding box center [72, 20] width 116 height 37
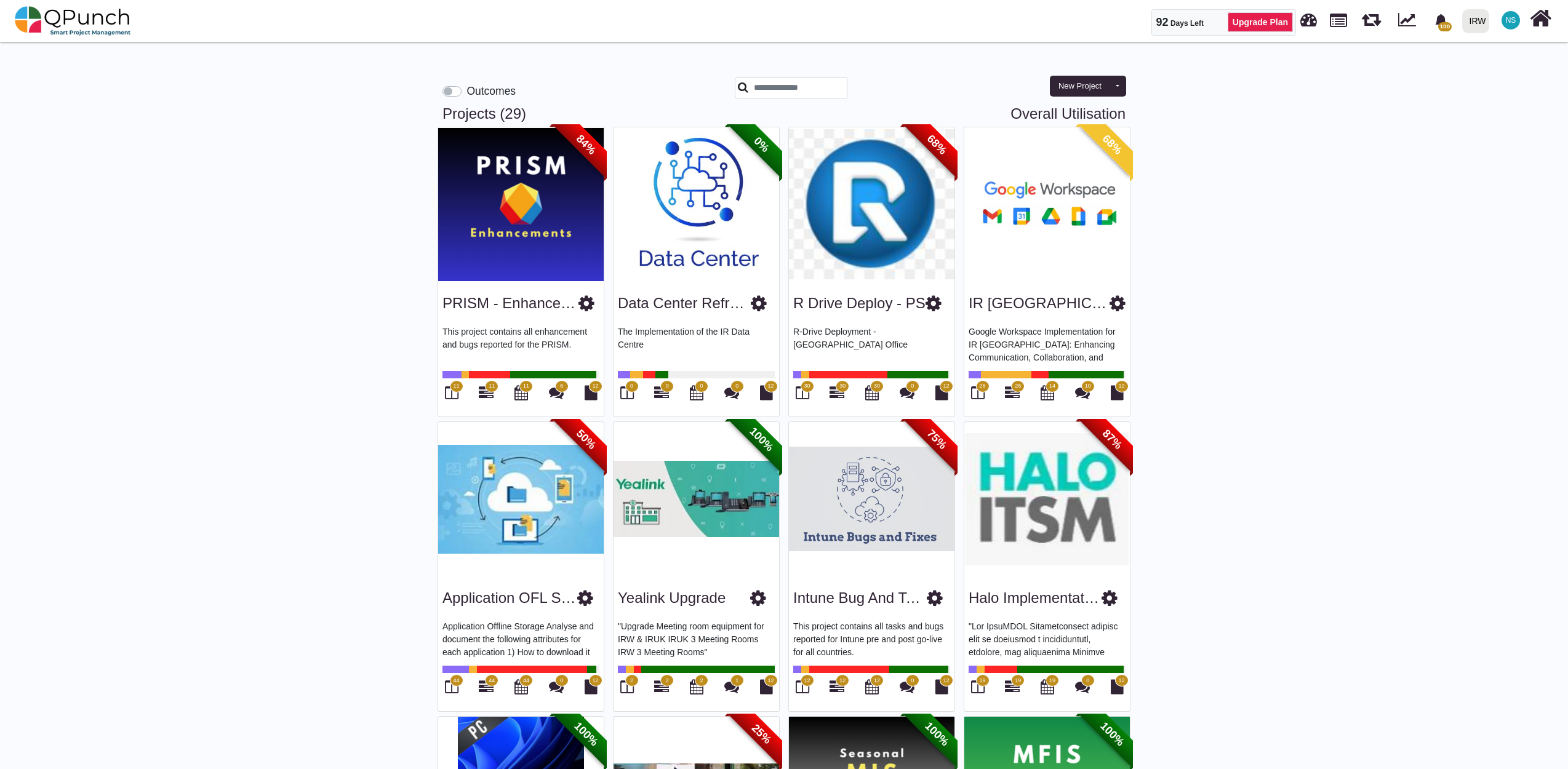
click at [1510, 26] on span "NS" at bounding box center [1510, 20] width 18 height 18
click at [1487, 58] on link "Subscription Settings" at bounding box center [1473, 56] width 107 height 18
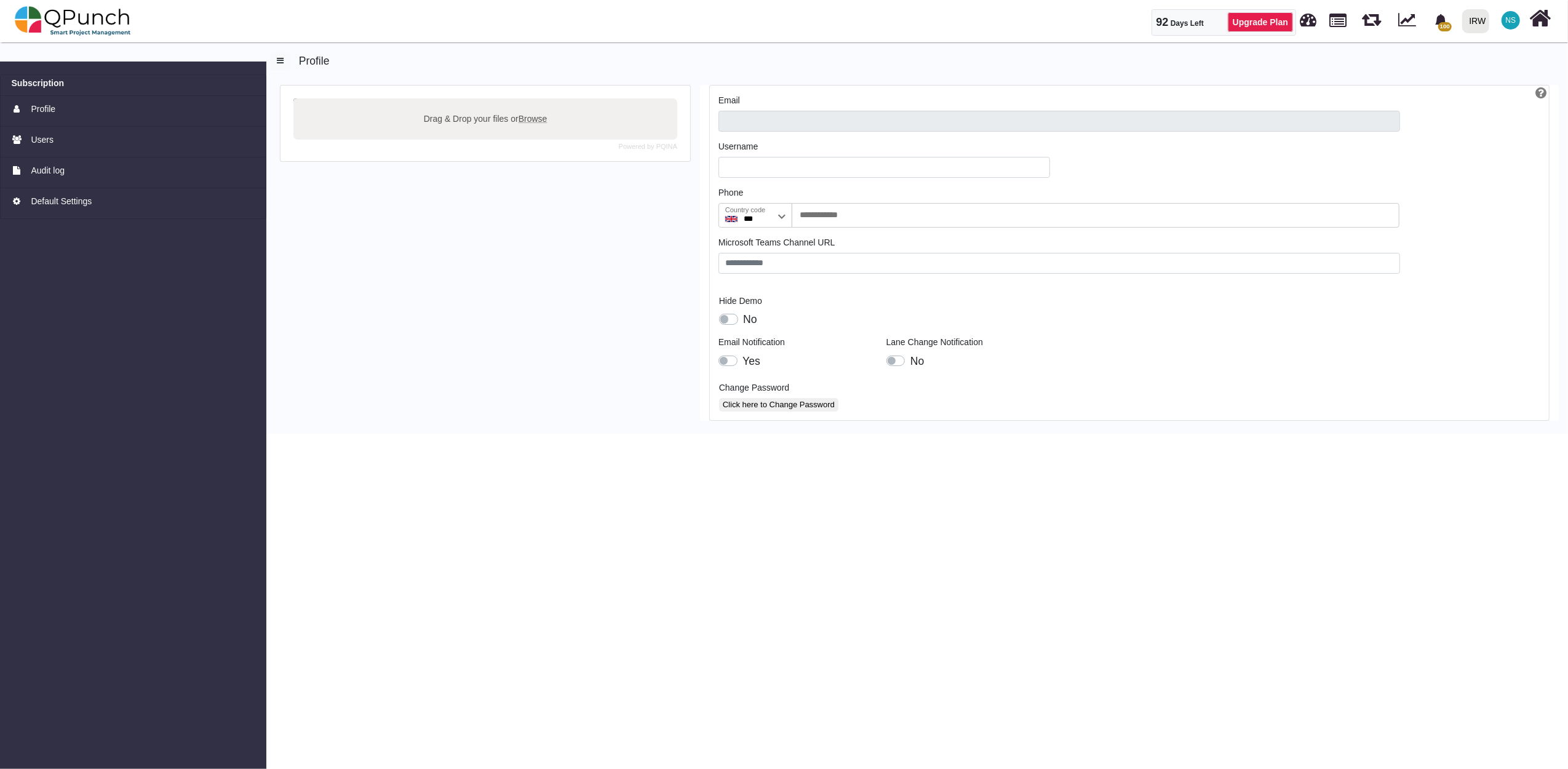
type input "**********"
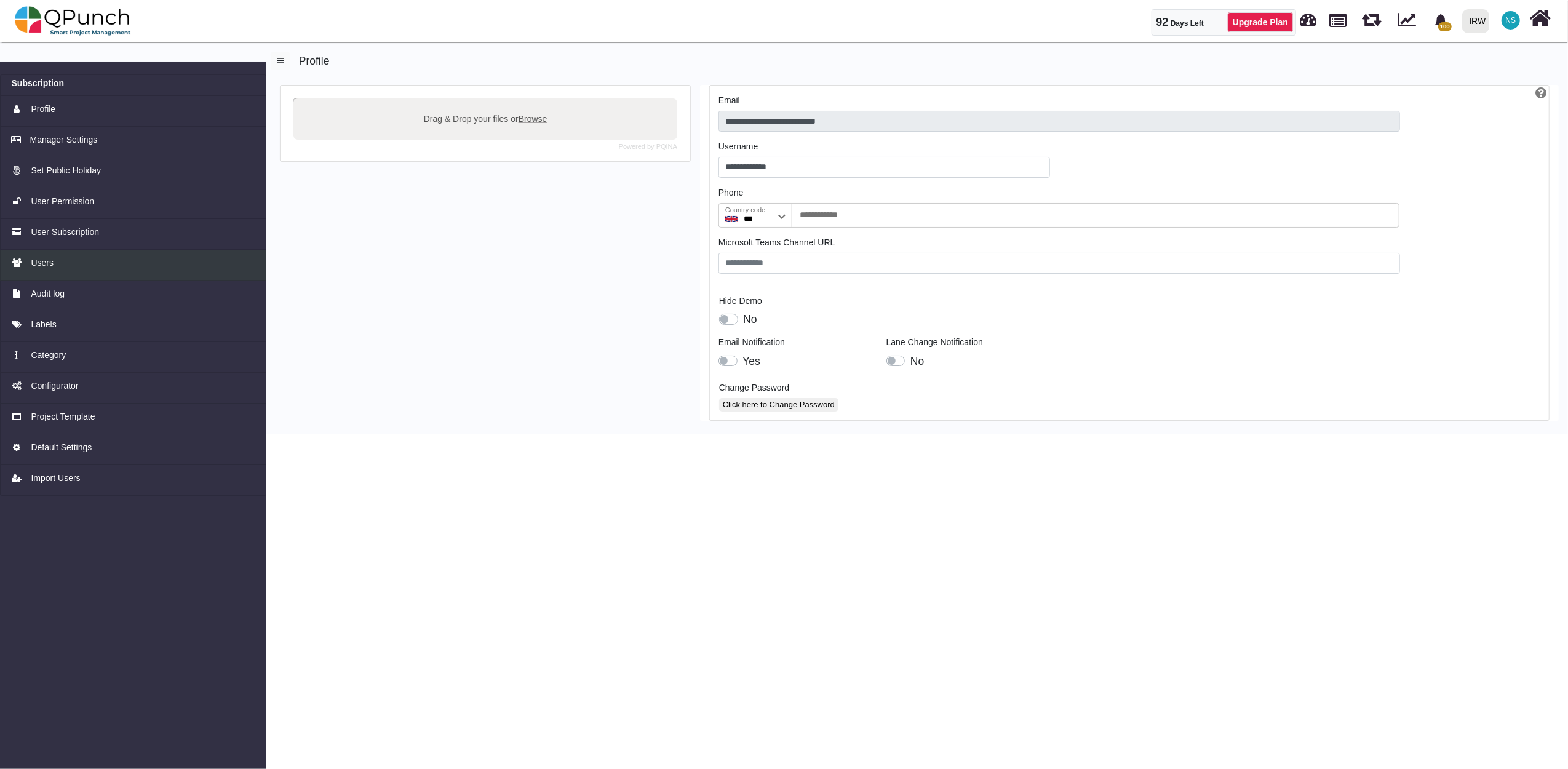
click at [65, 266] on div "Users" at bounding box center [133, 263] width 243 height 13
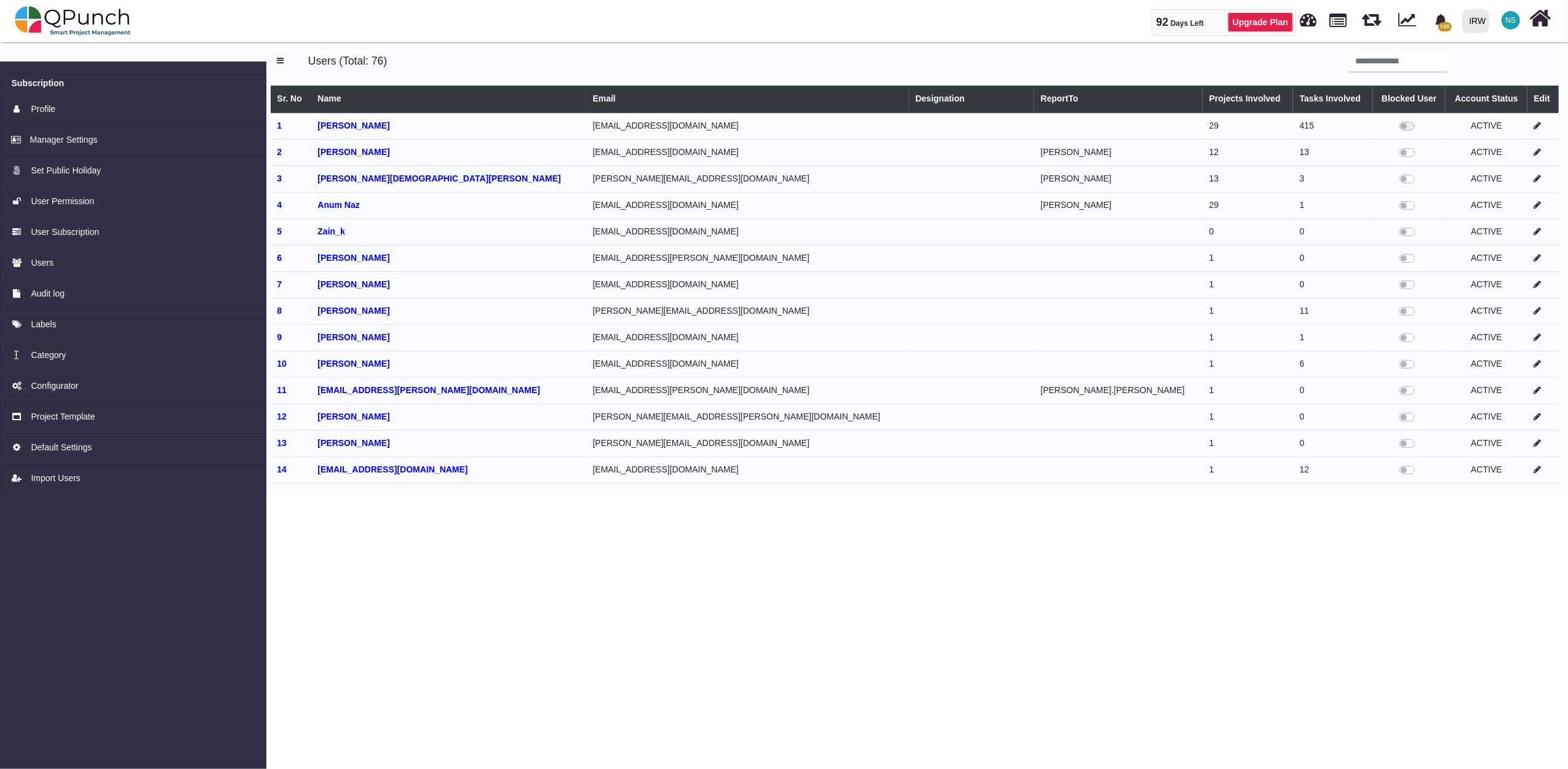
click at [99, 25] on img at bounding box center [72, 20] width 116 height 37
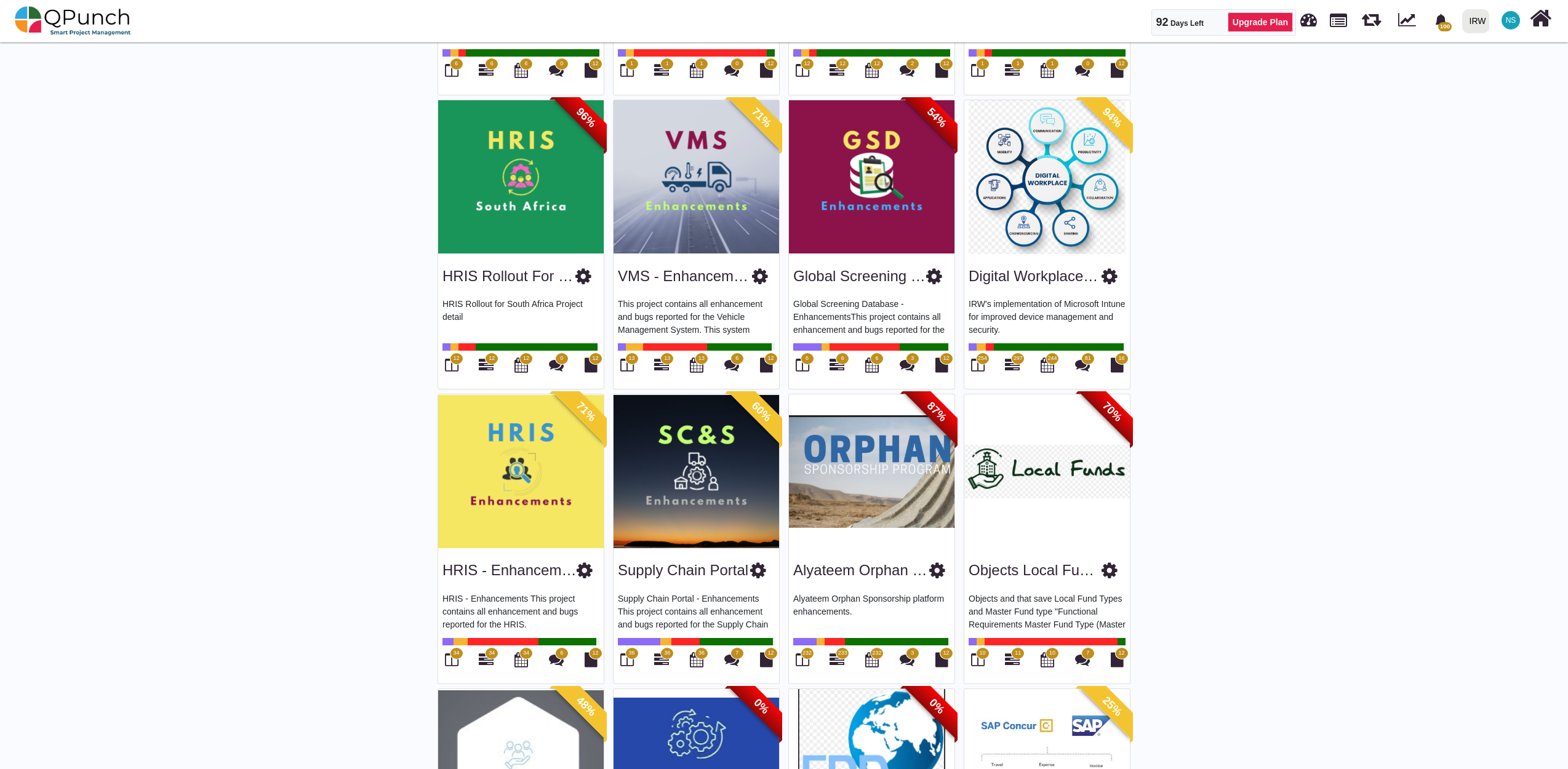
scroll to position [638, 0]
